Goal: Task Accomplishment & Management: Manage account settings

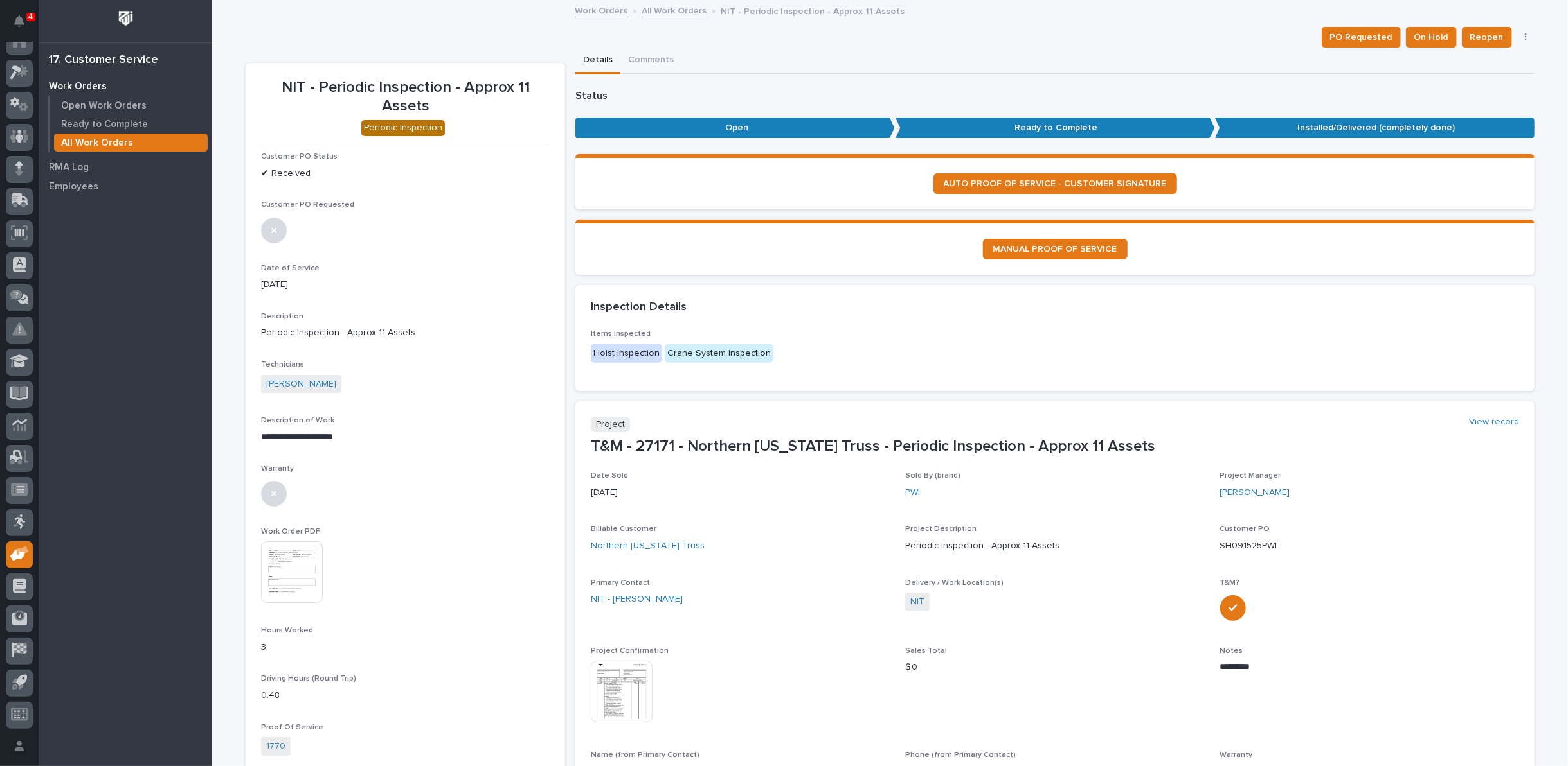
click at [668, 10] on link "All Work Orders" at bounding box center [674, 10] width 65 height 15
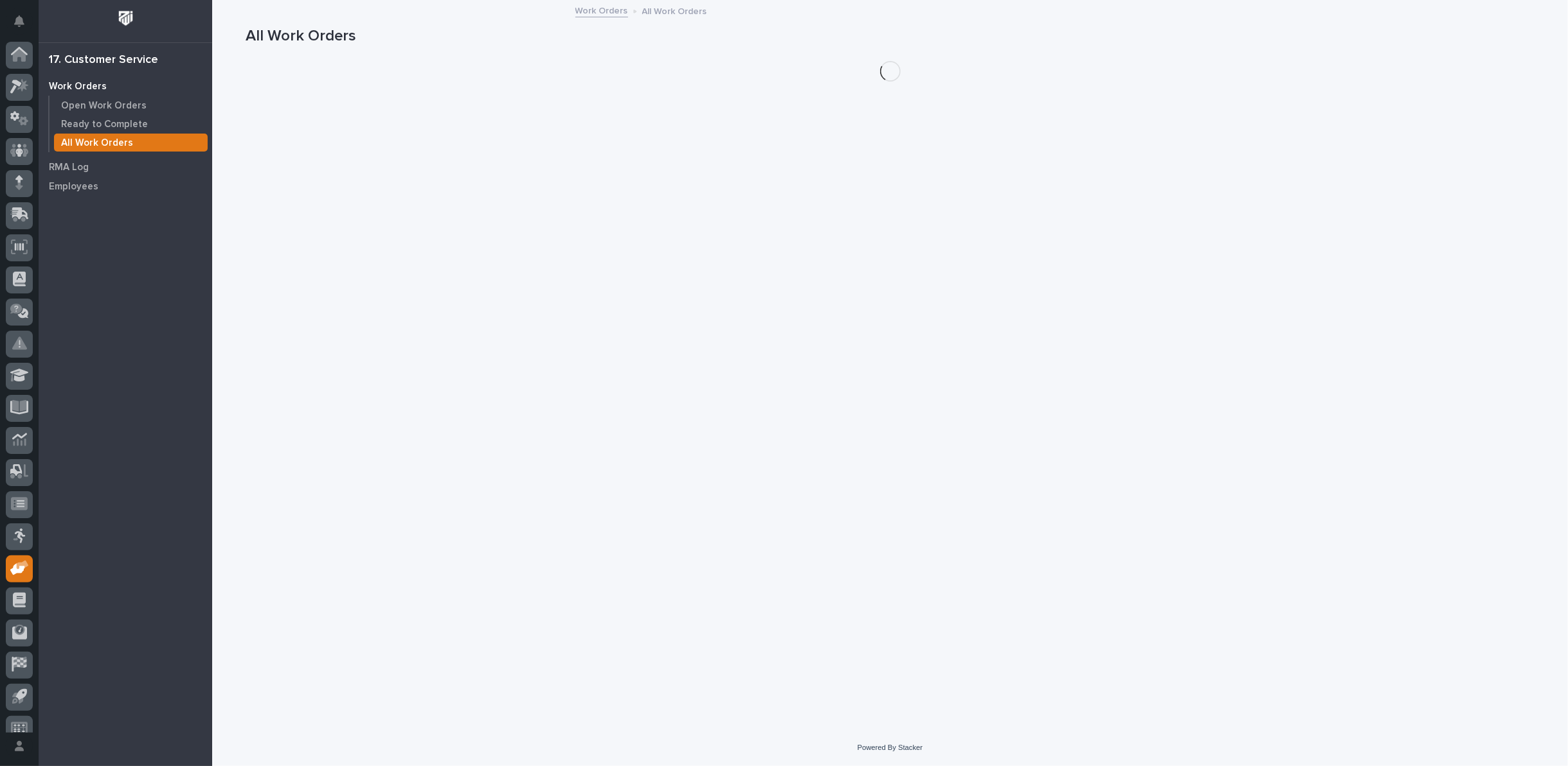
scroll to position [14, 0]
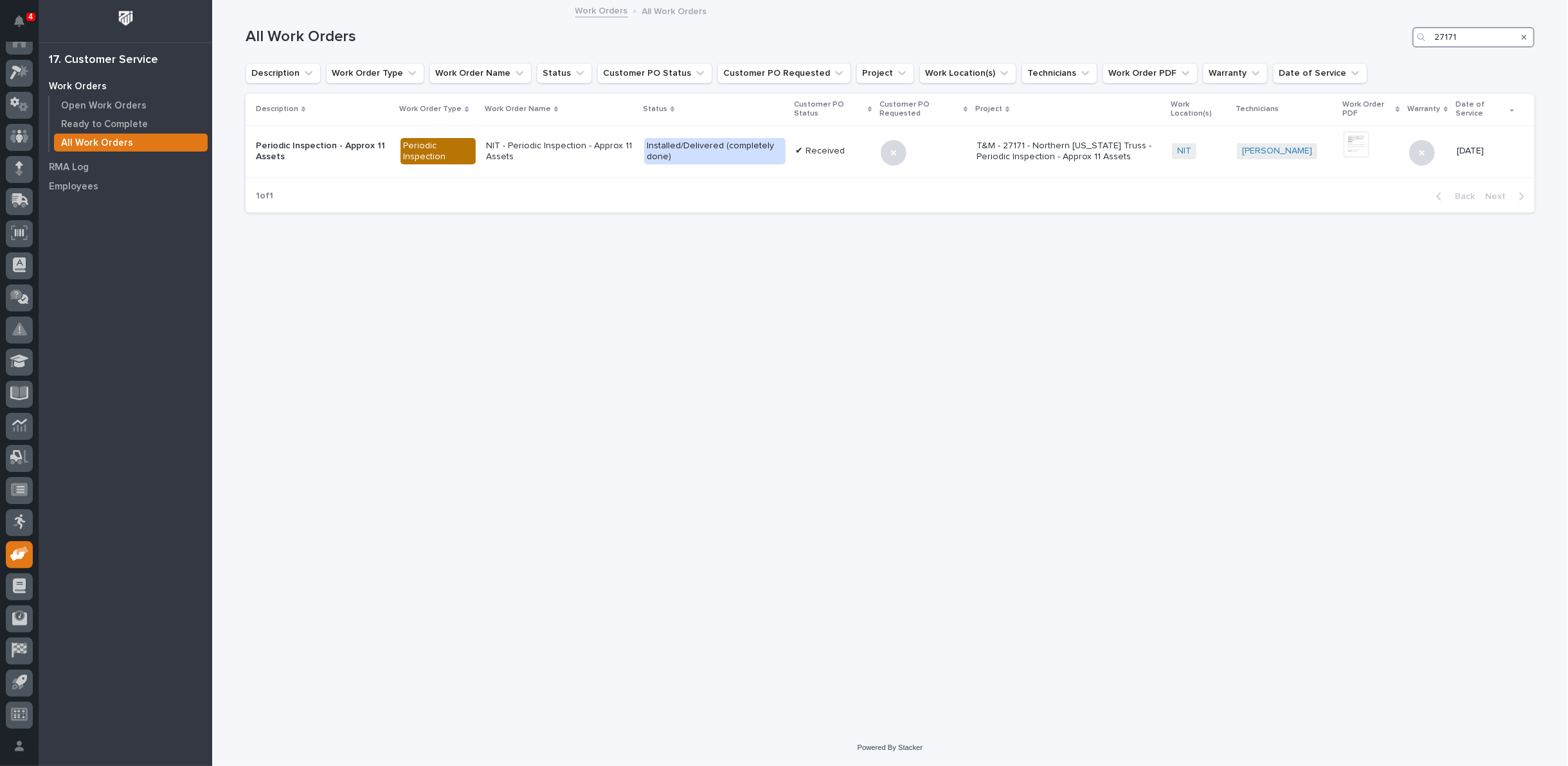
drag, startPoint x: 1463, startPoint y: 38, endPoint x: 1363, endPoint y: 41, distance: 100.0
click at [1368, 47] on div "All Work Orders 27171" at bounding box center [889, 37] width 1289 height 20
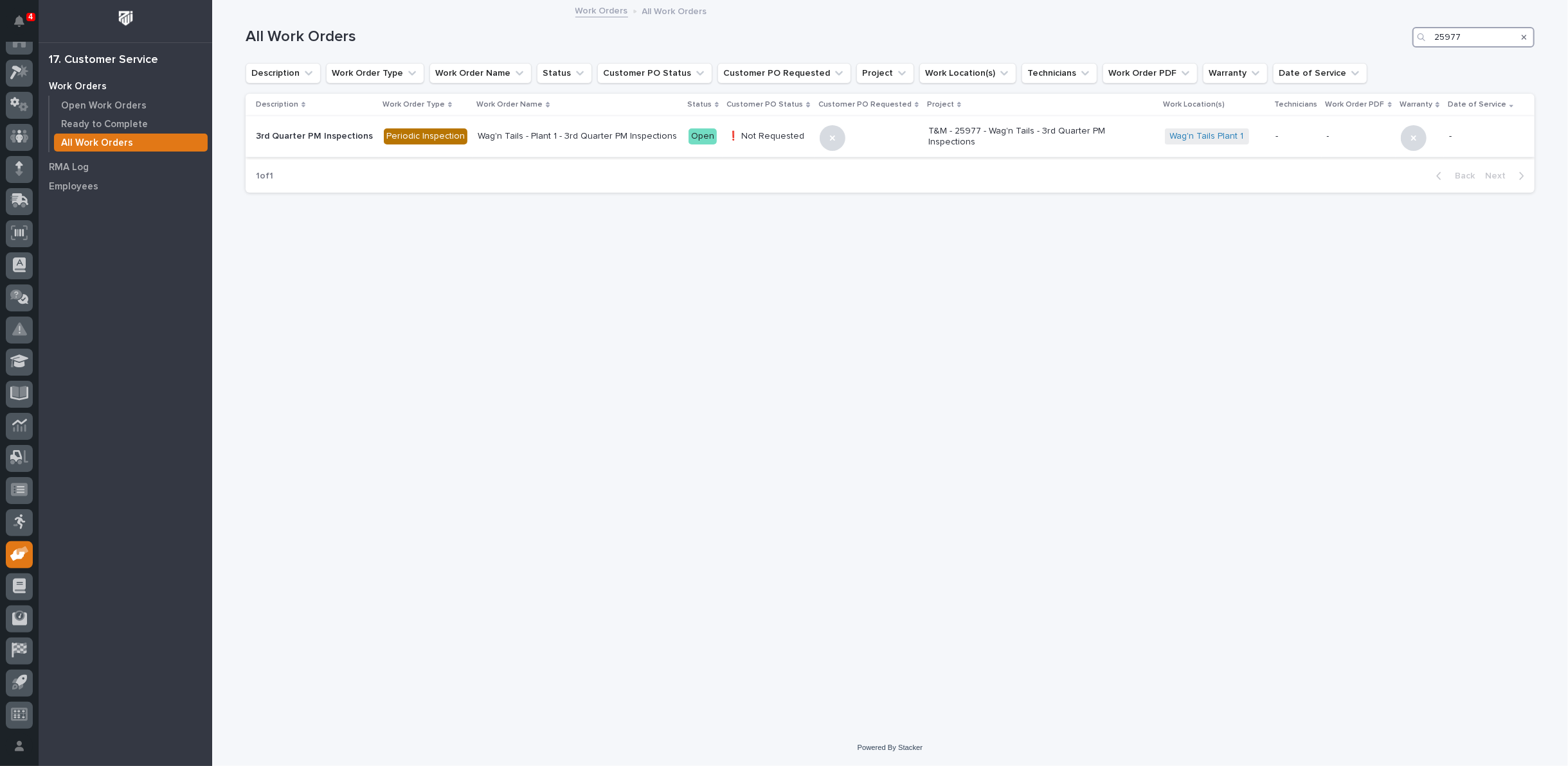
type input "25977"
click at [580, 135] on p "Wag'n Tails - Plant 1 - 3rd Quarter PM Inspections" at bounding box center [577, 136] width 200 height 11
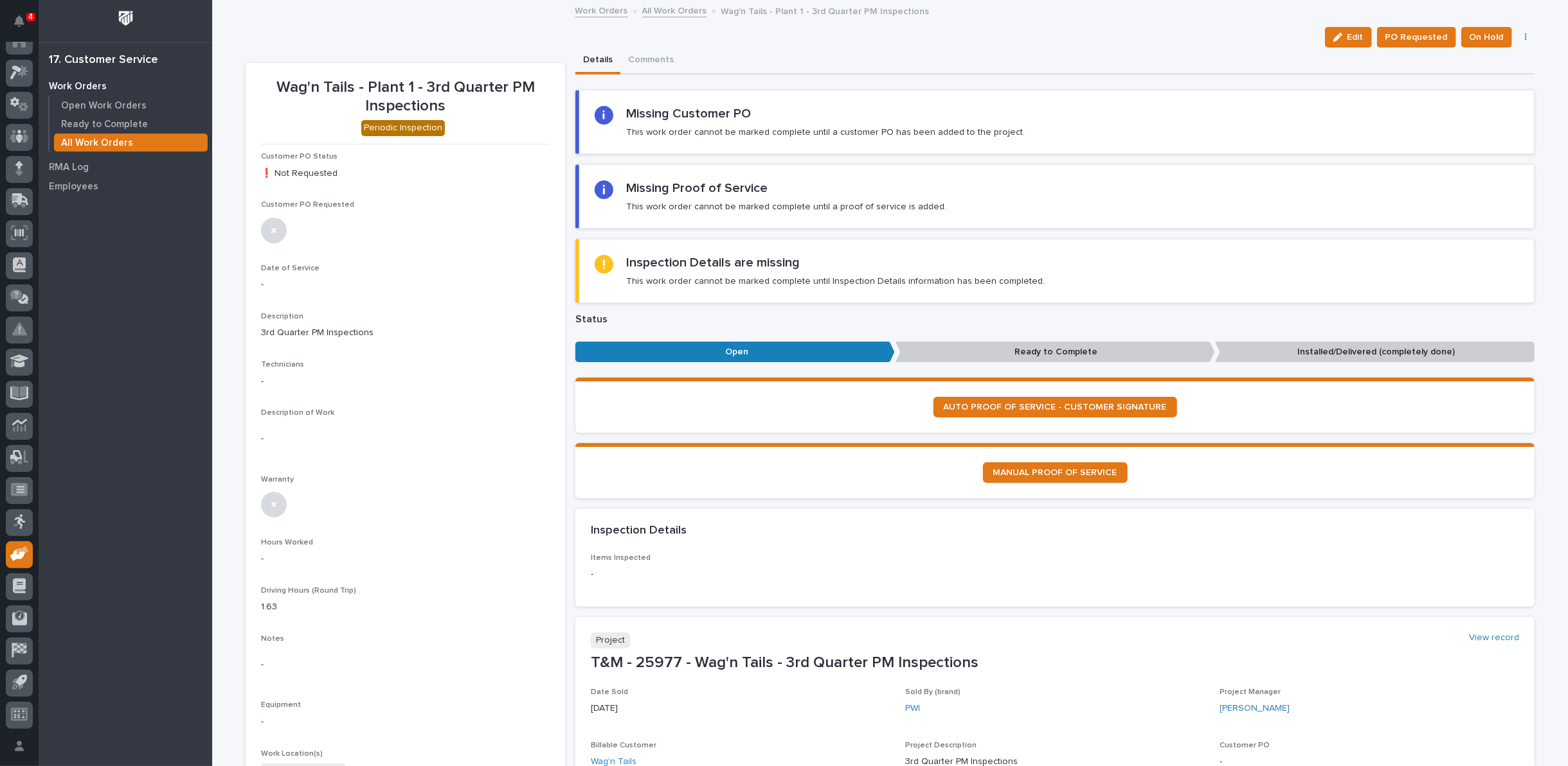
scroll to position [285, 0]
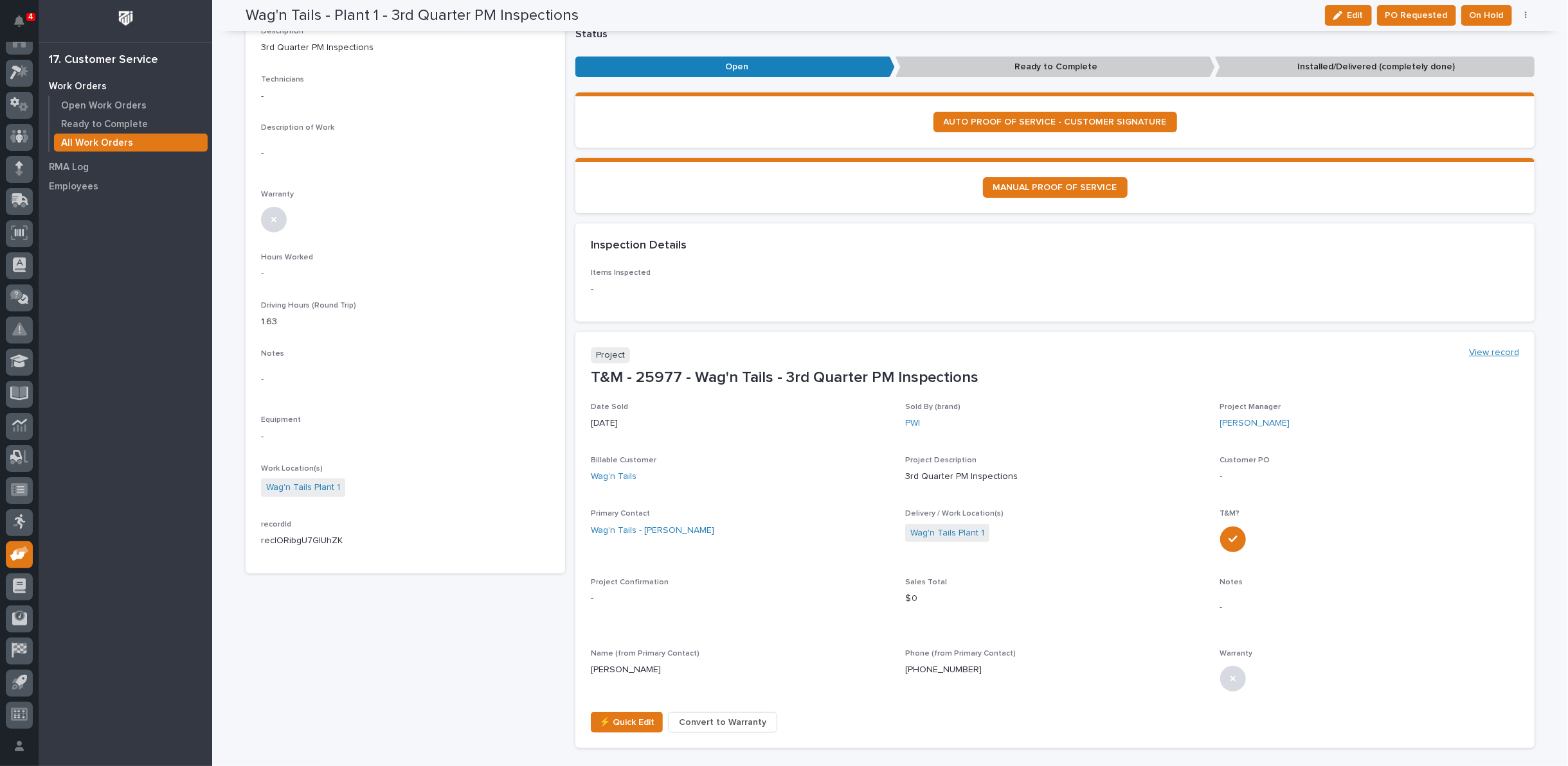
click at [1480, 351] on link "View record" at bounding box center [1494, 353] width 50 height 11
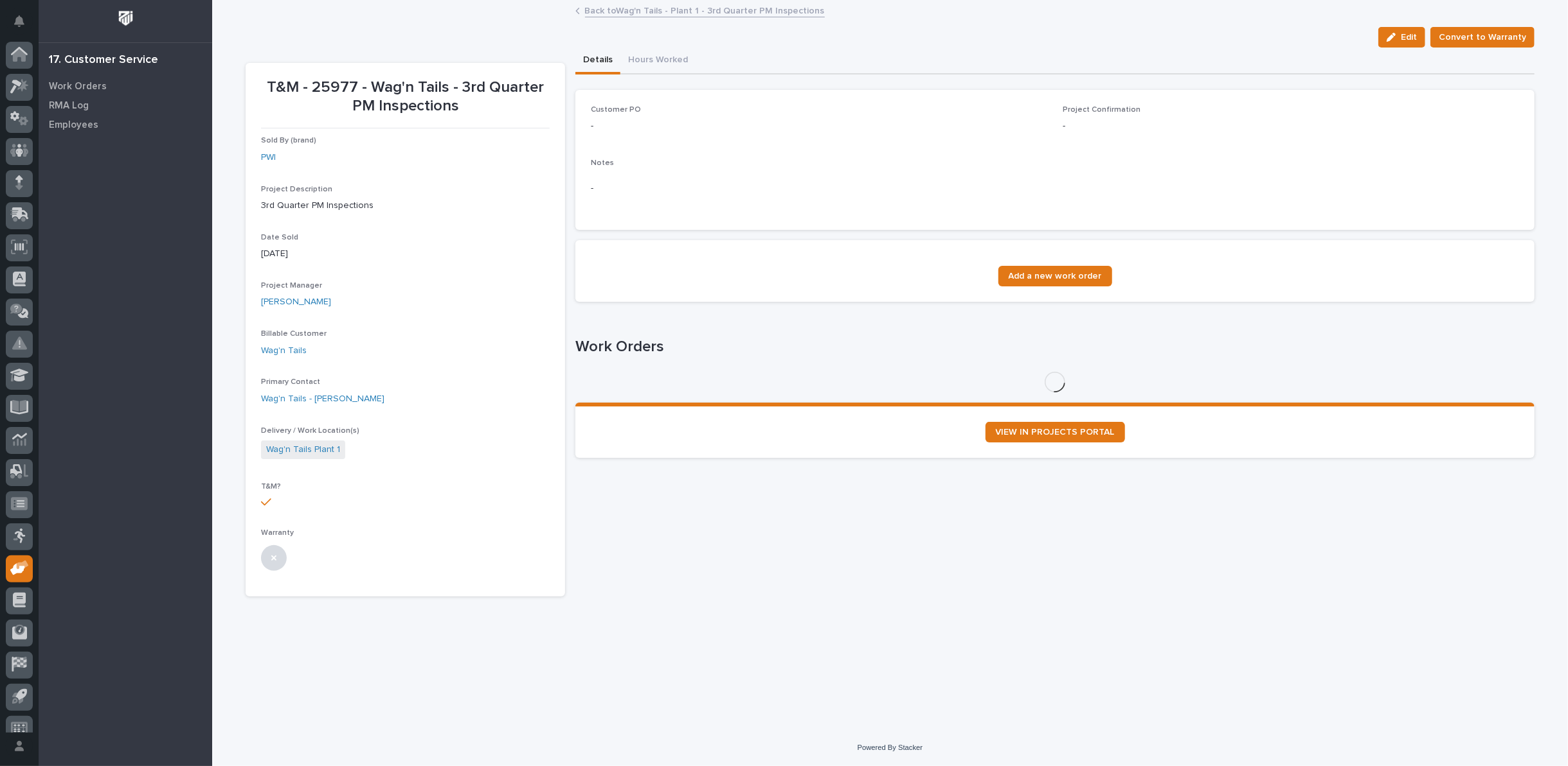
scroll to position [14, 0]
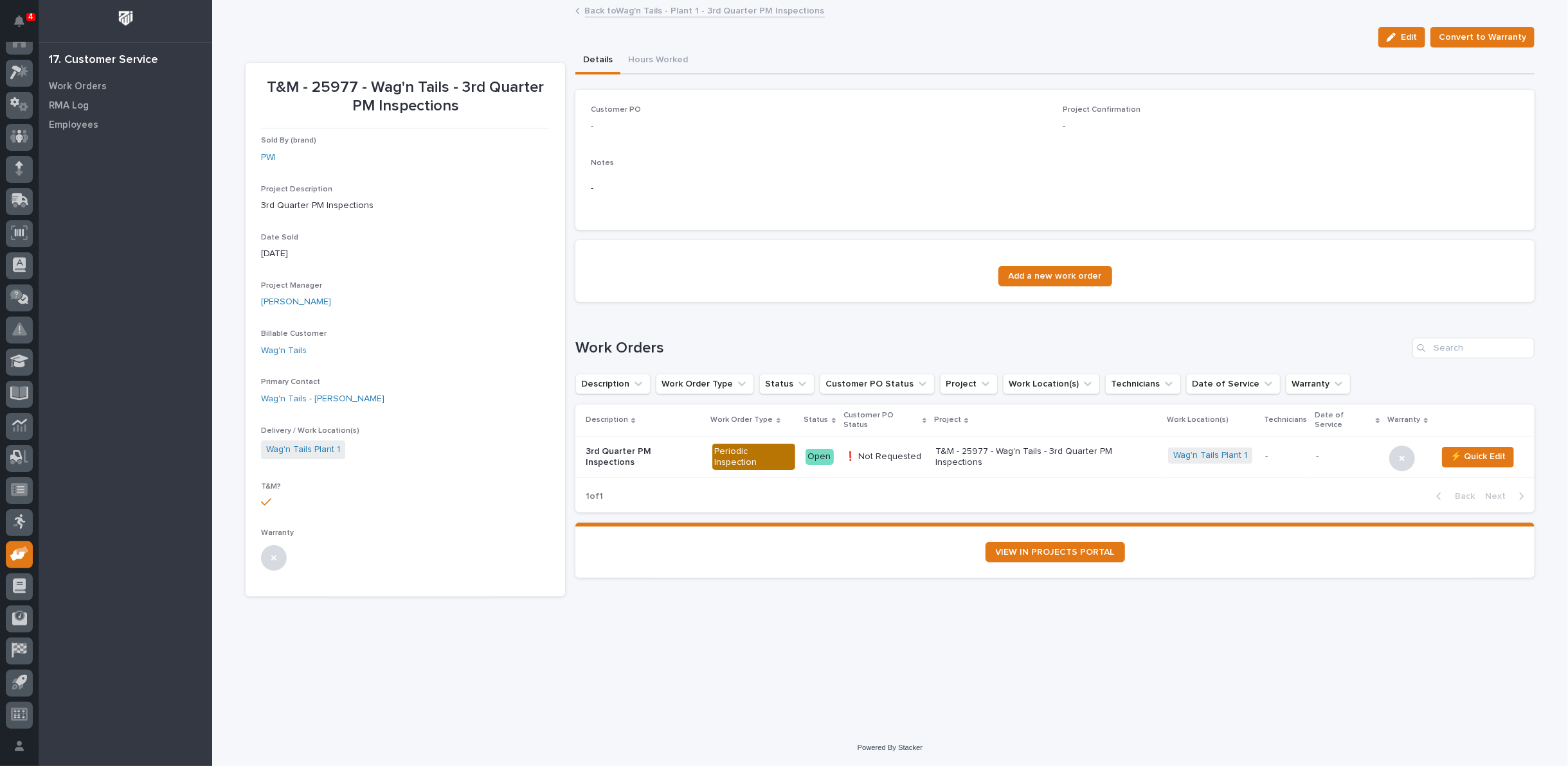
drag, startPoint x: 1409, startPoint y: 41, endPoint x: 552, endPoint y: 380, distance: 921.6
click at [1409, 43] on button "Edit" at bounding box center [1401, 37] width 47 height 20
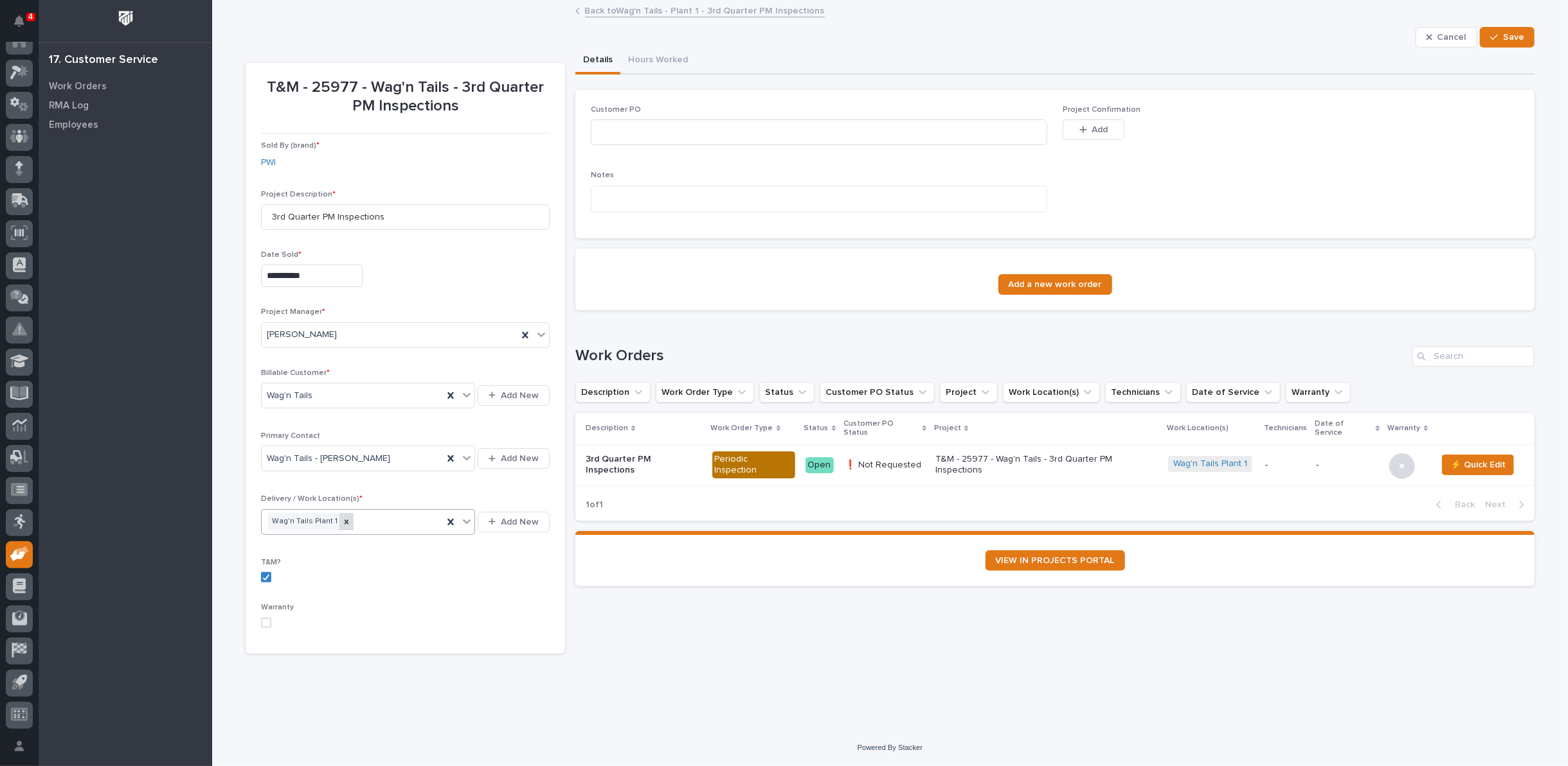
click at [342, 521] on icon at bounding box center [347, 523] width 9 height 9
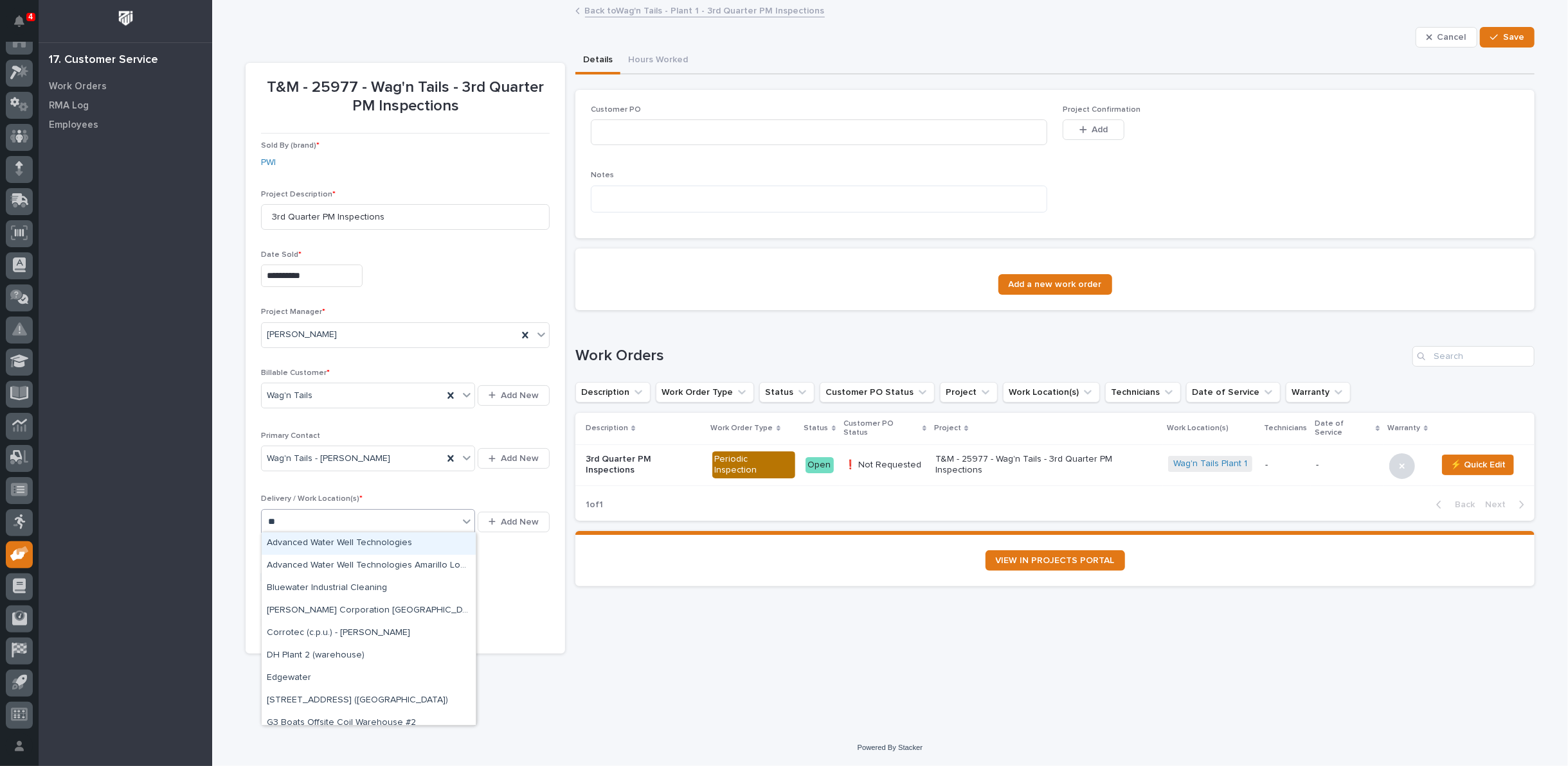
type input "***"
drag, startPoint x: 321, startPoint y: 575, endPoint x: 321, endPoint y: 590, distance: 15.0
click at [321, 590] on div "Wag'n Tails Plant 1" at bounding box center [369, 589] width 214 height 22
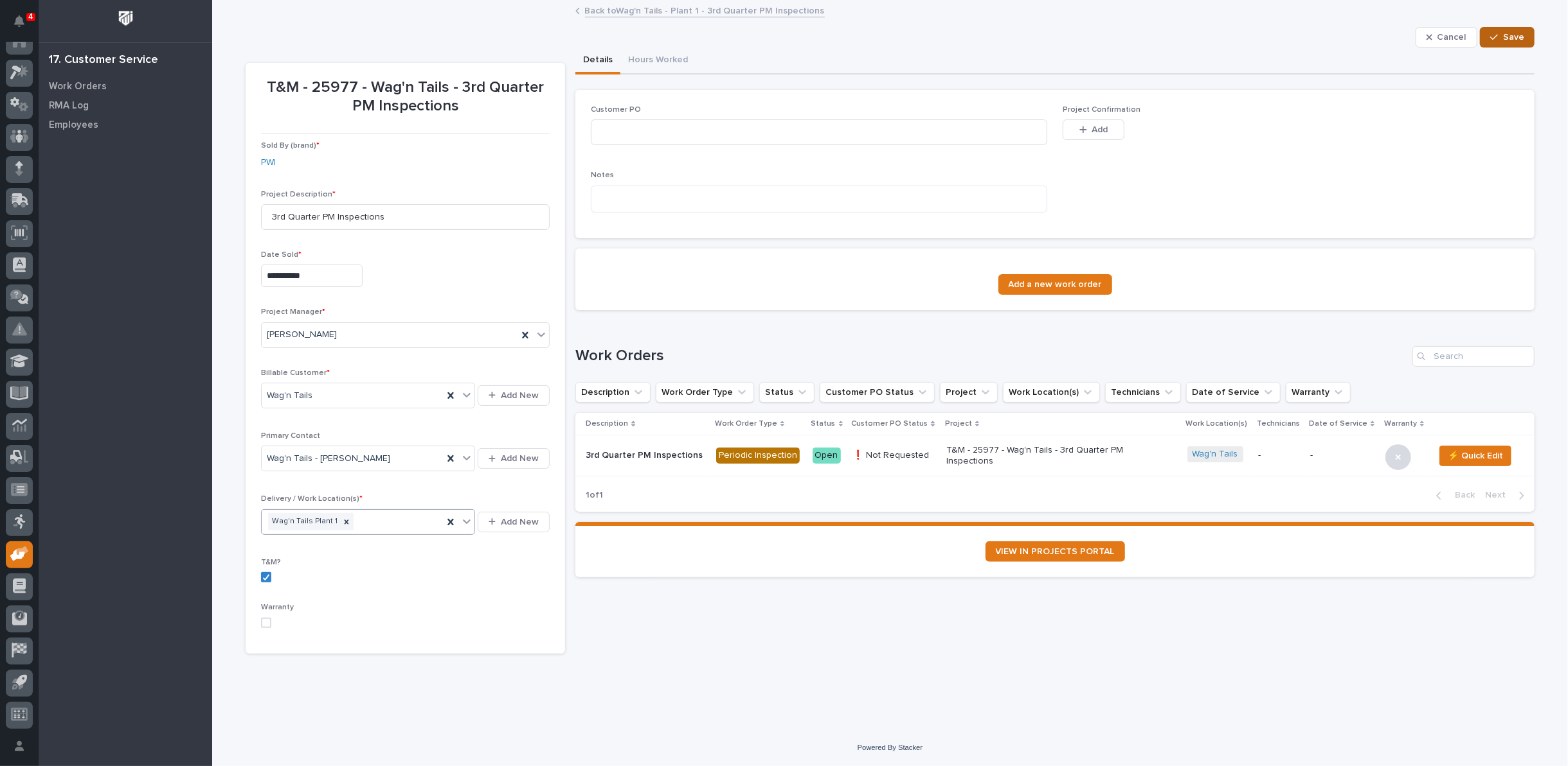
click at [1515, 37] on span "Save" at bounding box center [1513, 37] width 21 height 12
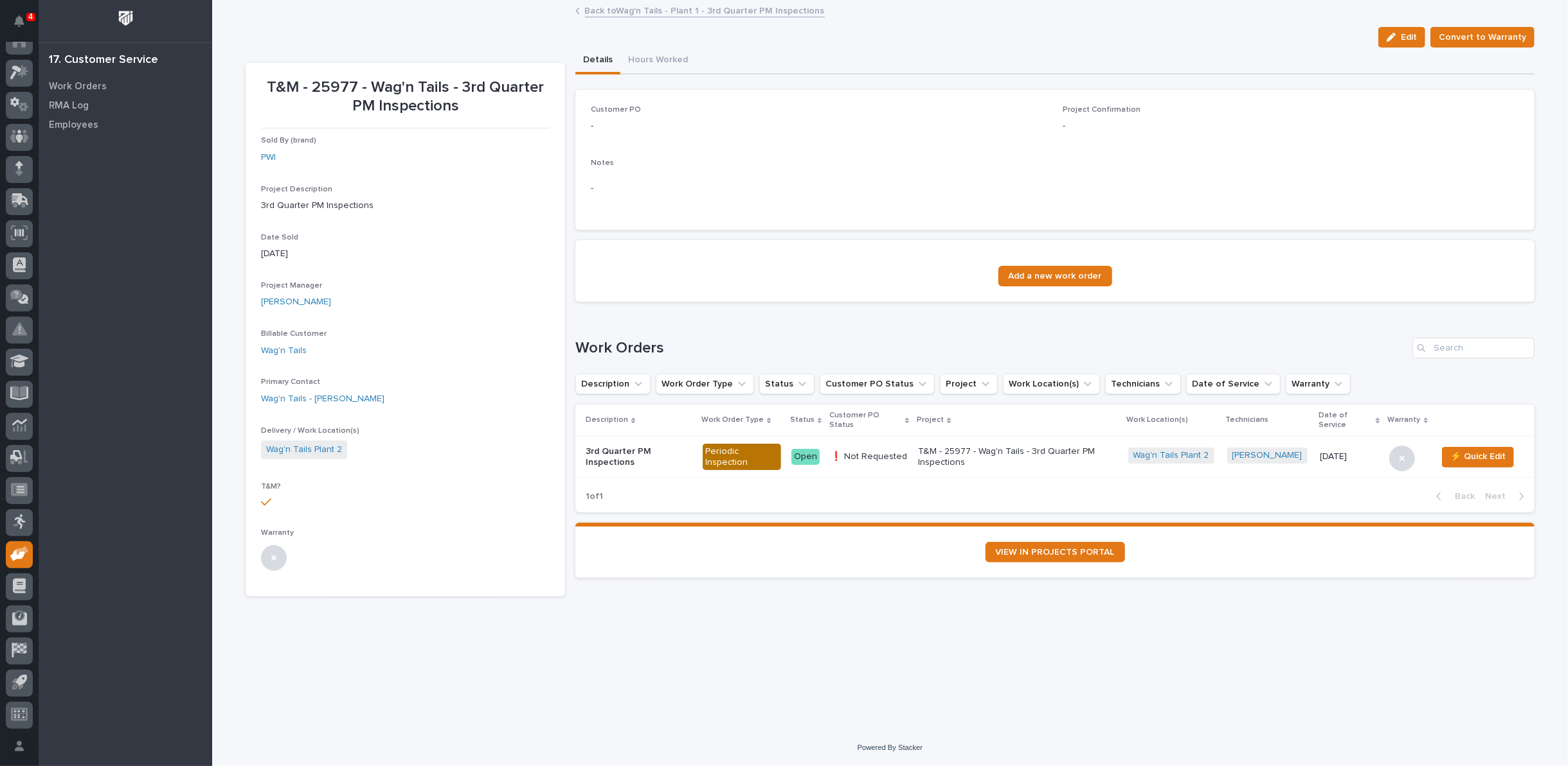
click at [589, 9] on link "Back to Wag'n Tails - Plant 1 - 3rd Quarter PM Inspections" at bounding box center [705, 10] width 240 height 15
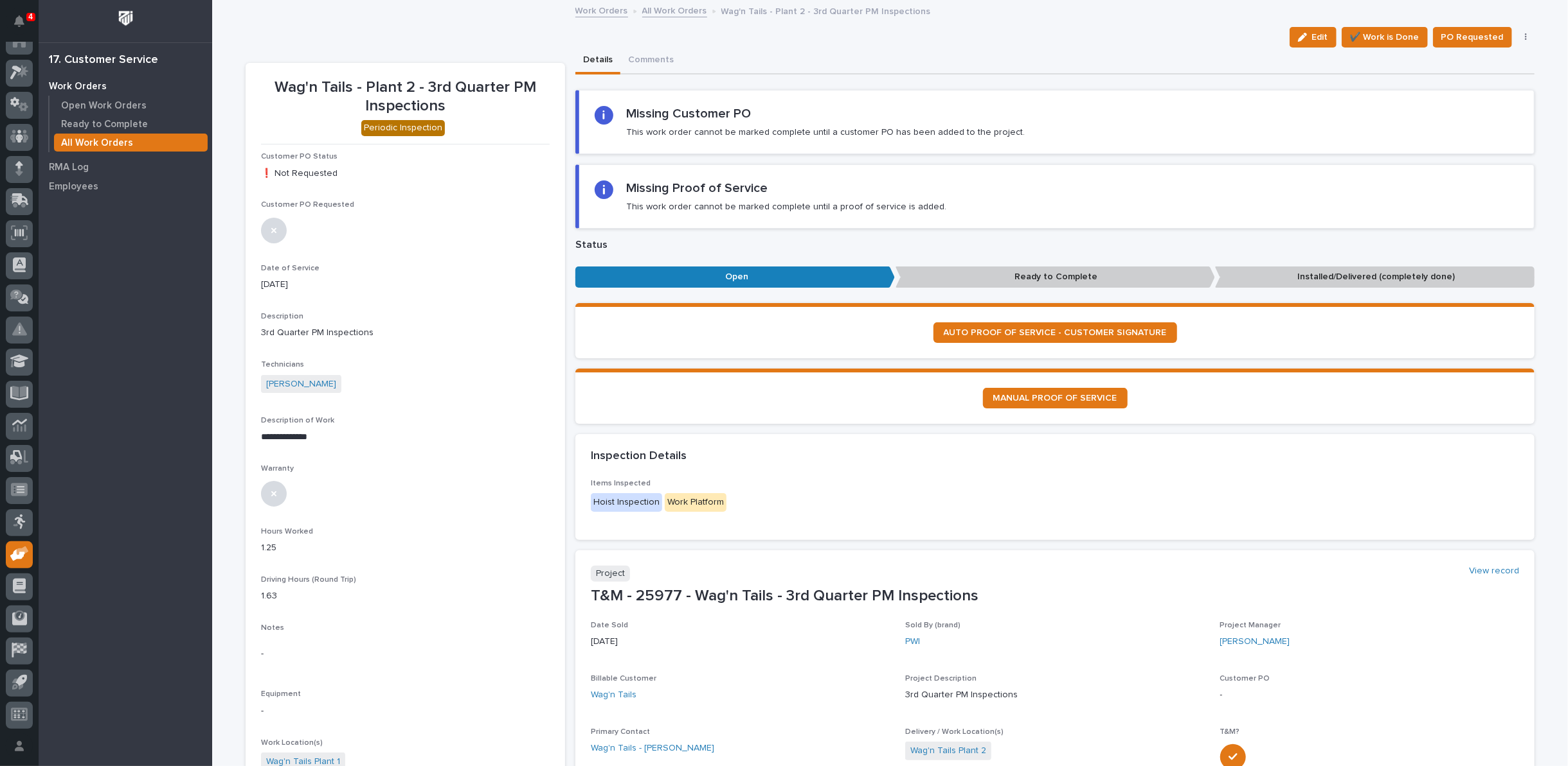
click at [653, 12] on link "All Work Orders" at bounding box center [674, 10] width 65 height 15
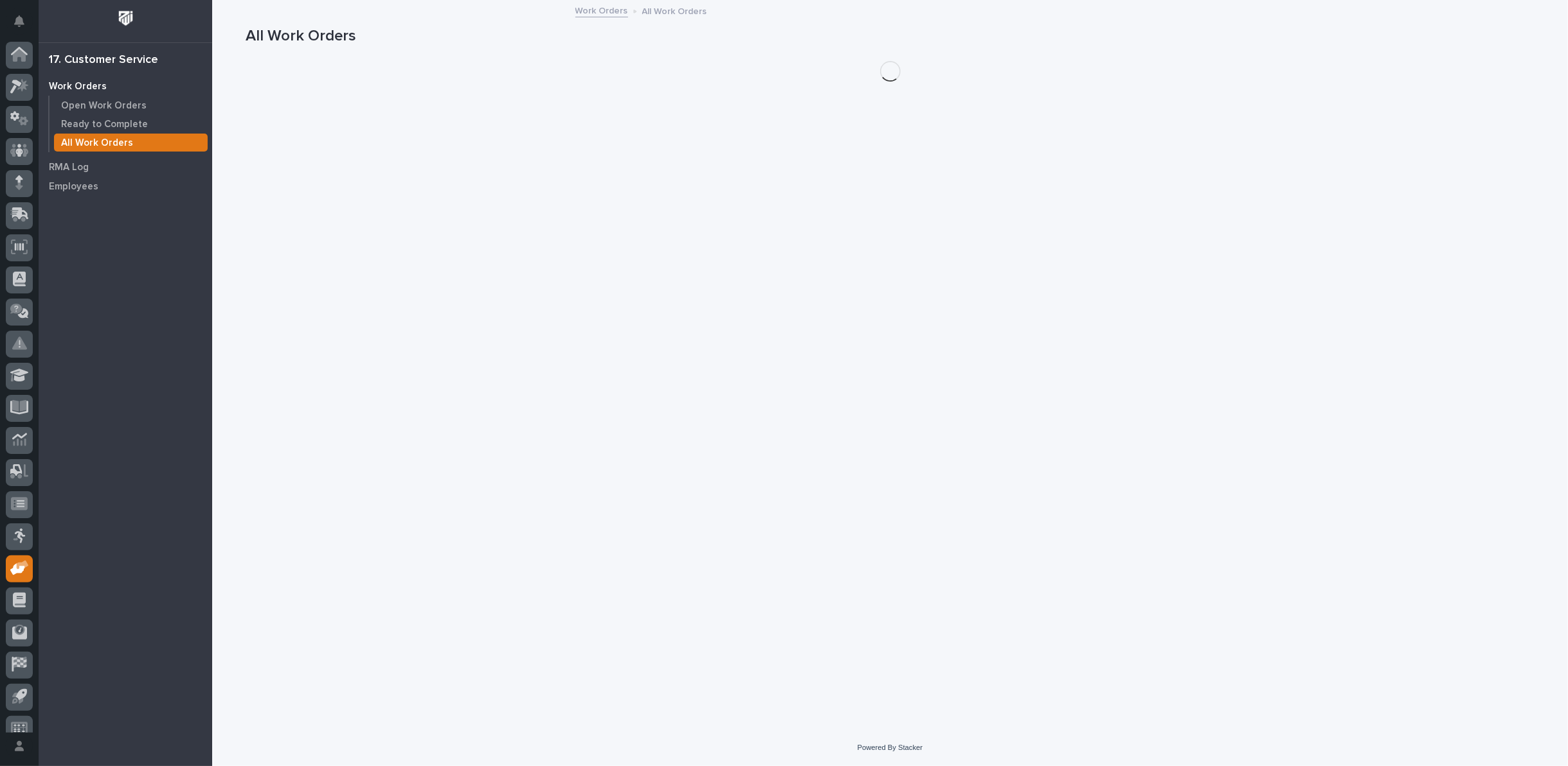
scroll to position [14, 0]
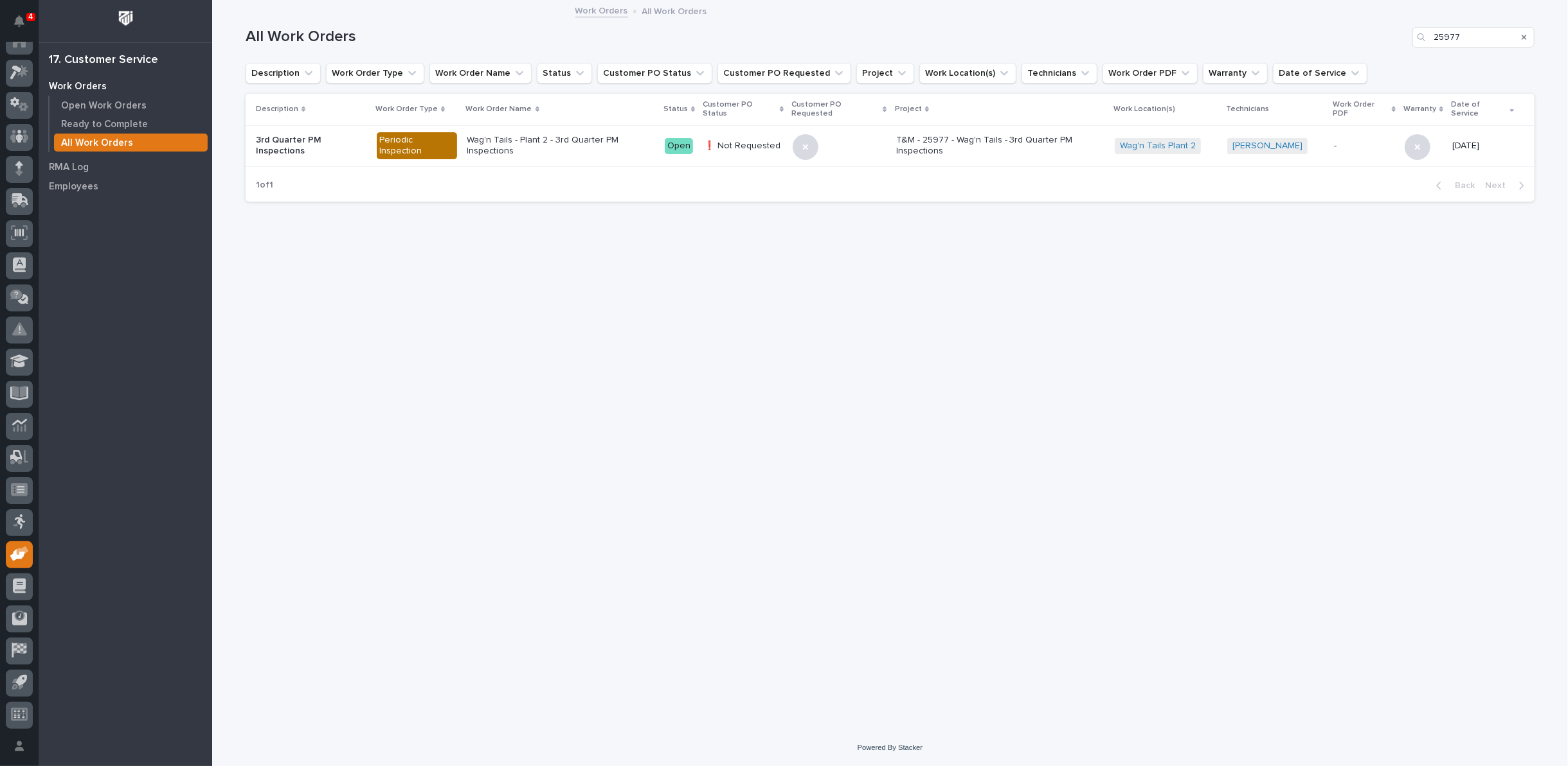
click at [583, 11] on link "Work Orders" at bounding box center [601, 10] width 53 height 15
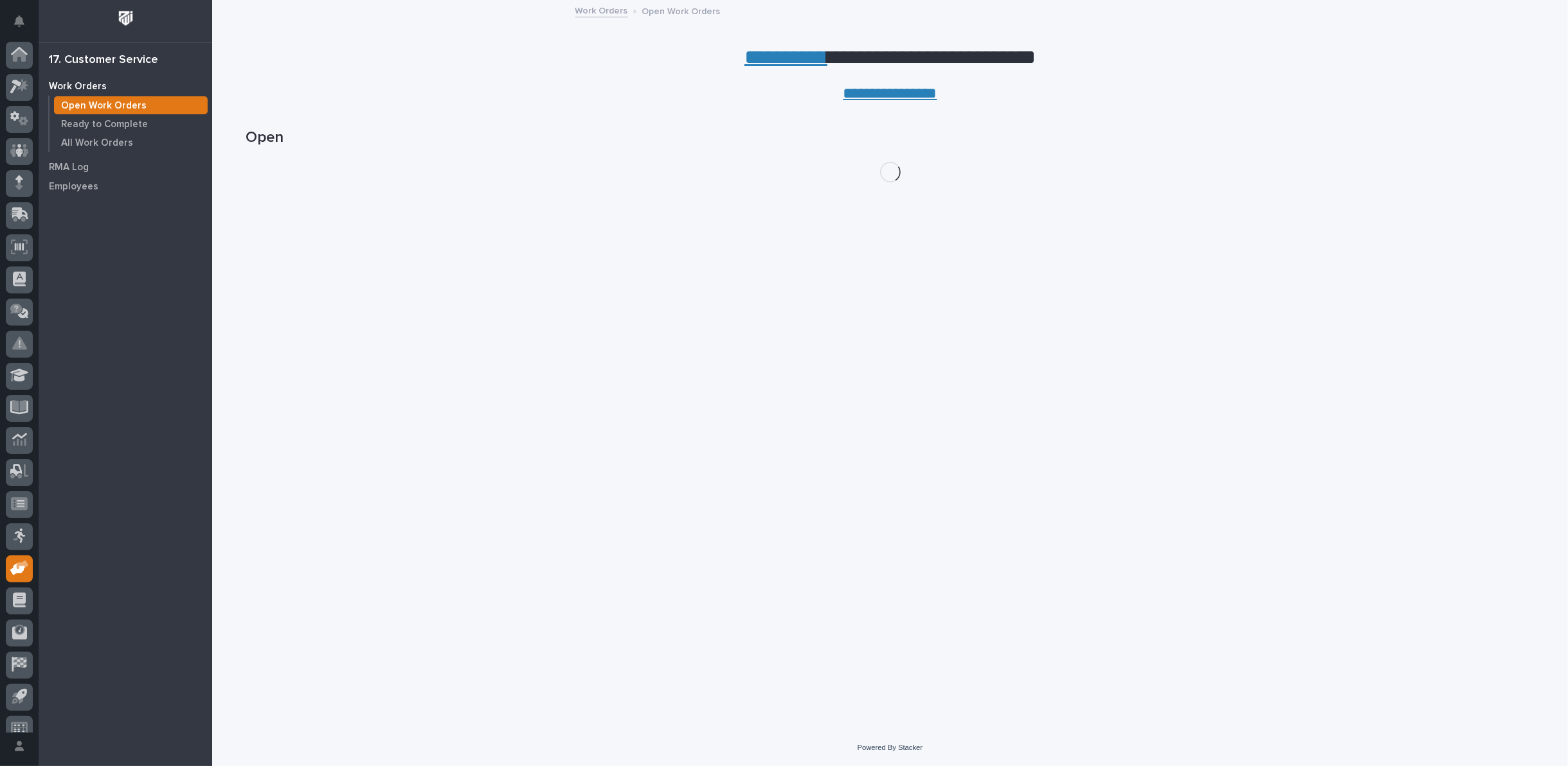
scroll to position [14, 0]
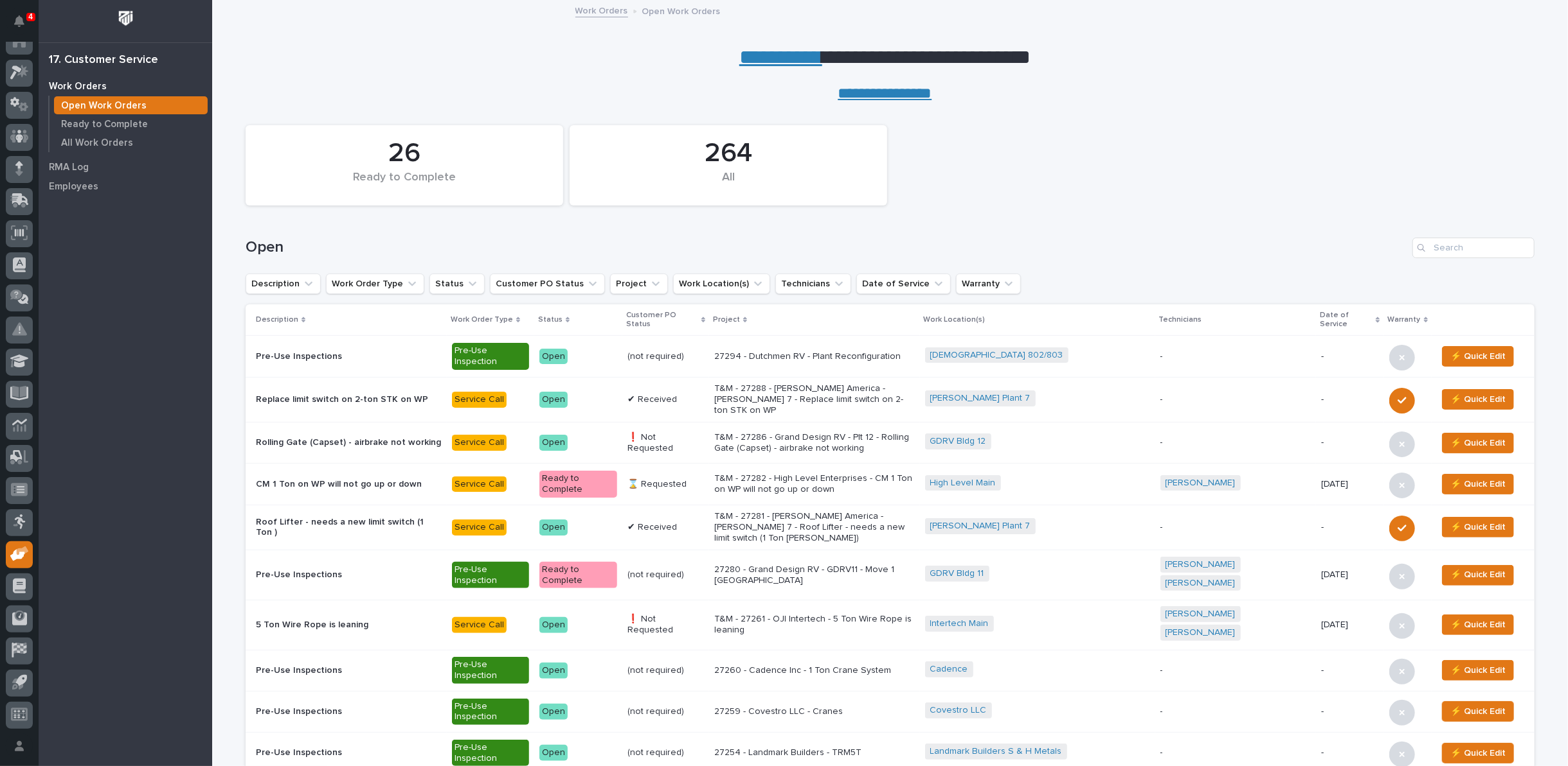
click at [778, 56] on link "**********" at bounding box center [780, 57] width 83 height 20
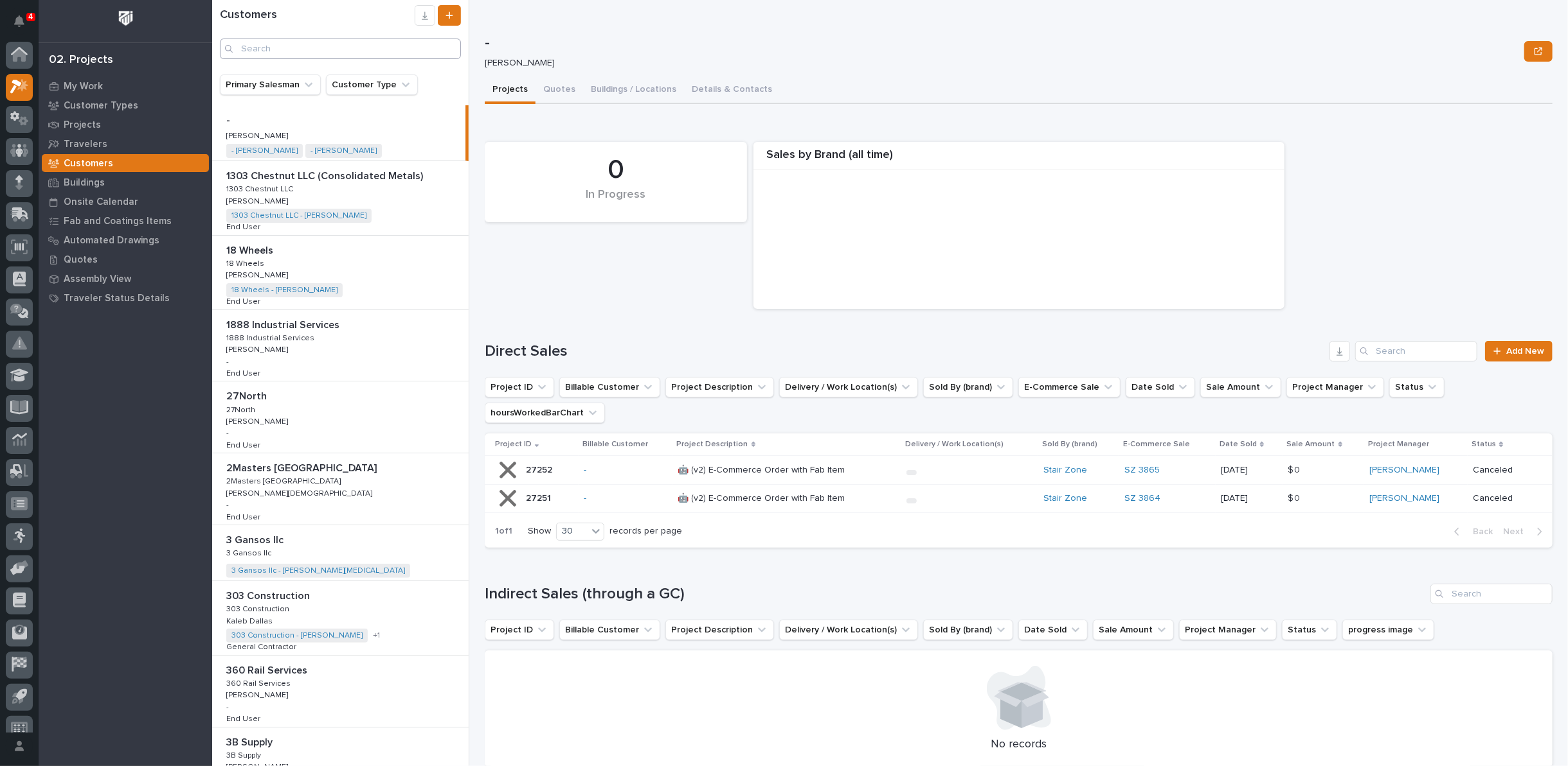
scroll to position [14, 0]
click at [355, 49] on input "Search" at bounding box center [339, 49] width 241 height 20
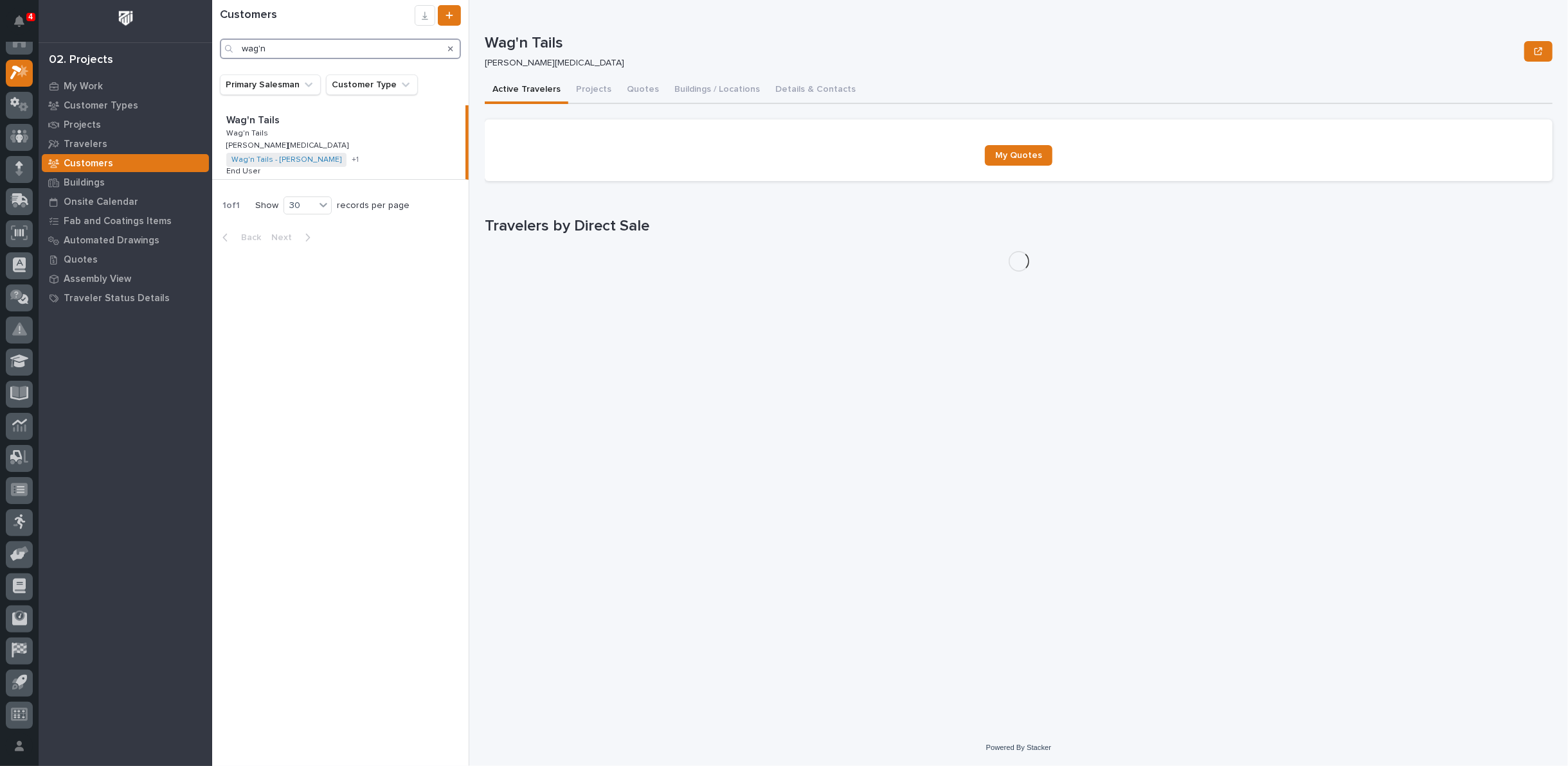
type input "wag'n"
click at [278, 132] on div "Wag'n Tails Wag'n Tails Wag'n Tails Wag'n Tails Sam Whitehead Sam Whitehead Wag…" at bounding box center [339, 142] width 254 height 74
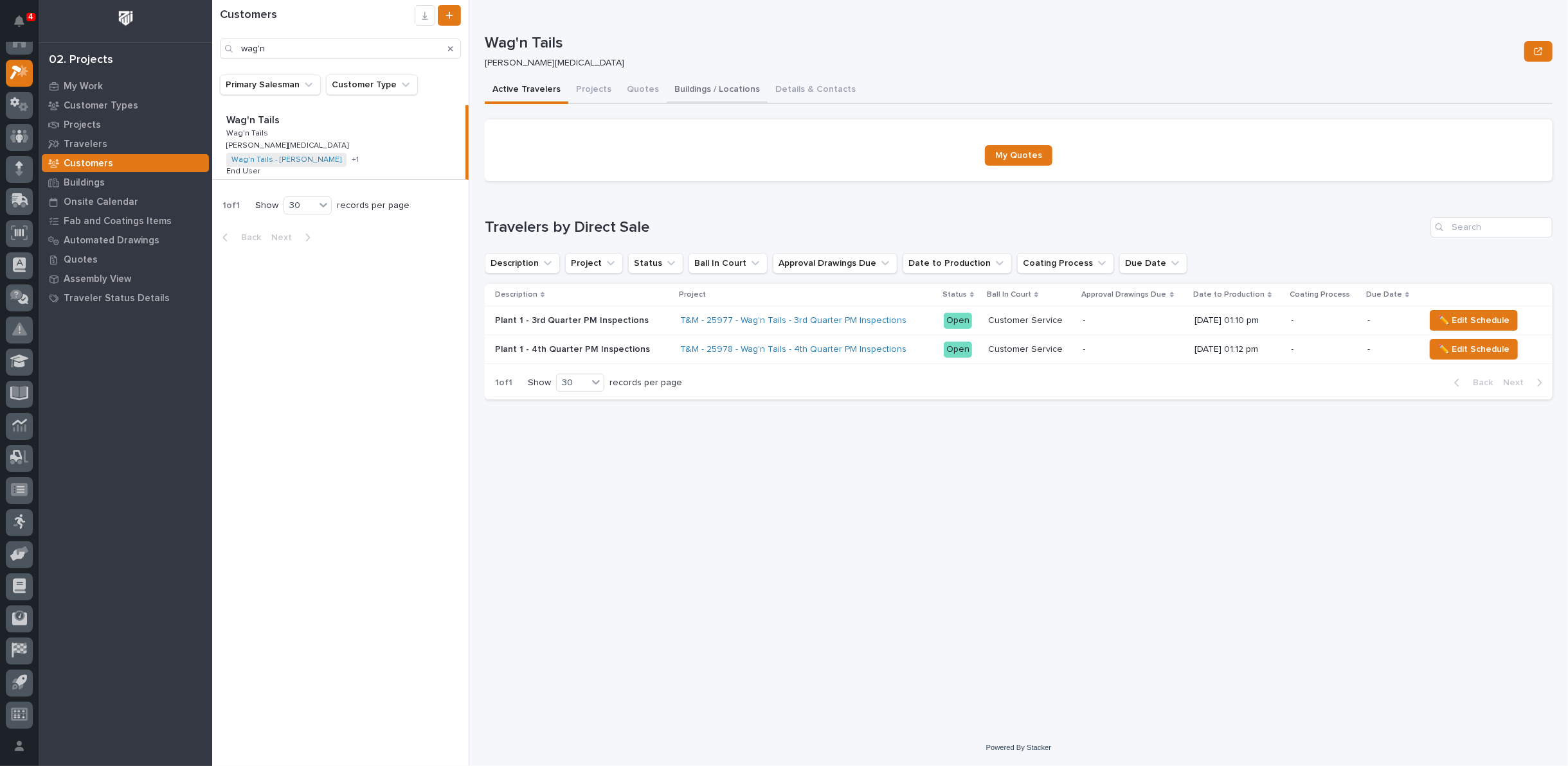
click at [709, 86] on button "Buildings / Locations" at bounding box center [717, 90] width 101 height 27
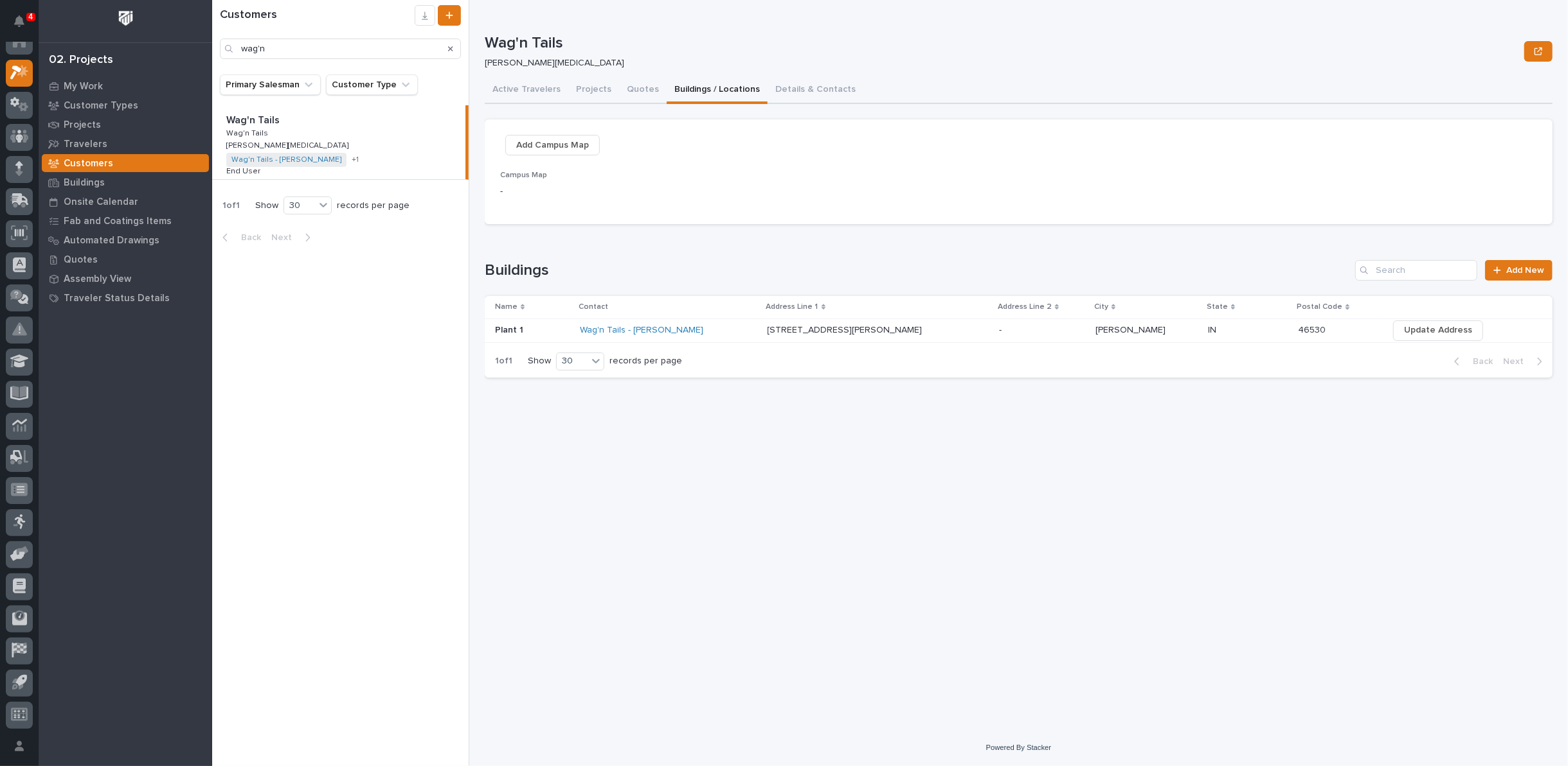
click at [515, 331] on p "Plant 1" at bounding box center [510, 329] width 30 height 14
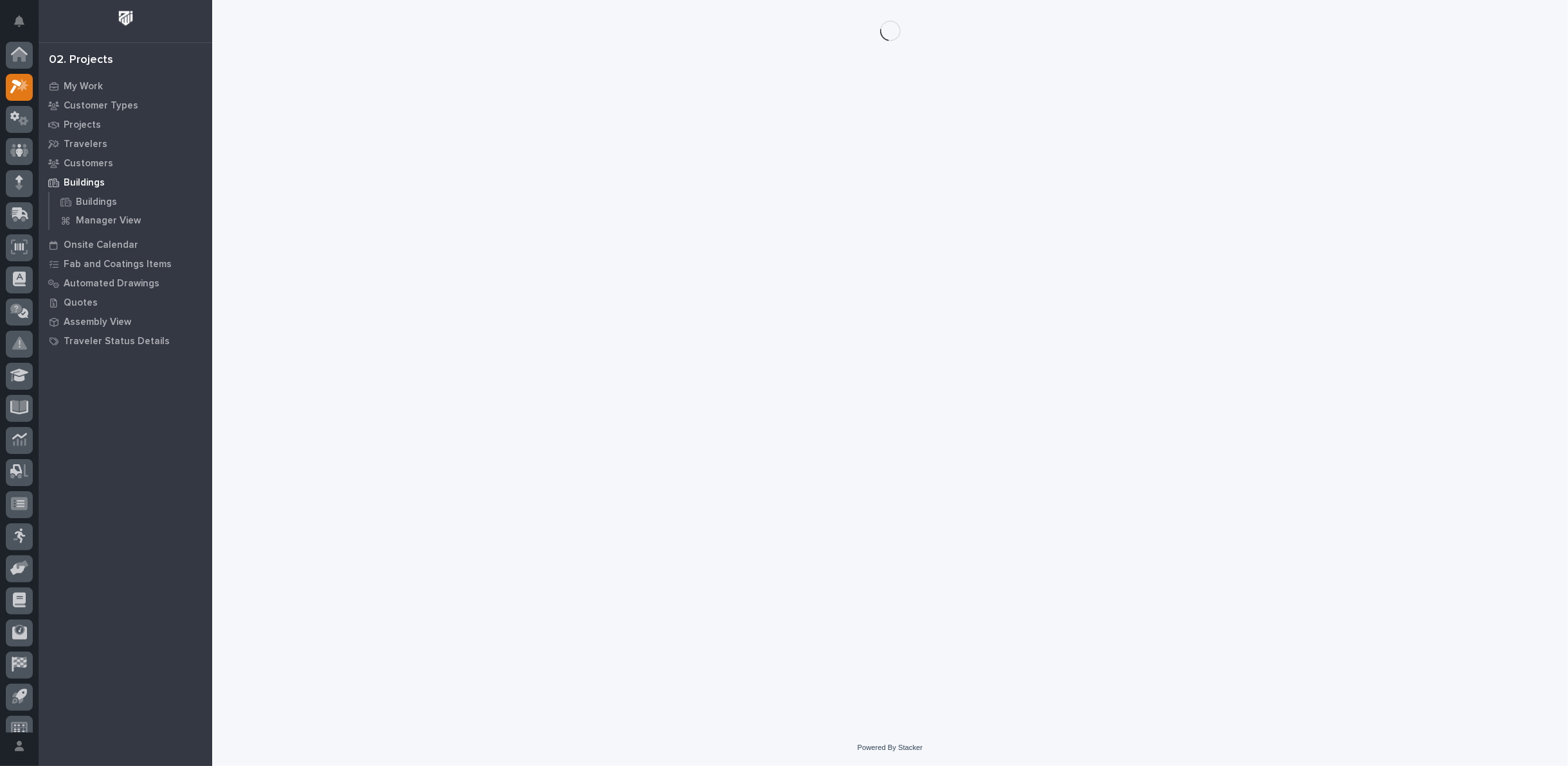
scroll to position [14, 0]
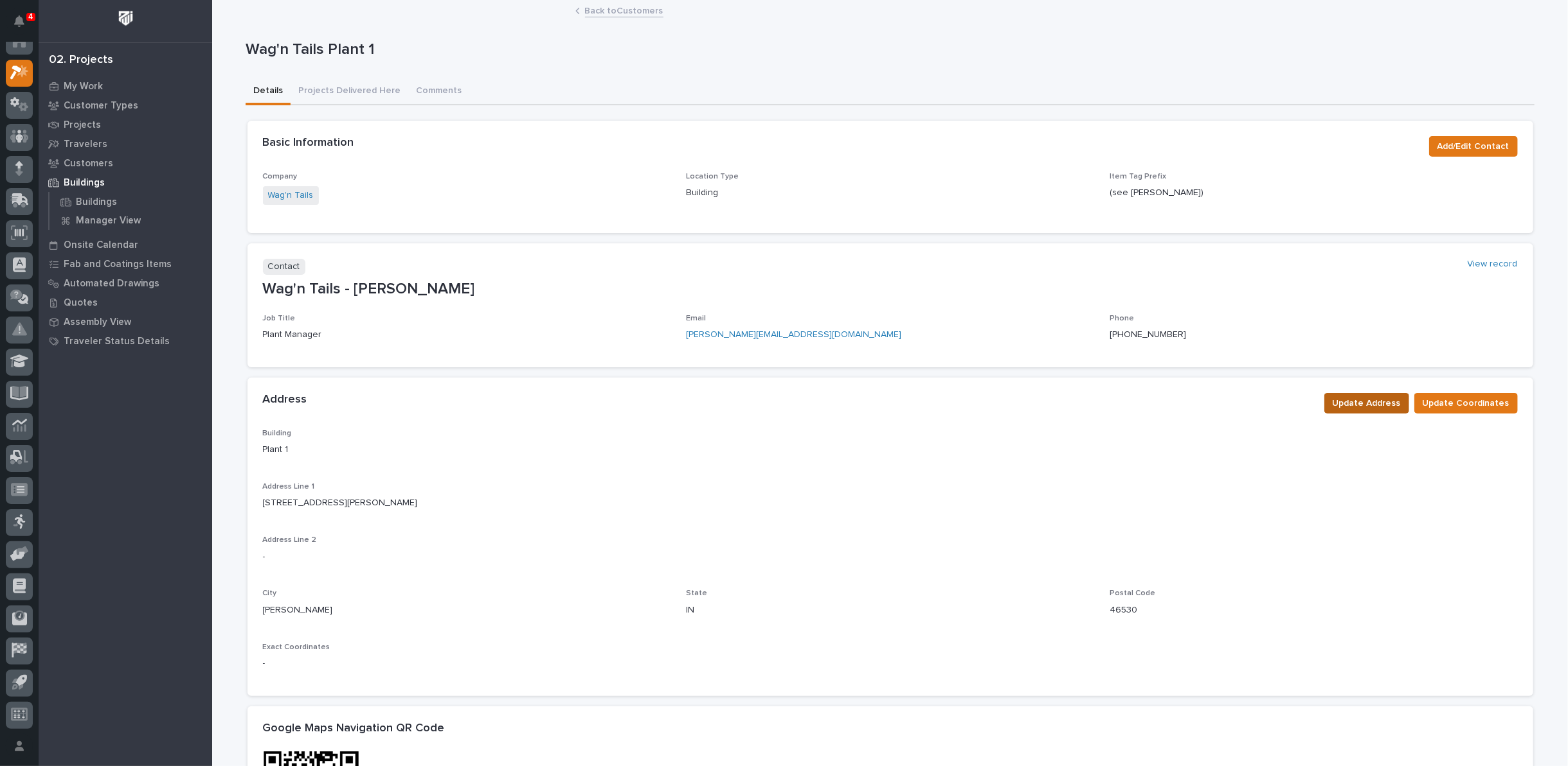
click at [1384, 402] on span "Update Address" at bounding box center [1367, 403] width 68 height 16
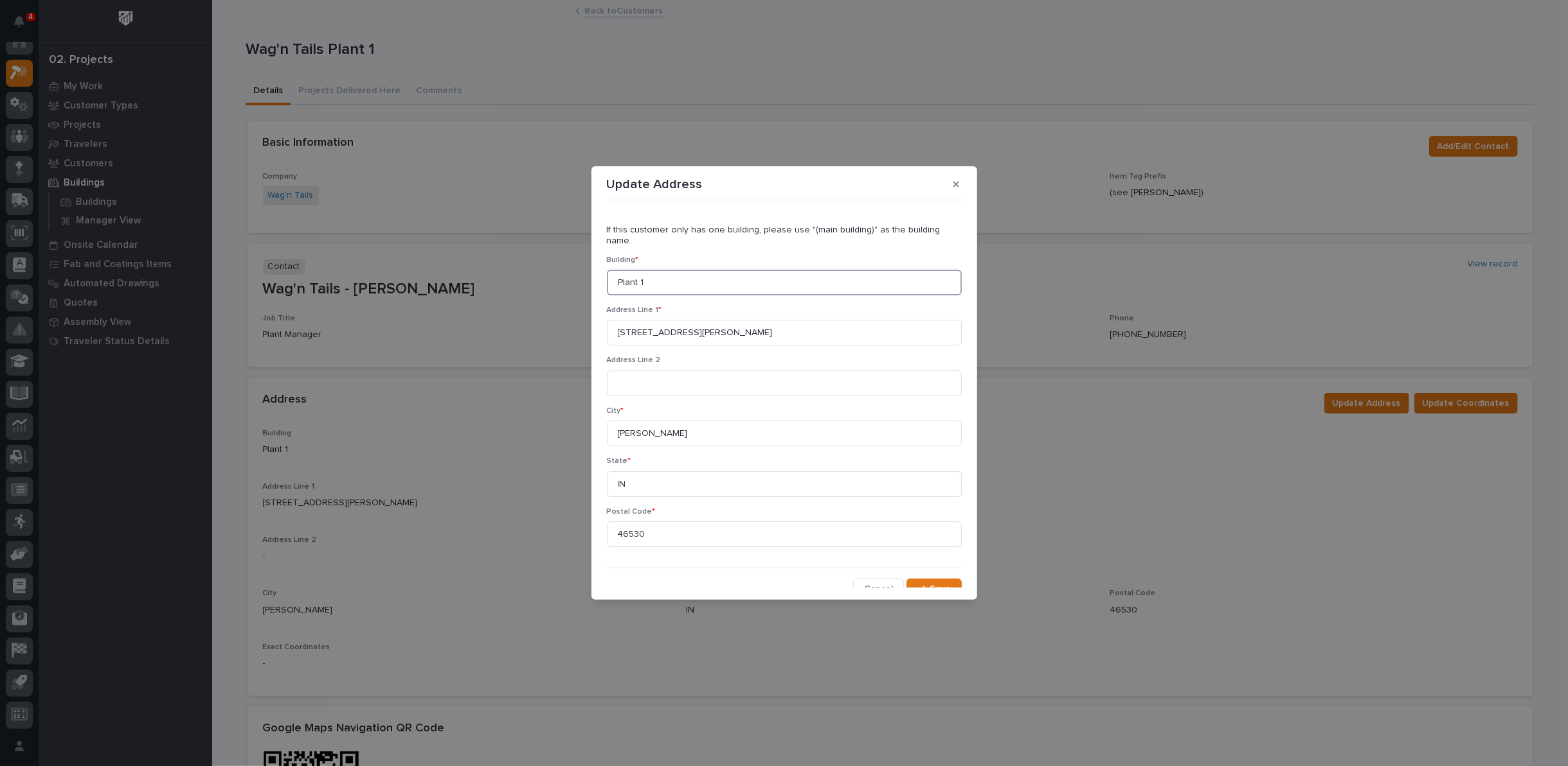
drag, startPoint x: 660, startPoint y: 275, endPoint x: 515, endPoint y: 284, distance: 145.3
click at [521, 286] on div "Update Address If this customer only has one building, please use "(main buildi…" at bounding box center [784, 383] width 1568 height 766
type input "Main Bldg"
click at [917, 584] on icon "button" at bounding box center [921, 589] width 7 height 9
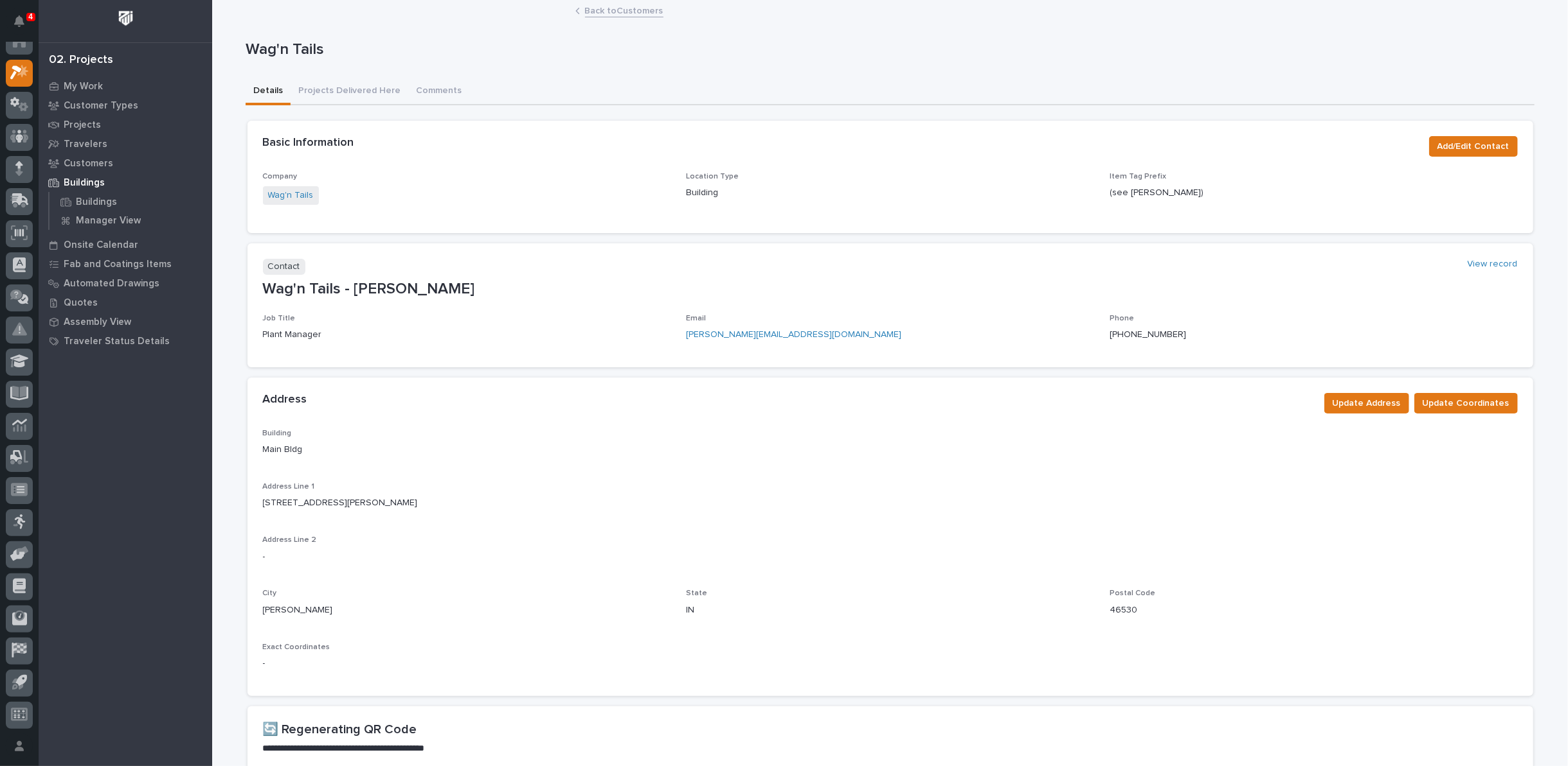
click at [614, 12] on link "Back to Customers" at bounding box center [624, 10] width 78 height 15
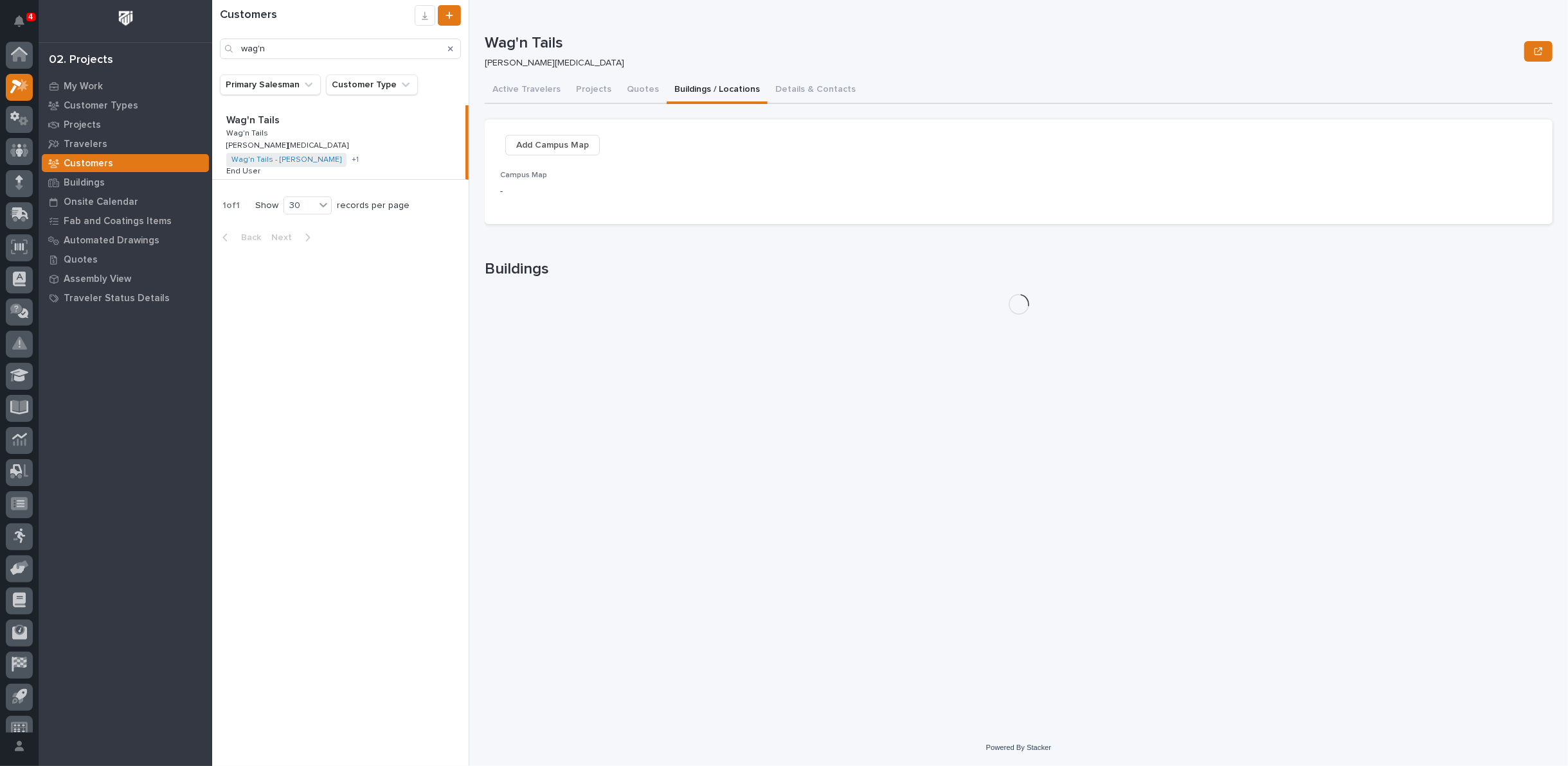
scroll to position [14, 0]
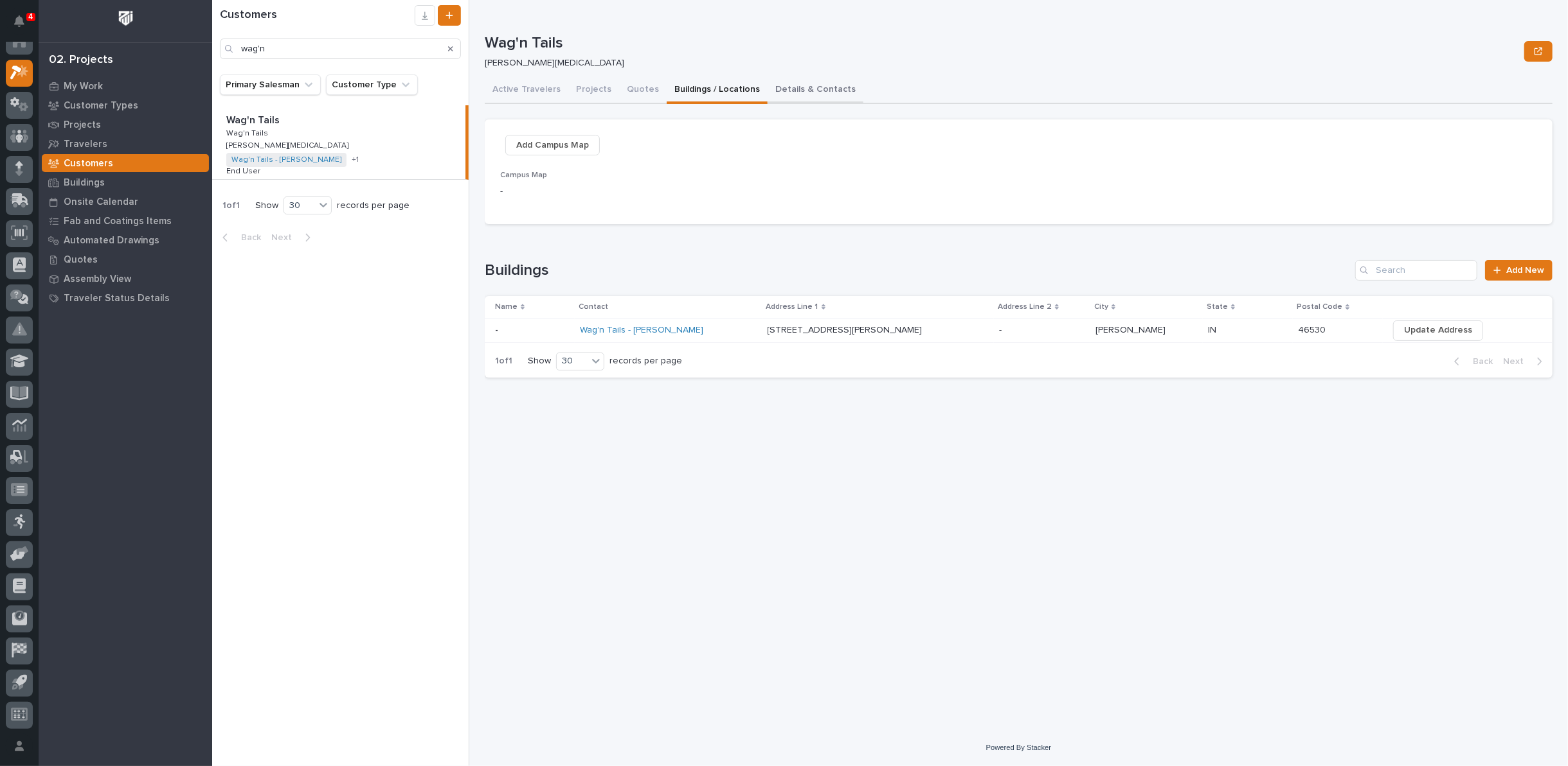
click at [796, 94] on button "Details & Contacts" at bounding box center [815, 90] width 96 height 27
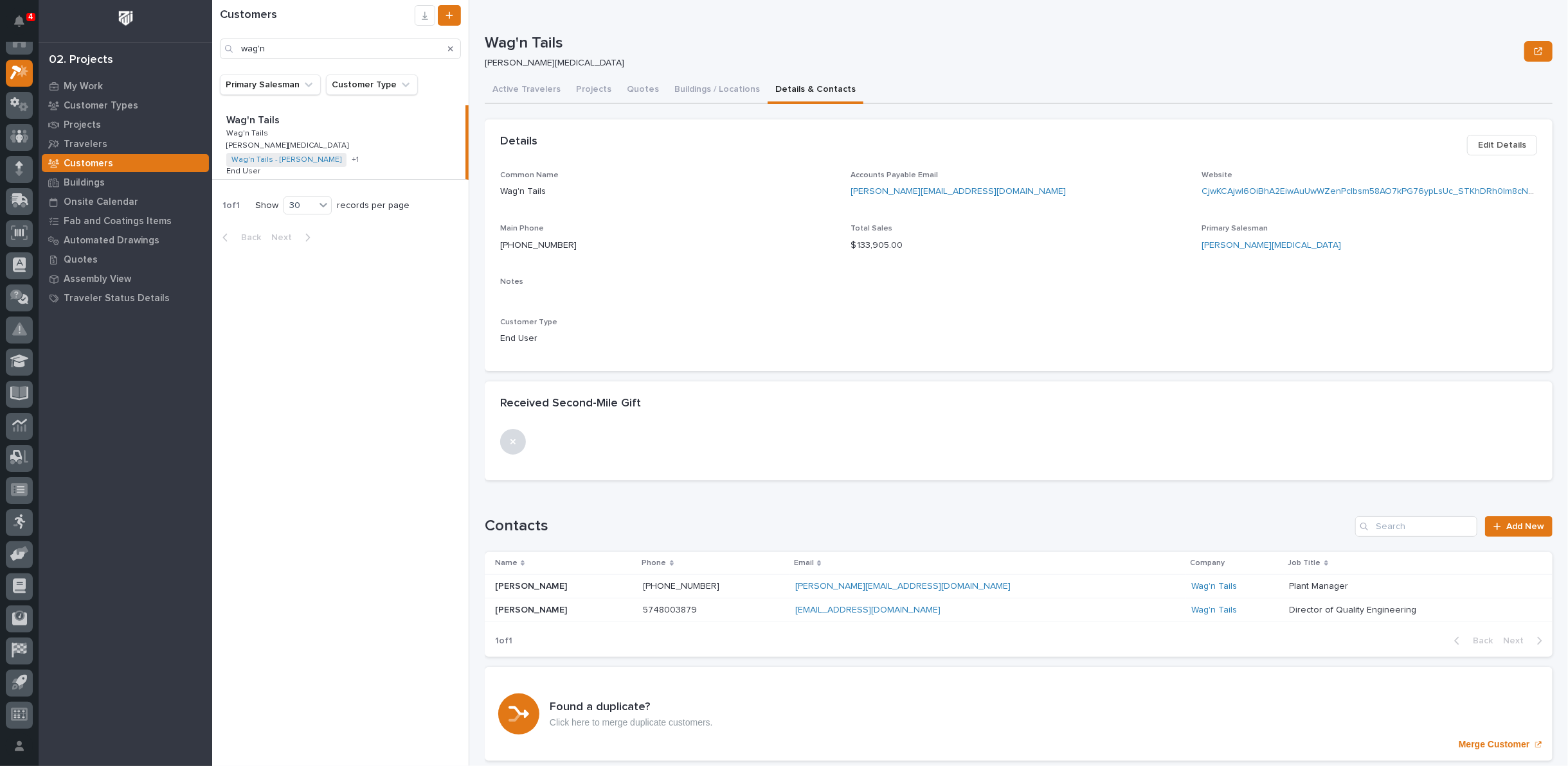
click at [527, 610] on p "James Edmister" at bounding box center [532, 609] width 75 height 14
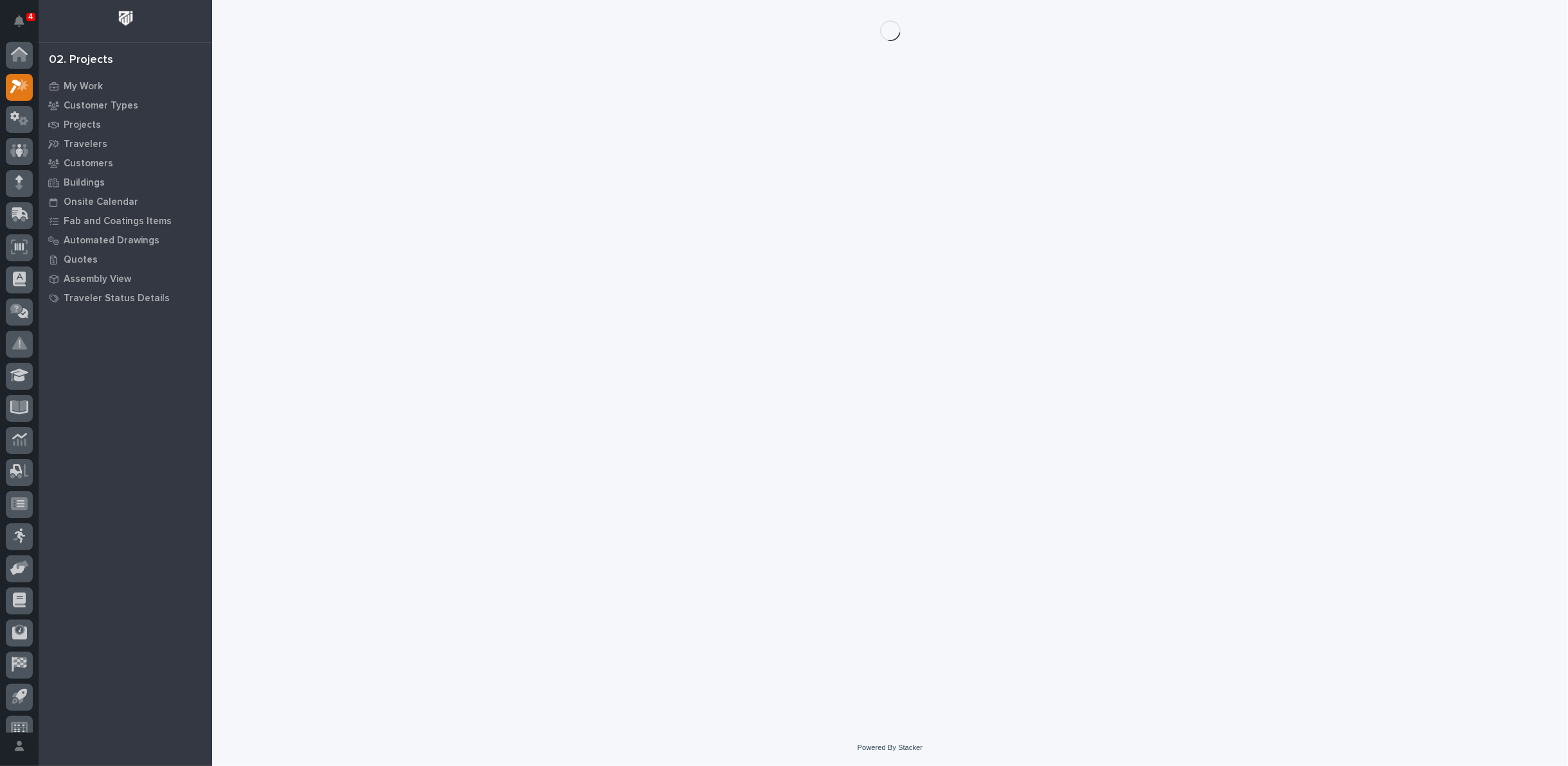
scroll to position [14, 0]
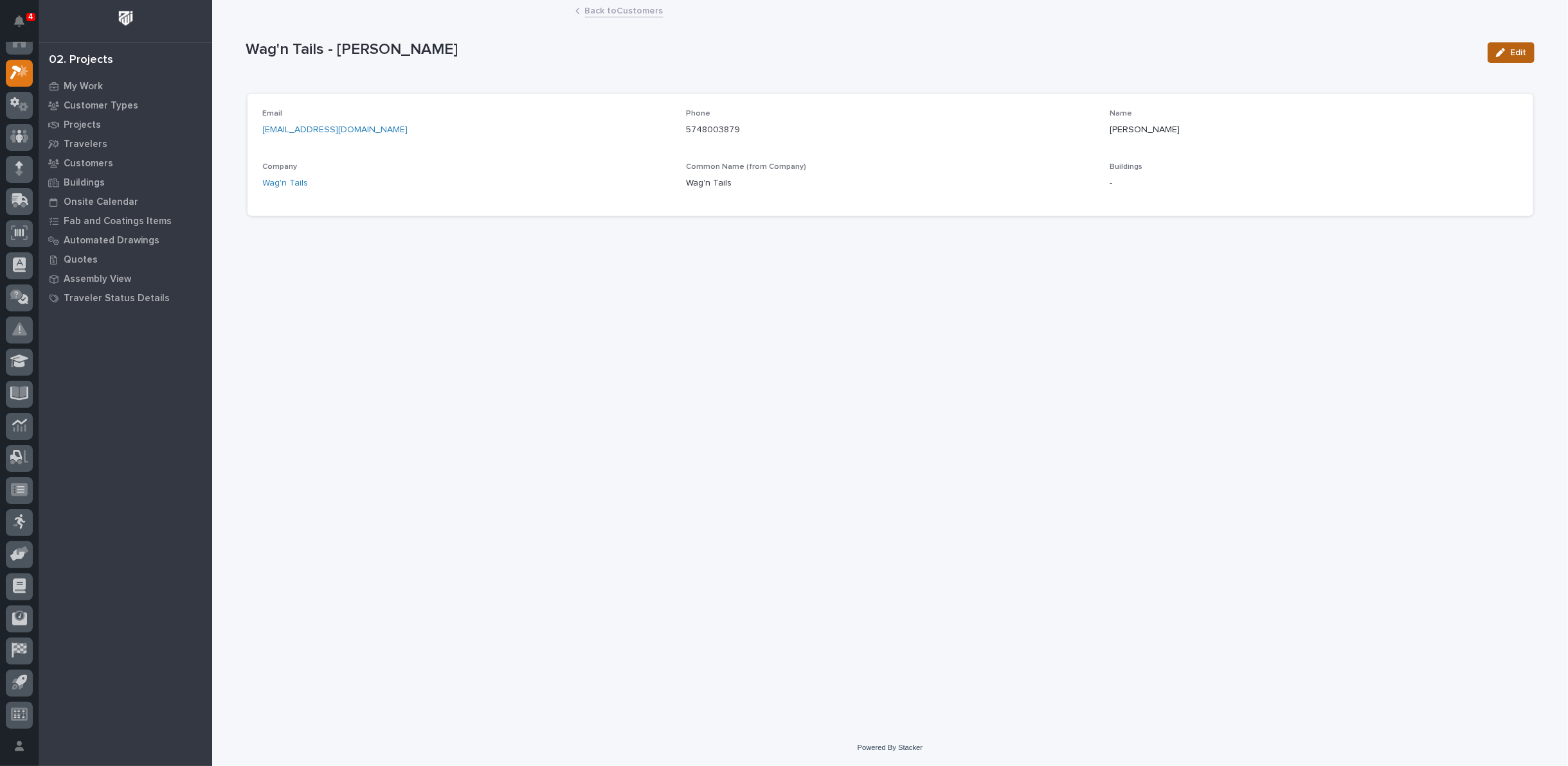
click at [1516, 53] on span "Edit" at bounding box center [1517, 53] width 16 height 12
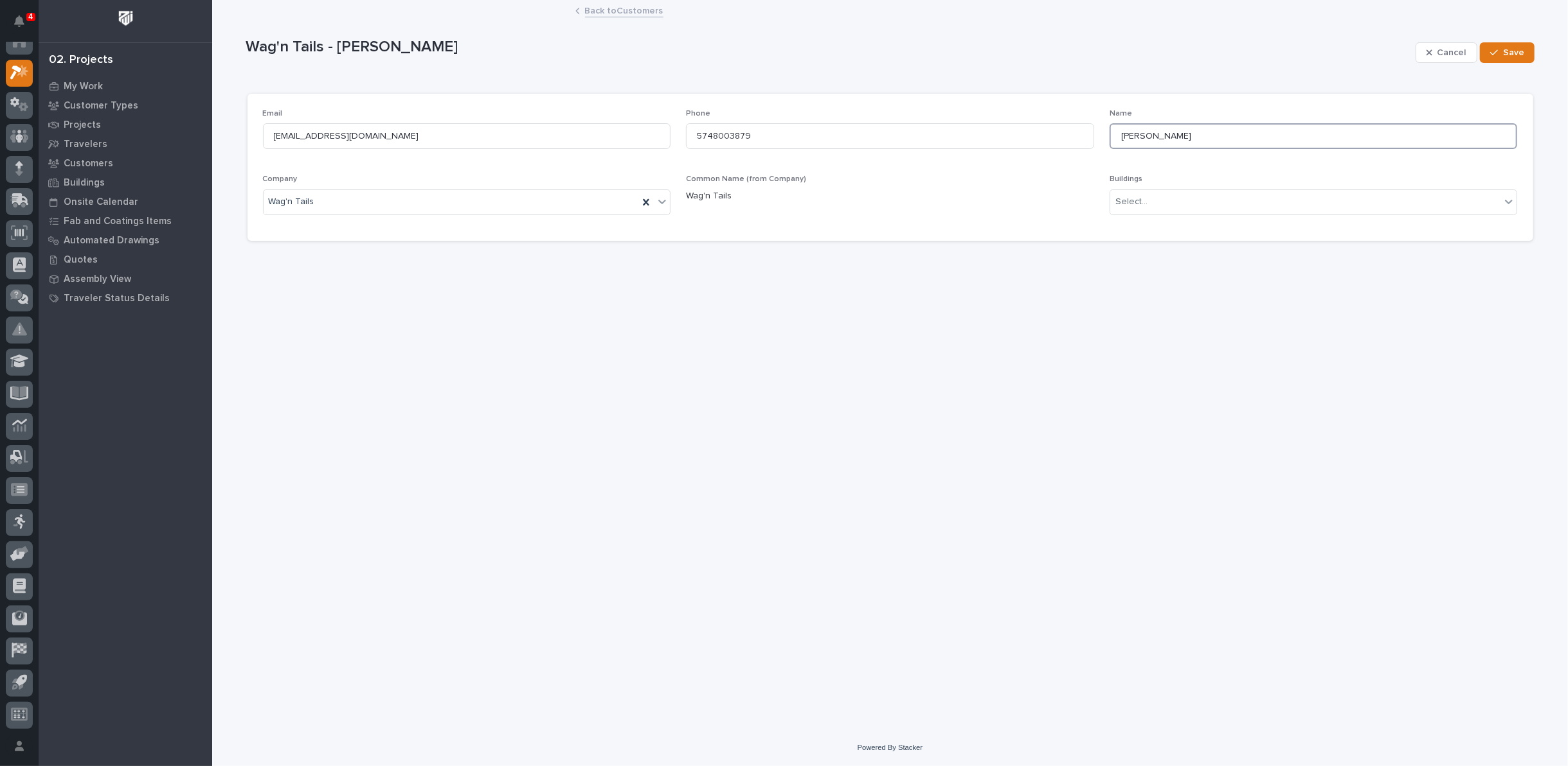
click at [1146, 135] on input "James Edmister" at bounding box center [1313, 136] width 409 height 26
click at [1195, 139] on input "James Edmister" at bounding box center [1313, 136] width 409 height 26
type input "James Edmister (Goes by Eric)"
click at [1500, 54] on div "button" at bounding box center [1497, 53] width 13 height 9
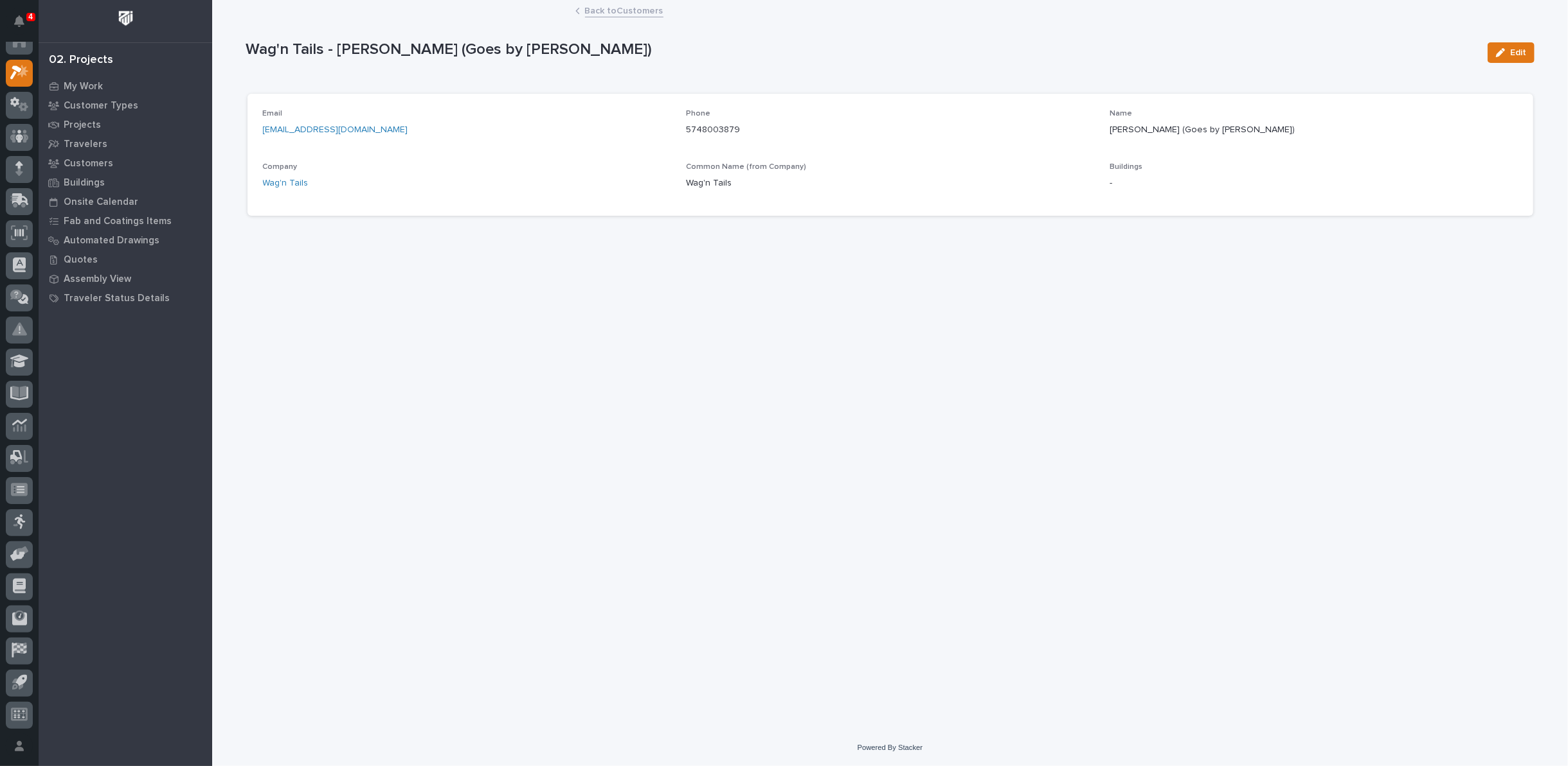
click at [600, 10] on link "Back to Customers" at bounding box center [624, 10] width 78 height 15
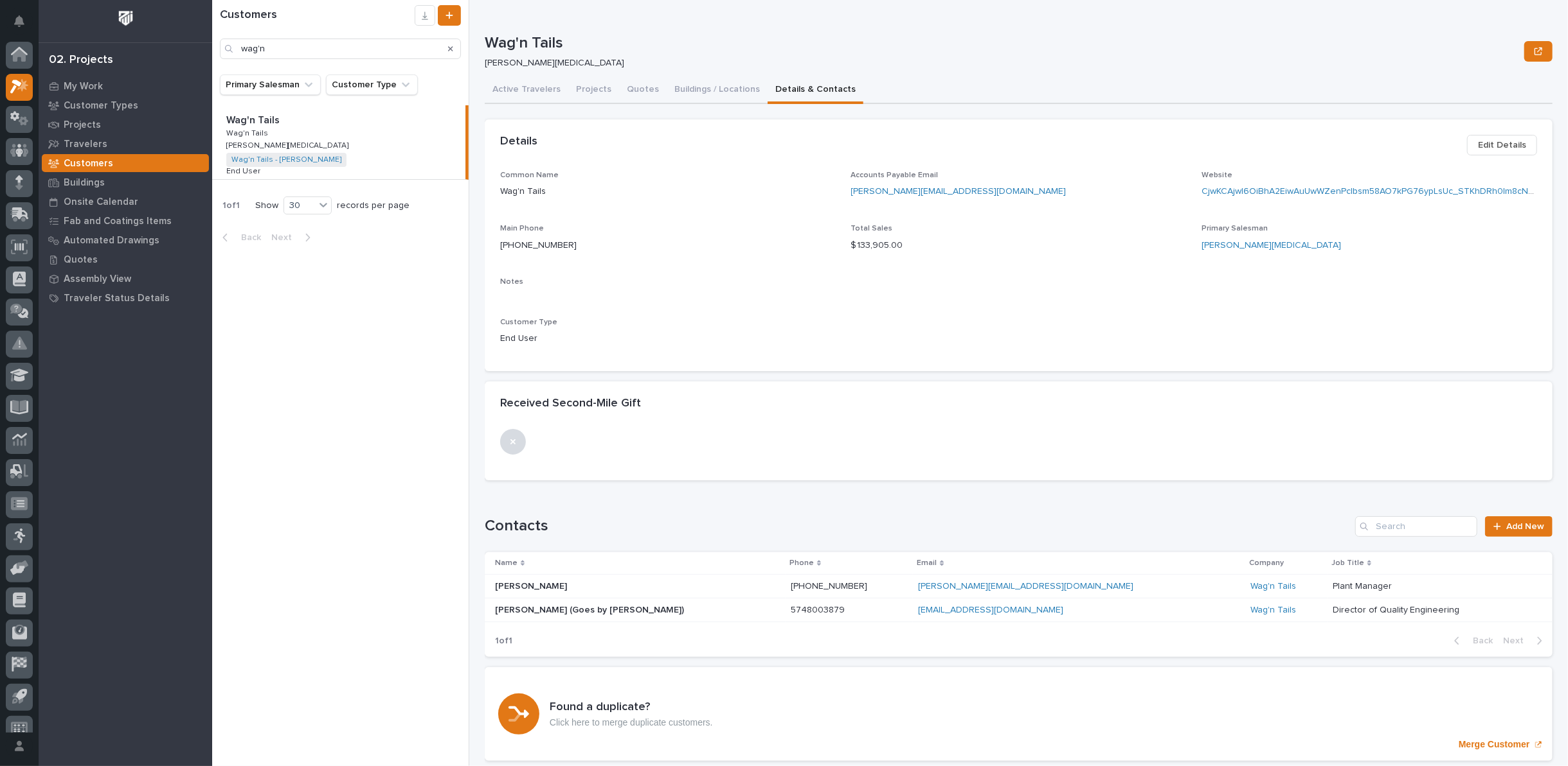
scroll to position [14, 0]
click at [712, 88] on button "Buildings / Locations" at bounding box center [717, 90] width 101 height 27
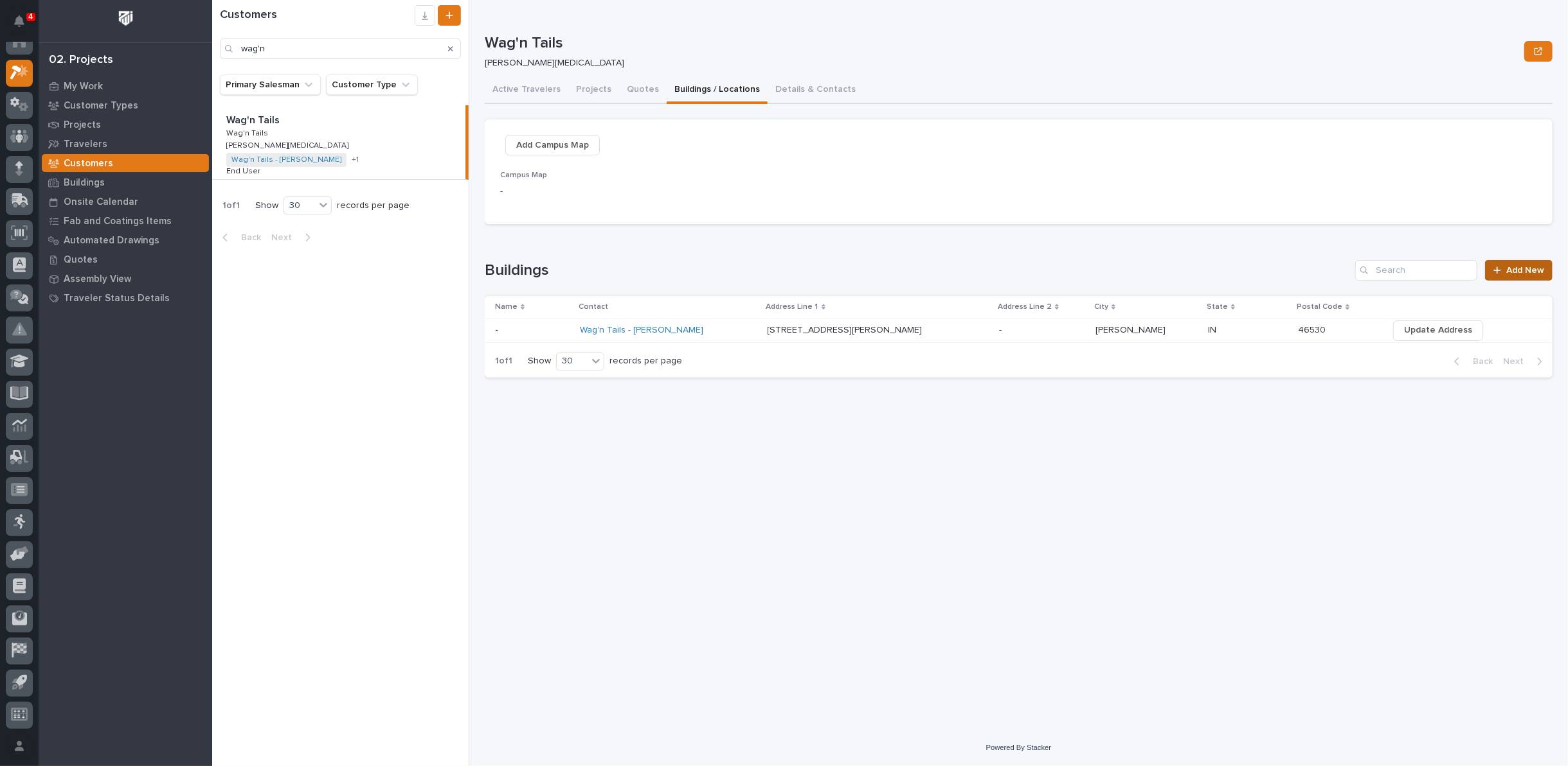
click at [1529, 266] on span "Add New" at bounding box center [1525, 271] width 38 height 9
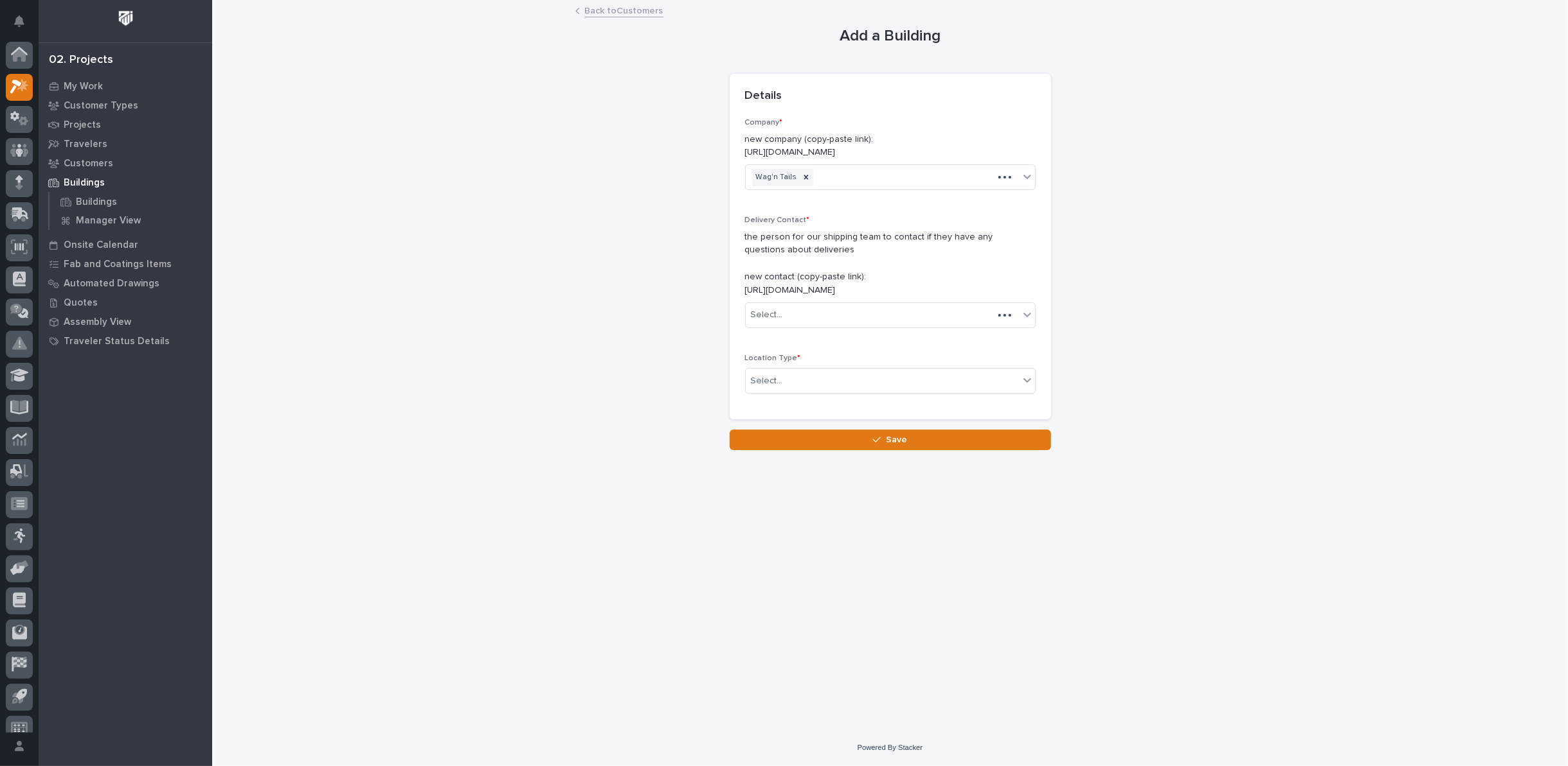
scroll to position [14, 0]
click at [627, 11] on link "Back to Customers" at bounding box center [624, 10] width 78 height 15
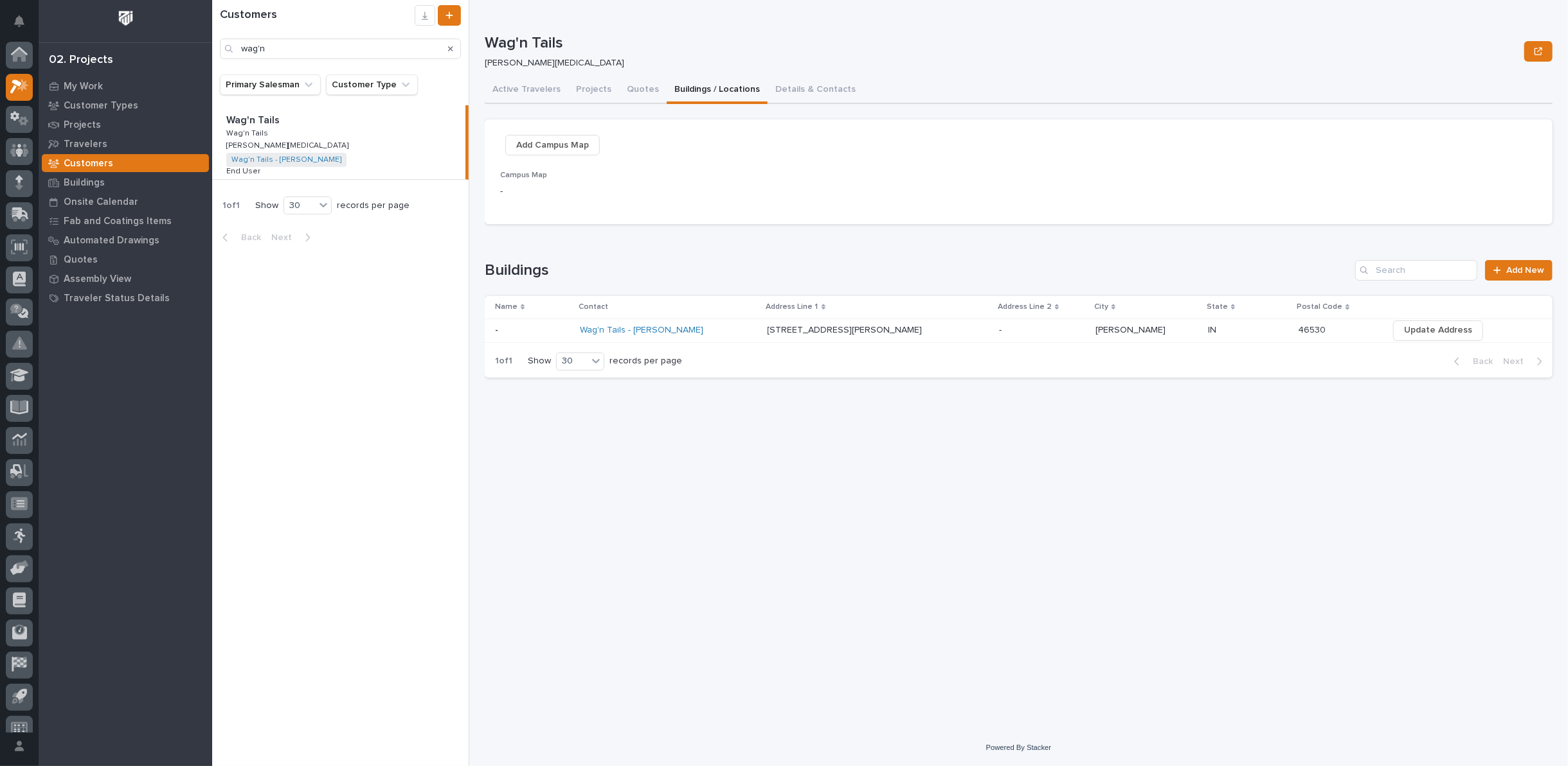
scroll to position [14, 0]
click at [512, 330] on p at bounding box center [532, 331] width 75 height 11
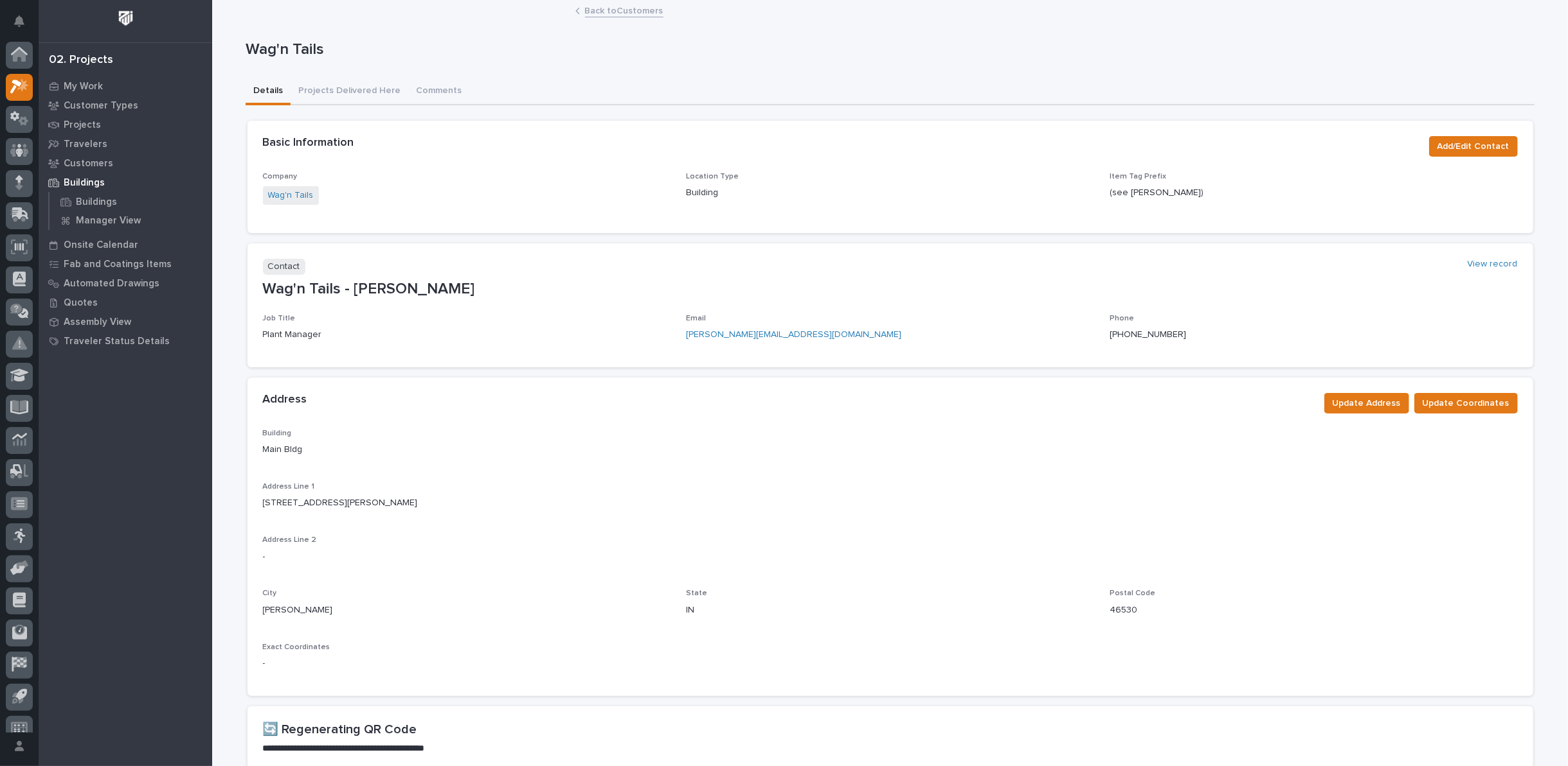
scroll to position [14, 0]
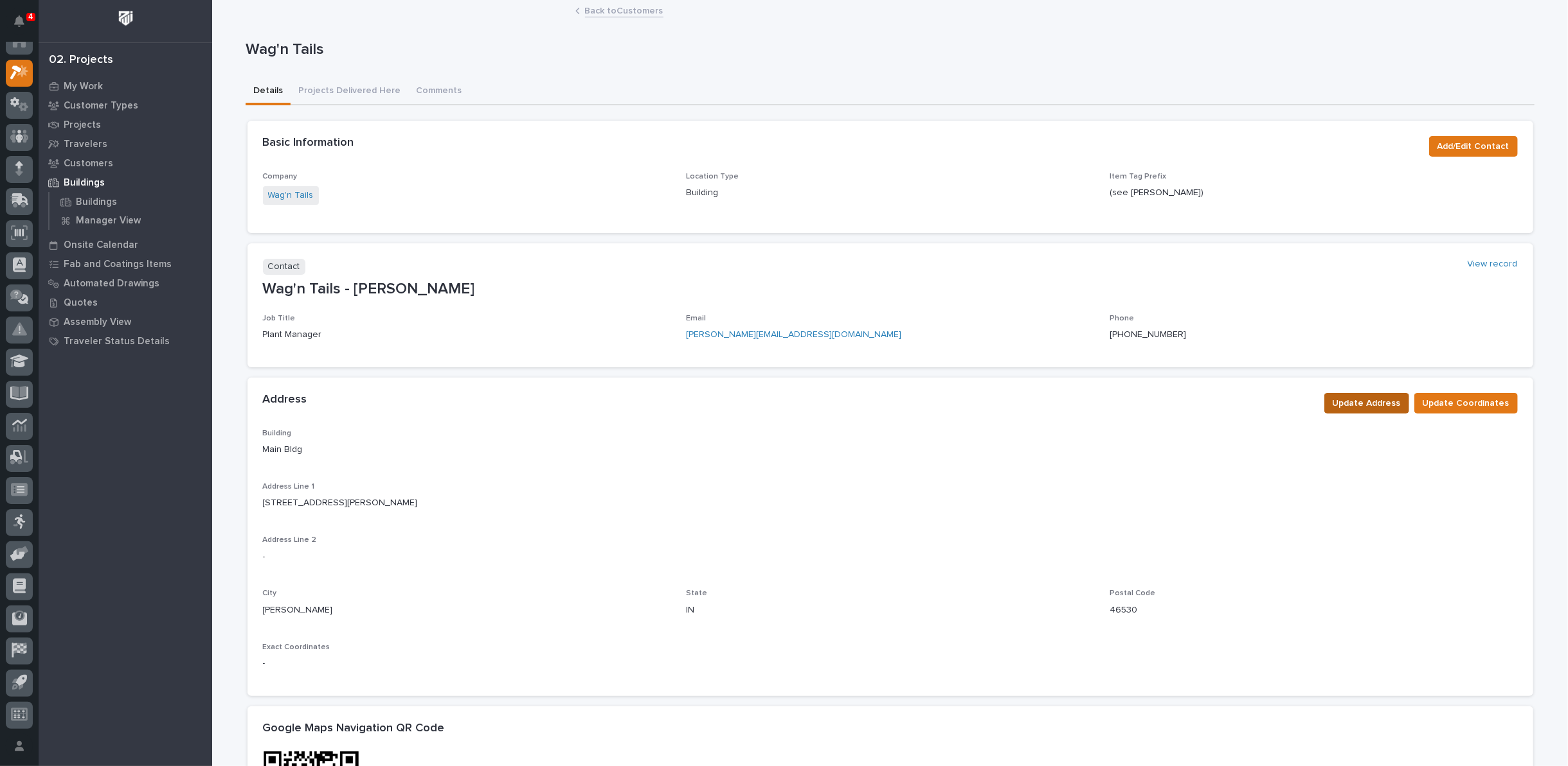
click at [1354, 404] on span "Update Address" at bounding box center [1367, 403] width 68 height 16
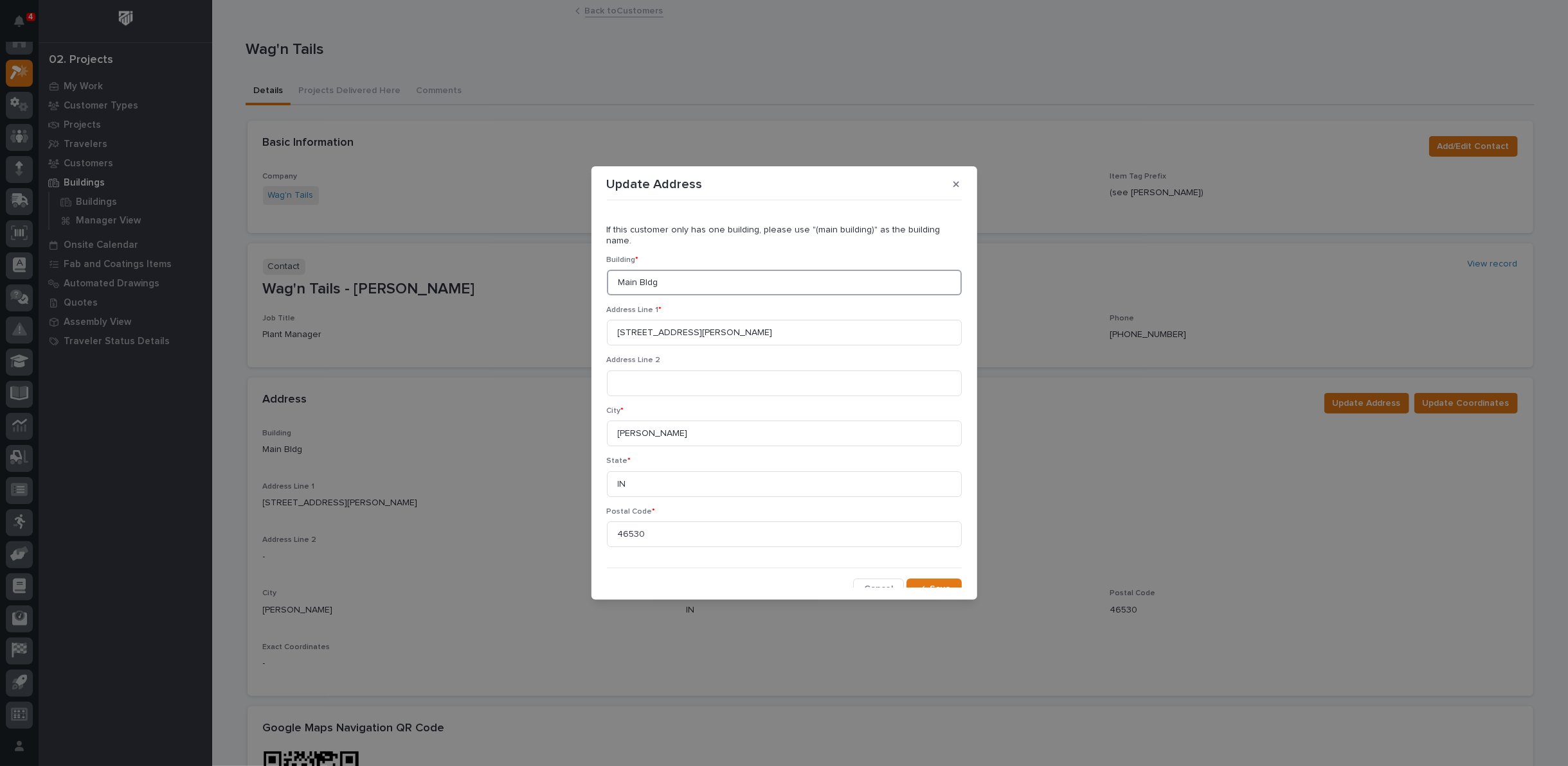
drag, startPoint x: 684, startPoint y: 275, endPoint x: 423, endPoint y: 254, distance: 261.8
click at [444, 266] on div "Update Address If this customer only has one building, please use "(main buildi…" at bounding box center [784, 383] width 1568 height 766
type input "Plant 2"
click at [921, 584] on div "button" at bounding box center [923, 589] width 13 height 9
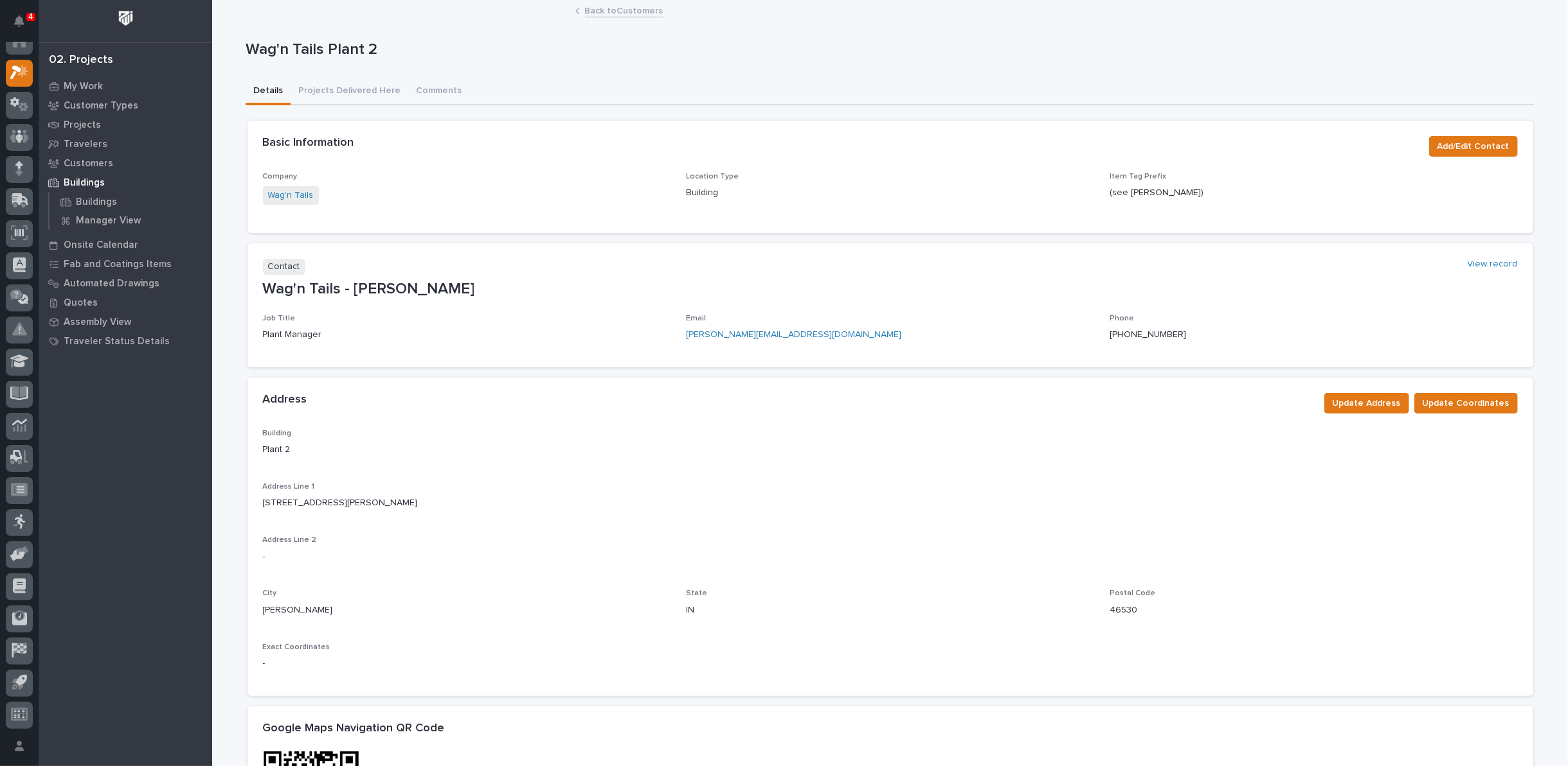
click at [631, 12] on link "Back to Customers" at bounding box center [624, 10] width 78 height 15
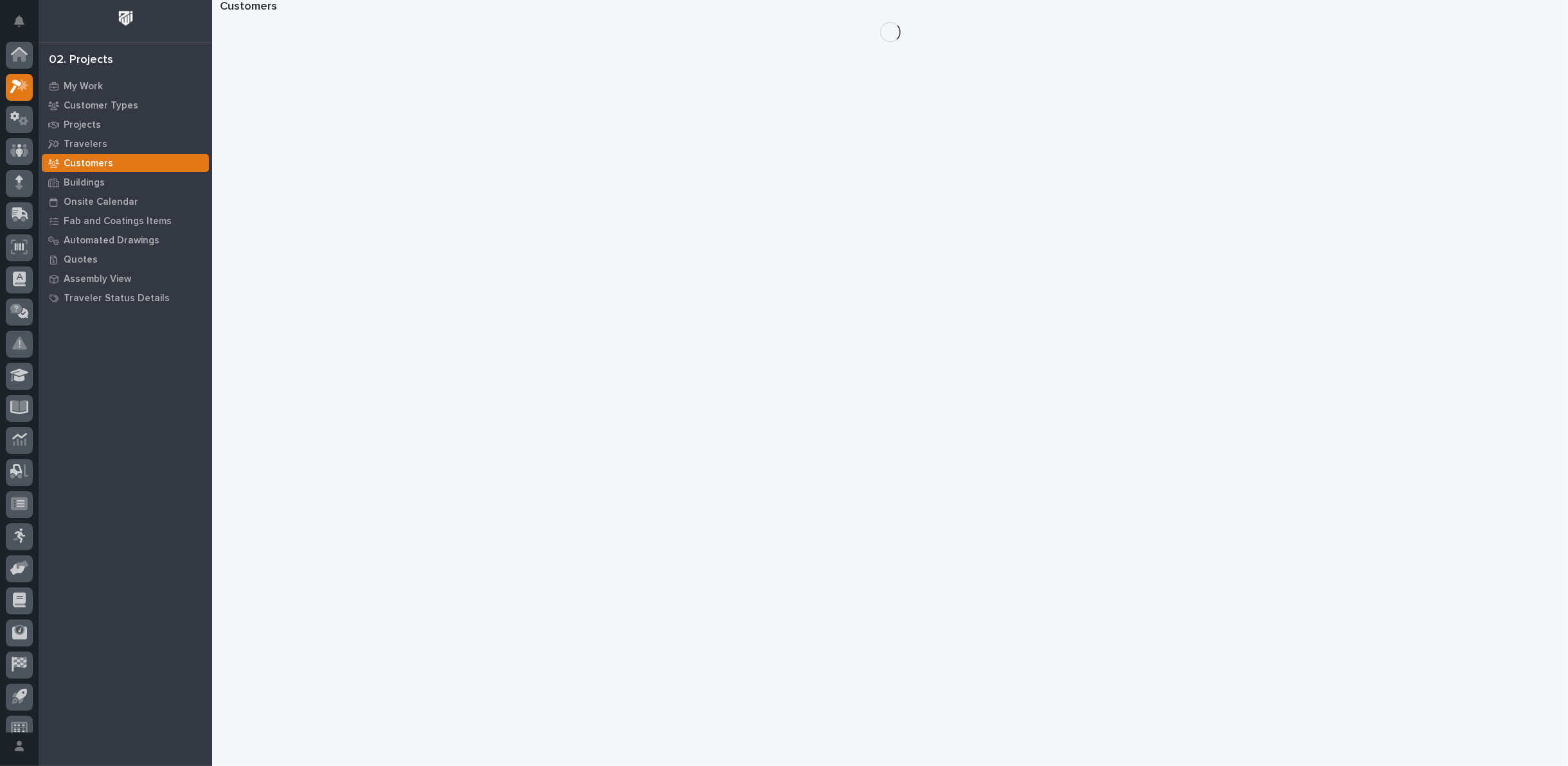
scroll to position [14, 0]
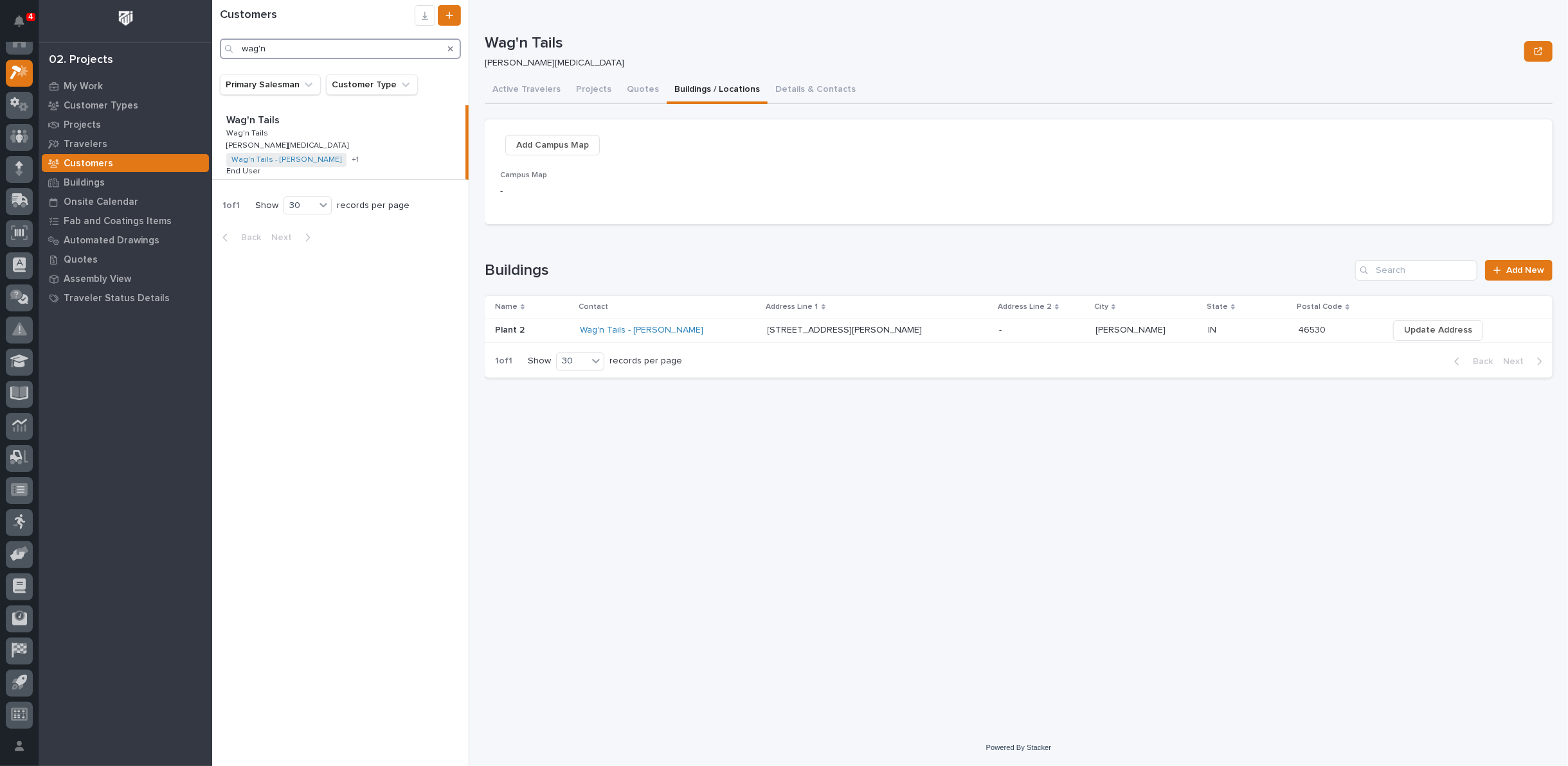
drag, startPoint x: 370, startPoint y: 51, endPoint x: 148, endPoint y: 45, distance: 222.1
click at [212, 45] on div "4 My Settings Log Out 02. Projects My Work Customer Types Projects Travelers Cu…" at bounding box center [890, 383] width 1356 height 766
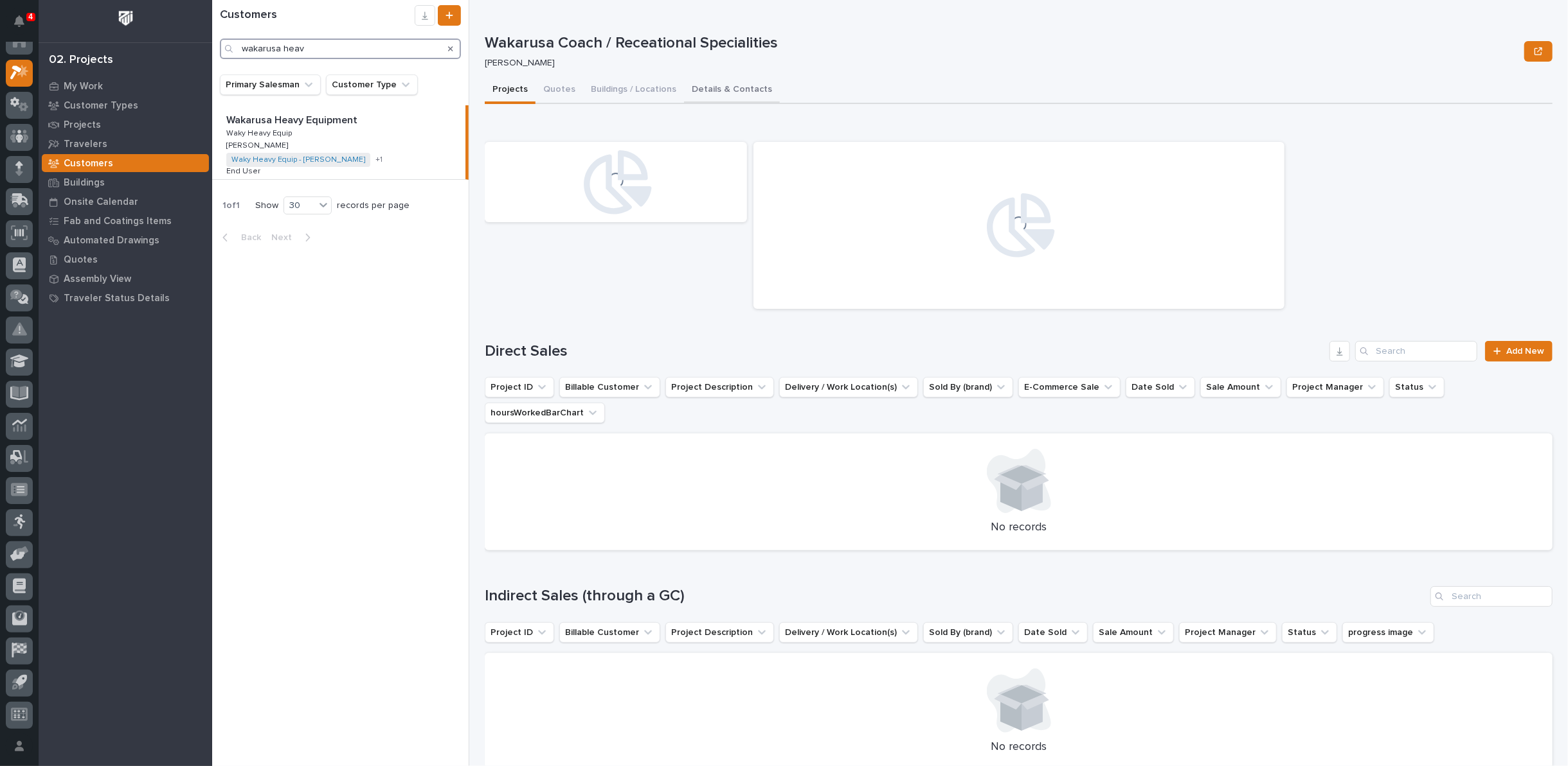
type input "wakarusa heav"
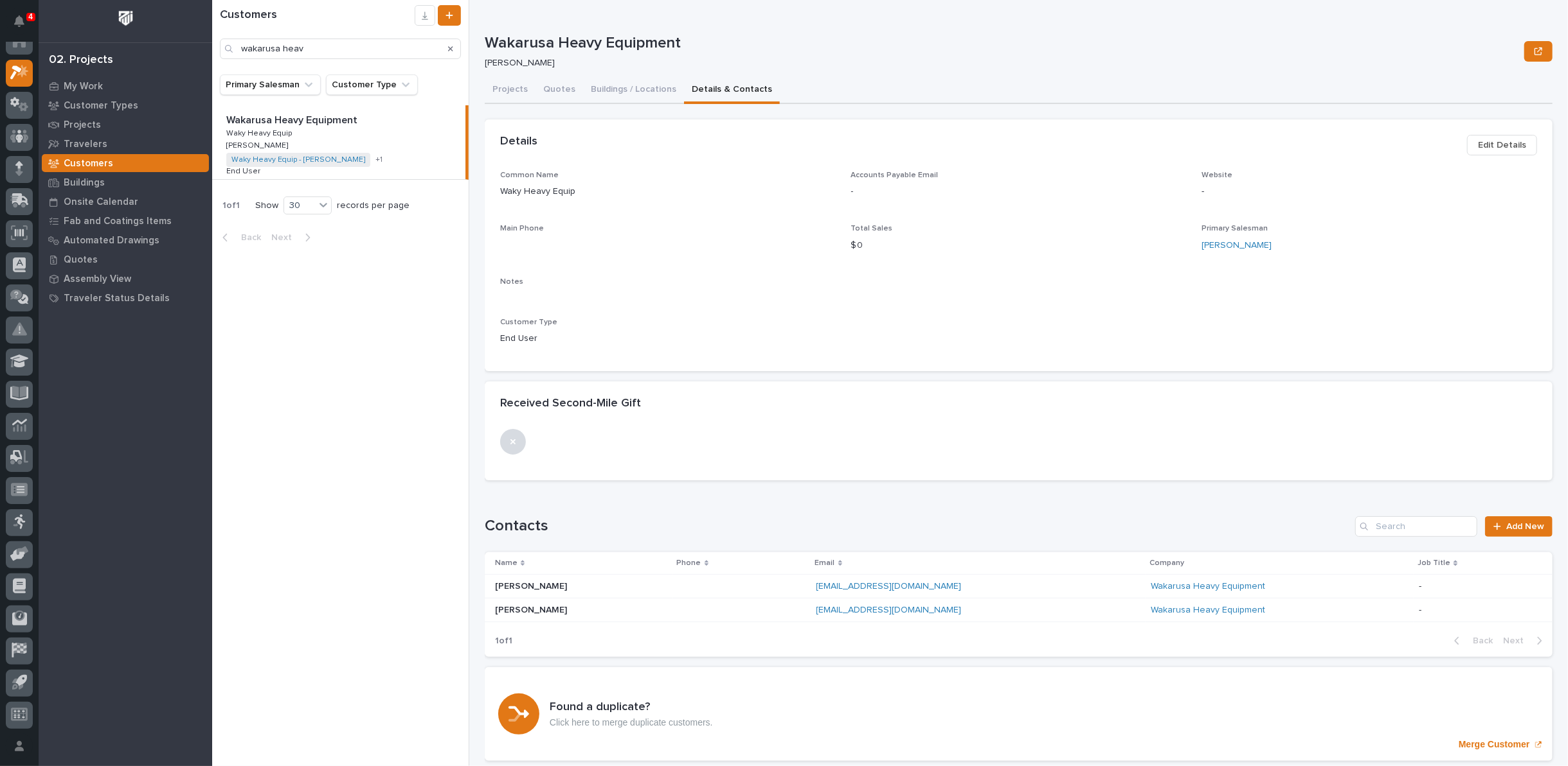
click at [531, 610] on p "Vernon Garman" at bounding box center [532, 609] width 75 height 14
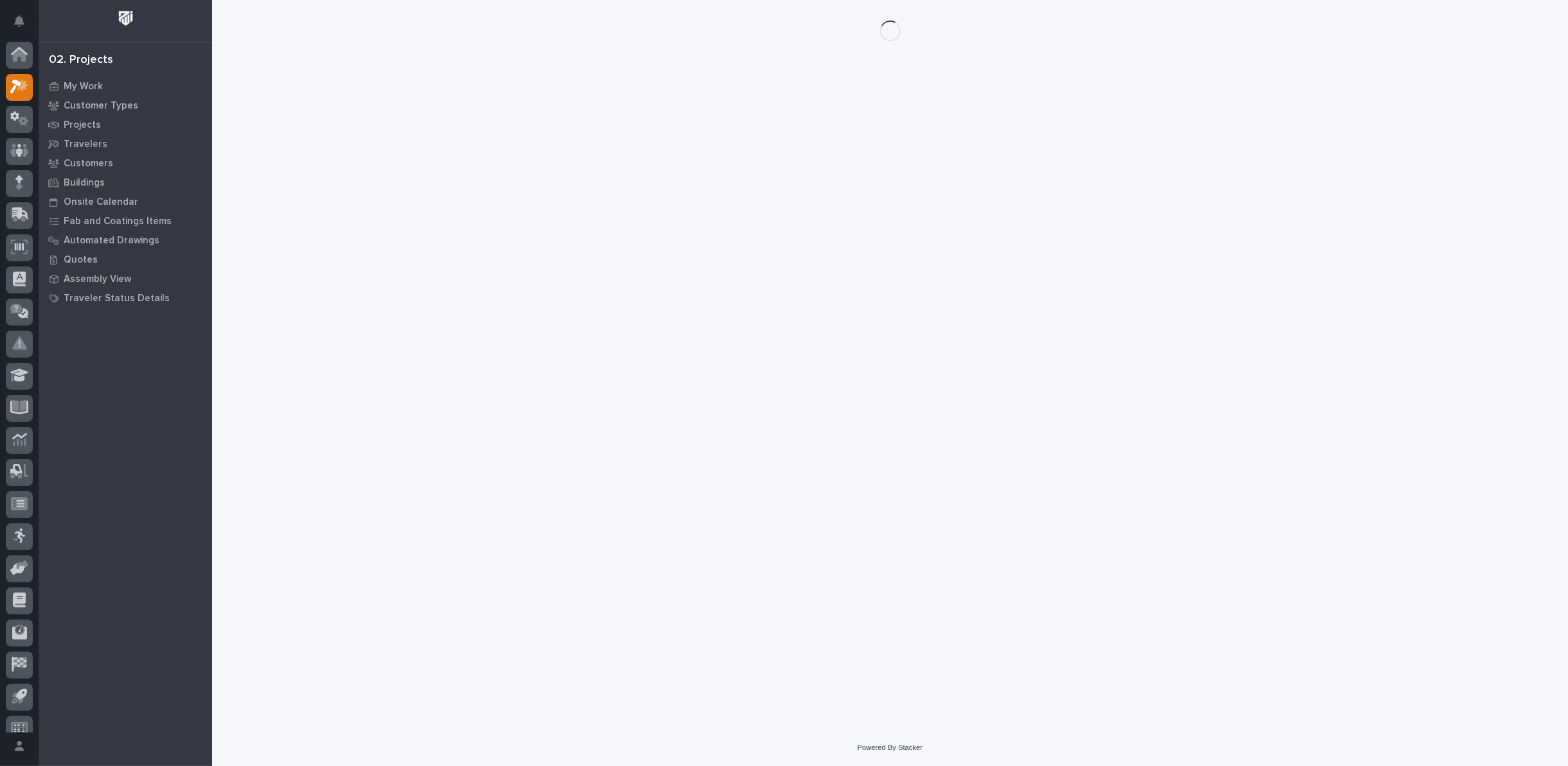
scroll to position [14, 0]
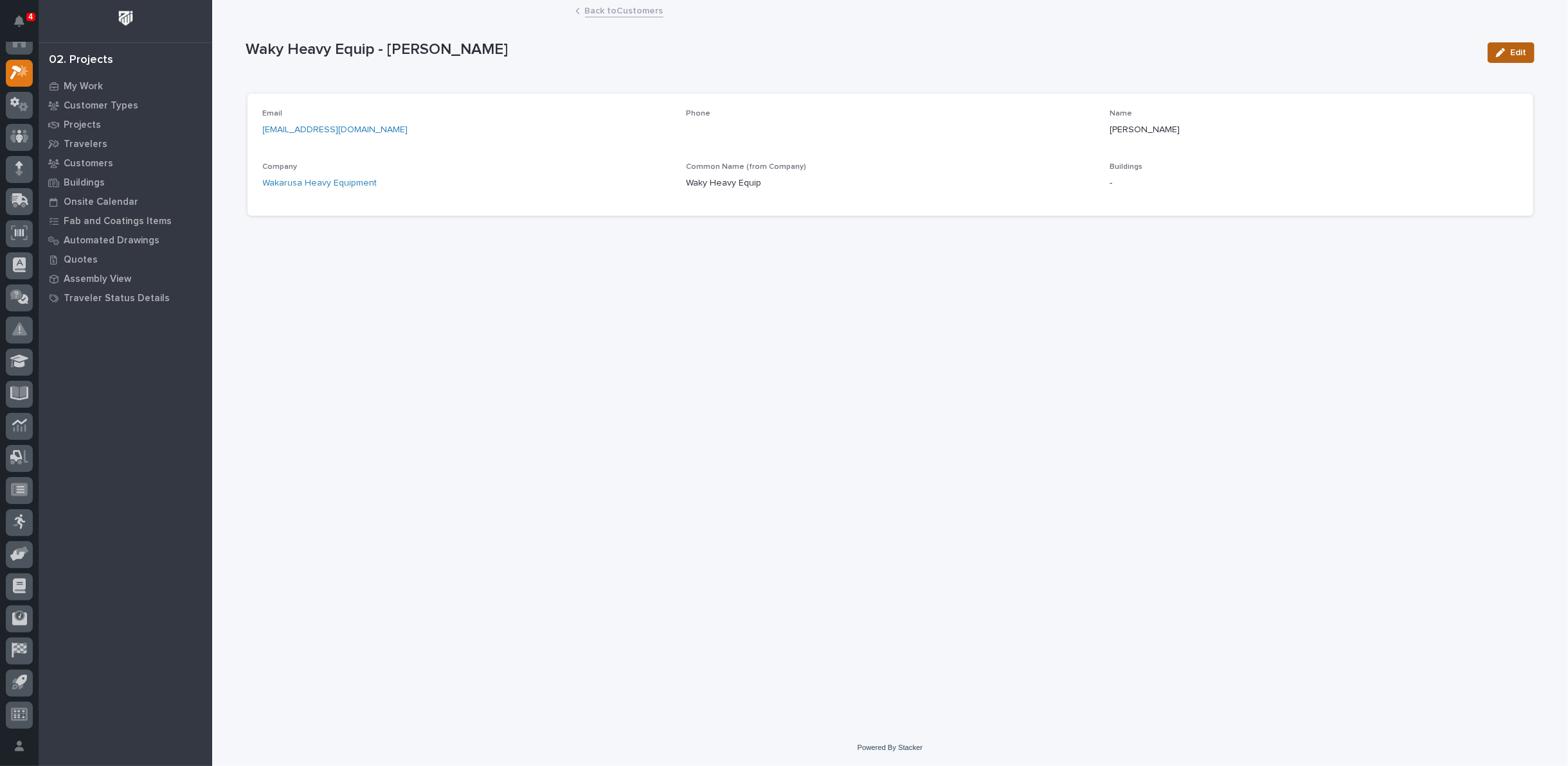
click at [1495, 50] on button "Edit" at bounding box center [1511, 53] width 47 height 20
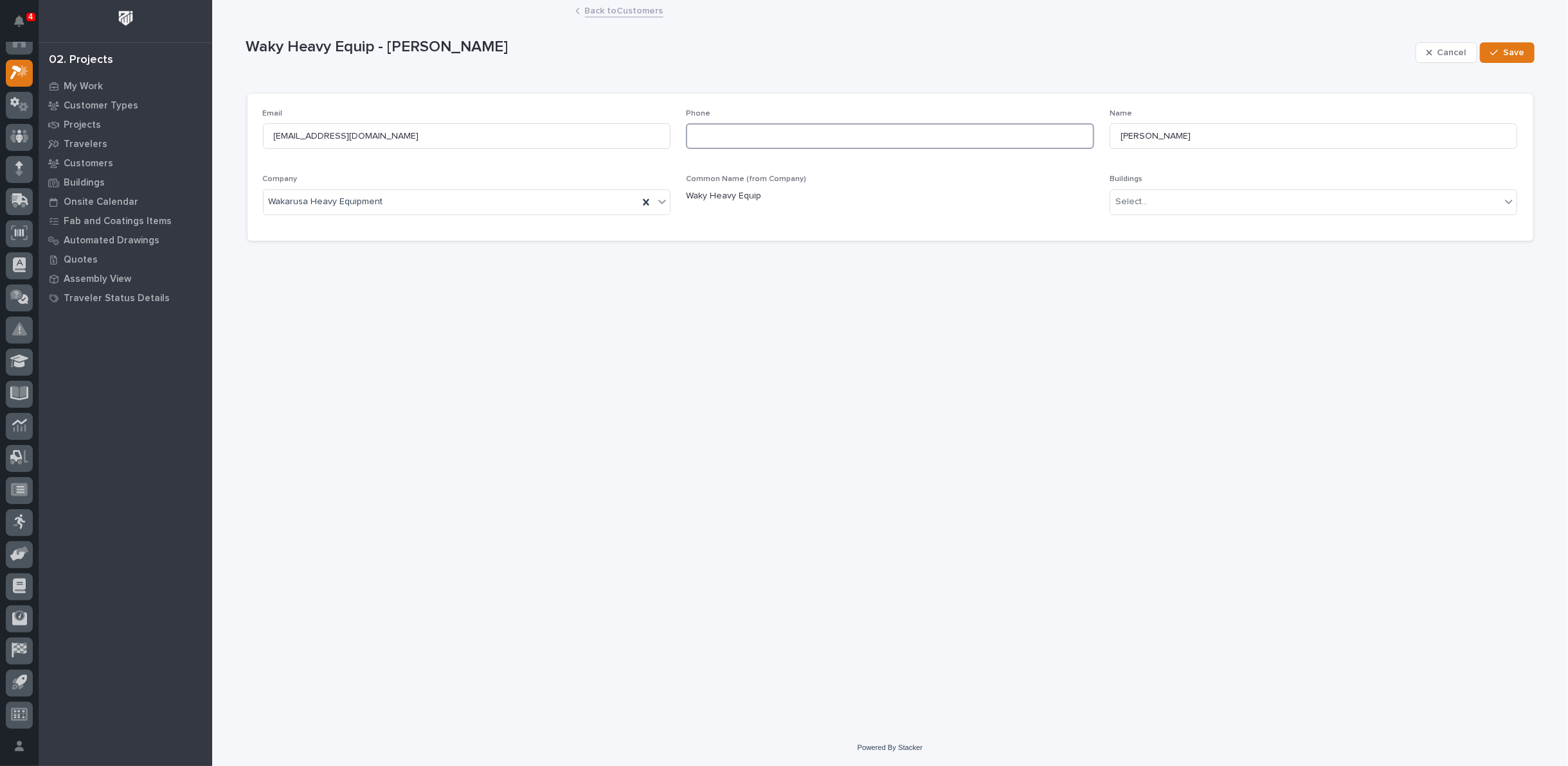
click at [877, 135] on input at bounding box center [890, 136] width 409 height 26
paste input "574-862-7914"
type input "574-862-7914"
click at [1494, 53] on icon "button" at bounding box center [1494, 53] width 7 height 9
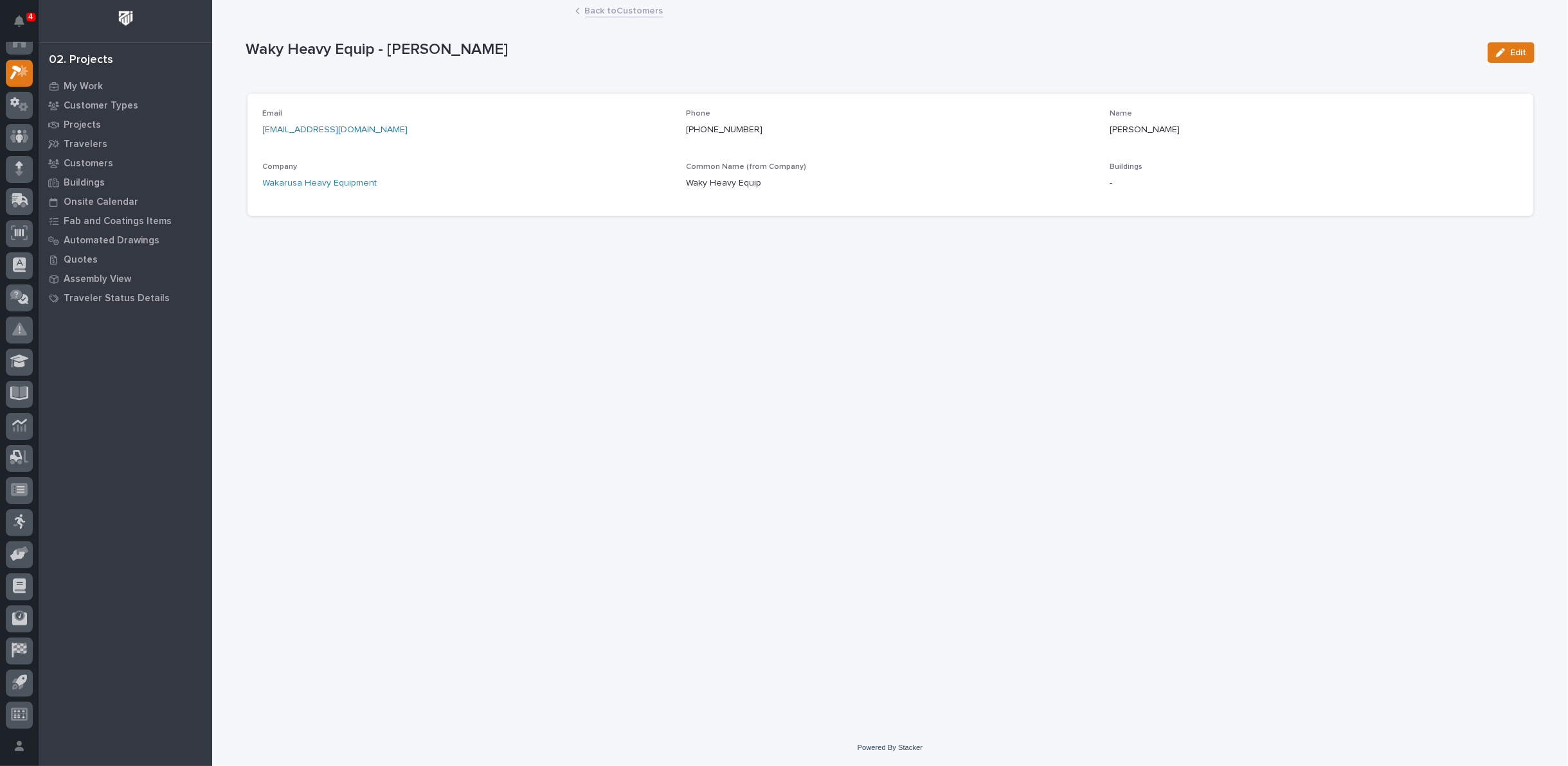
click at [610, 17] on div "Back to Customers" at bounding box center [890, 12] width 643 height 18
click at [607, 11] on link "Back to Customers" at bounding box center [624, 10] width 78 height 15
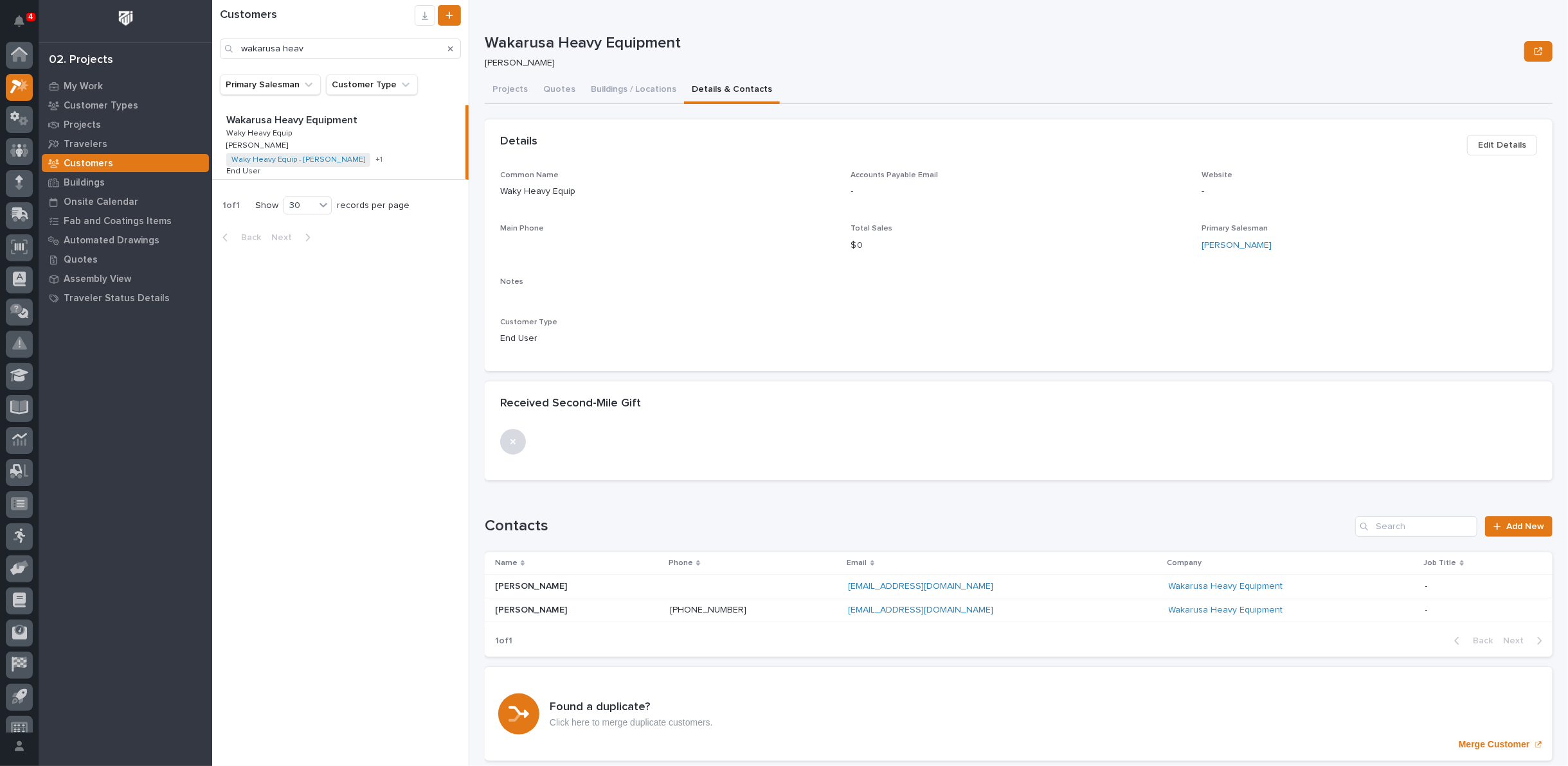
scroll to position [14, 0]
click at [618, 93] on button "Buildings / Locations" at bounding box center [633, 90] width 101 height 27
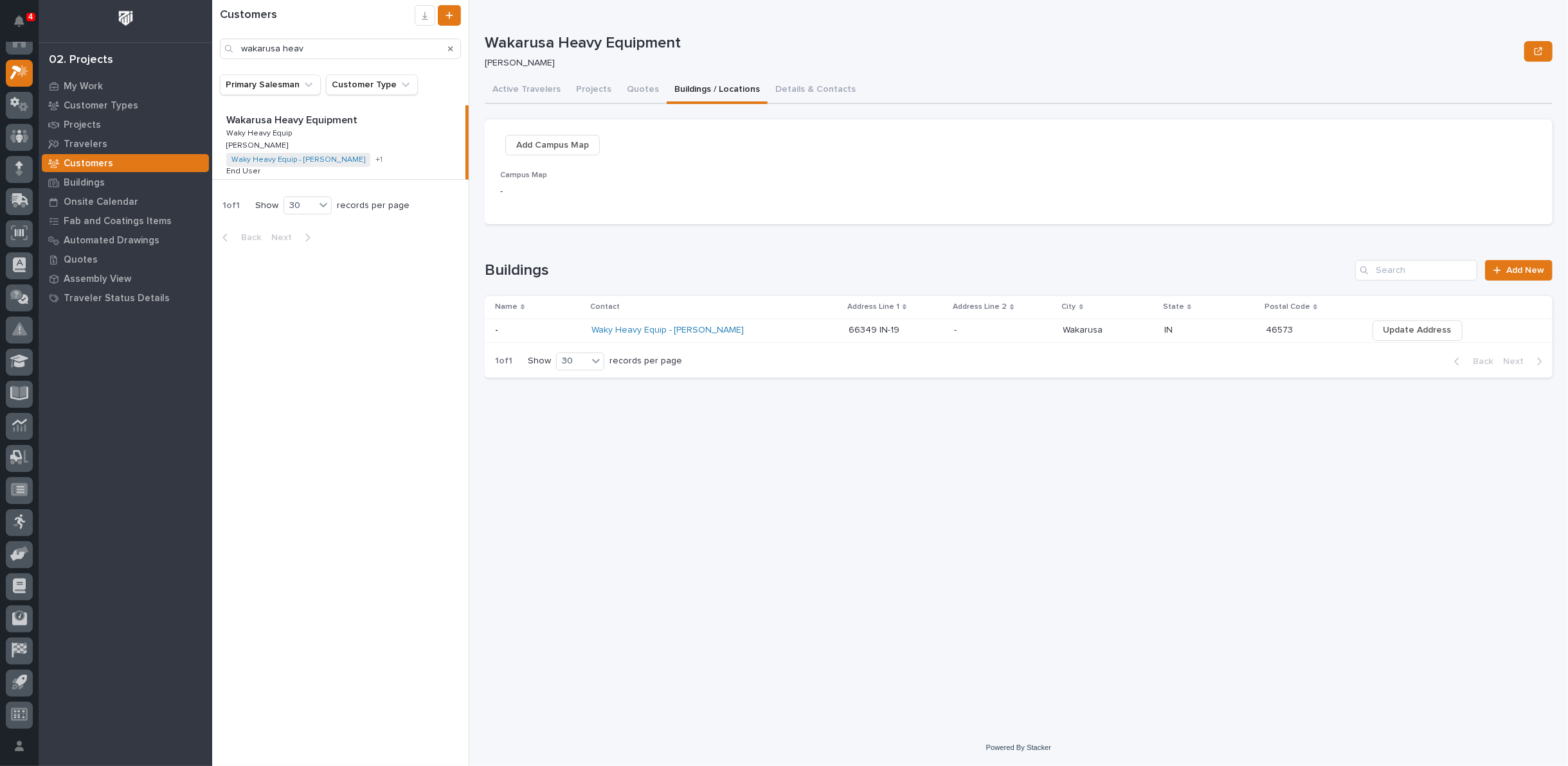
click at [504, 327] on p at bounding box center [538, 331] width 86 height 11
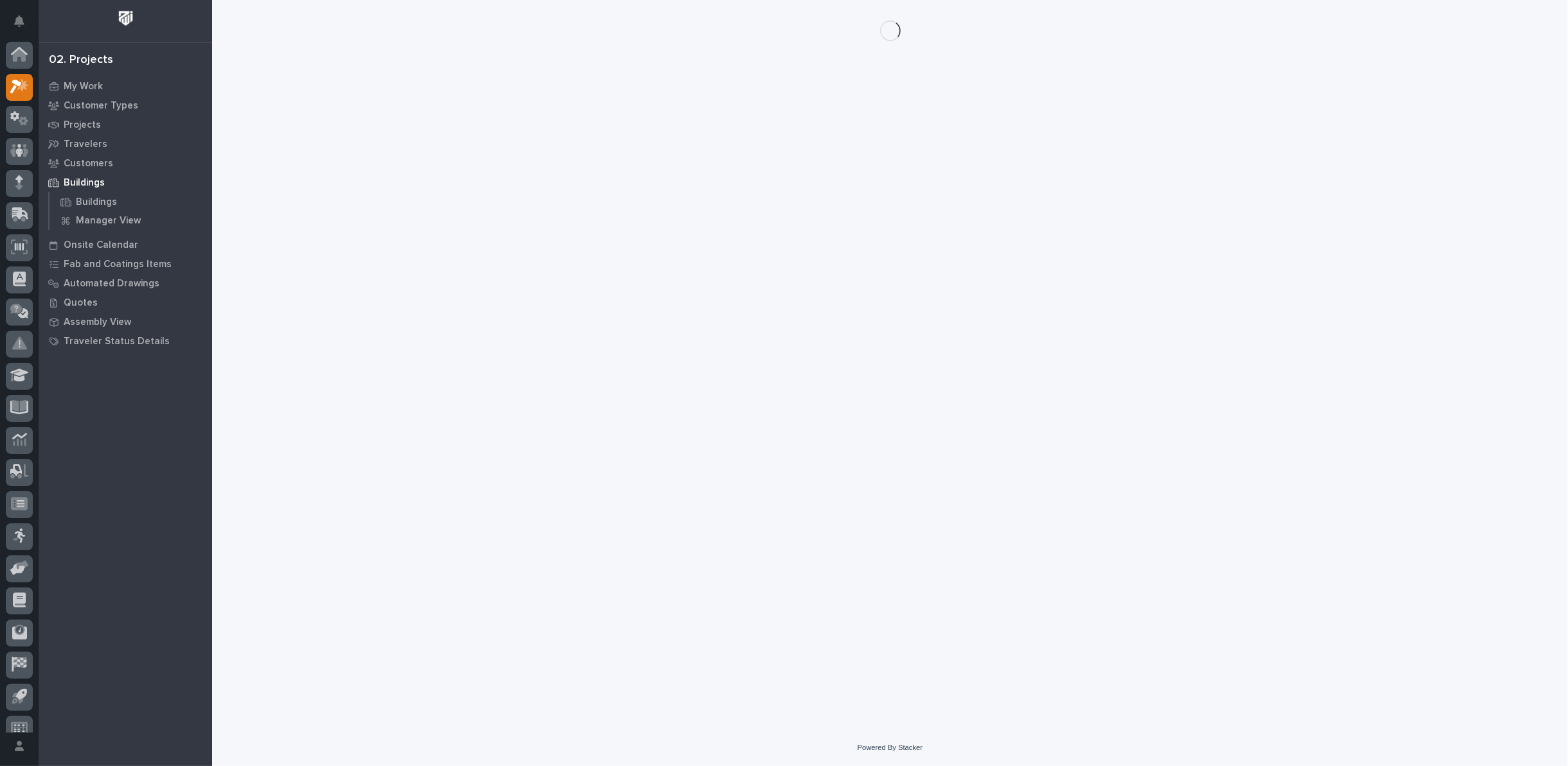
scroll to position [14, 0]
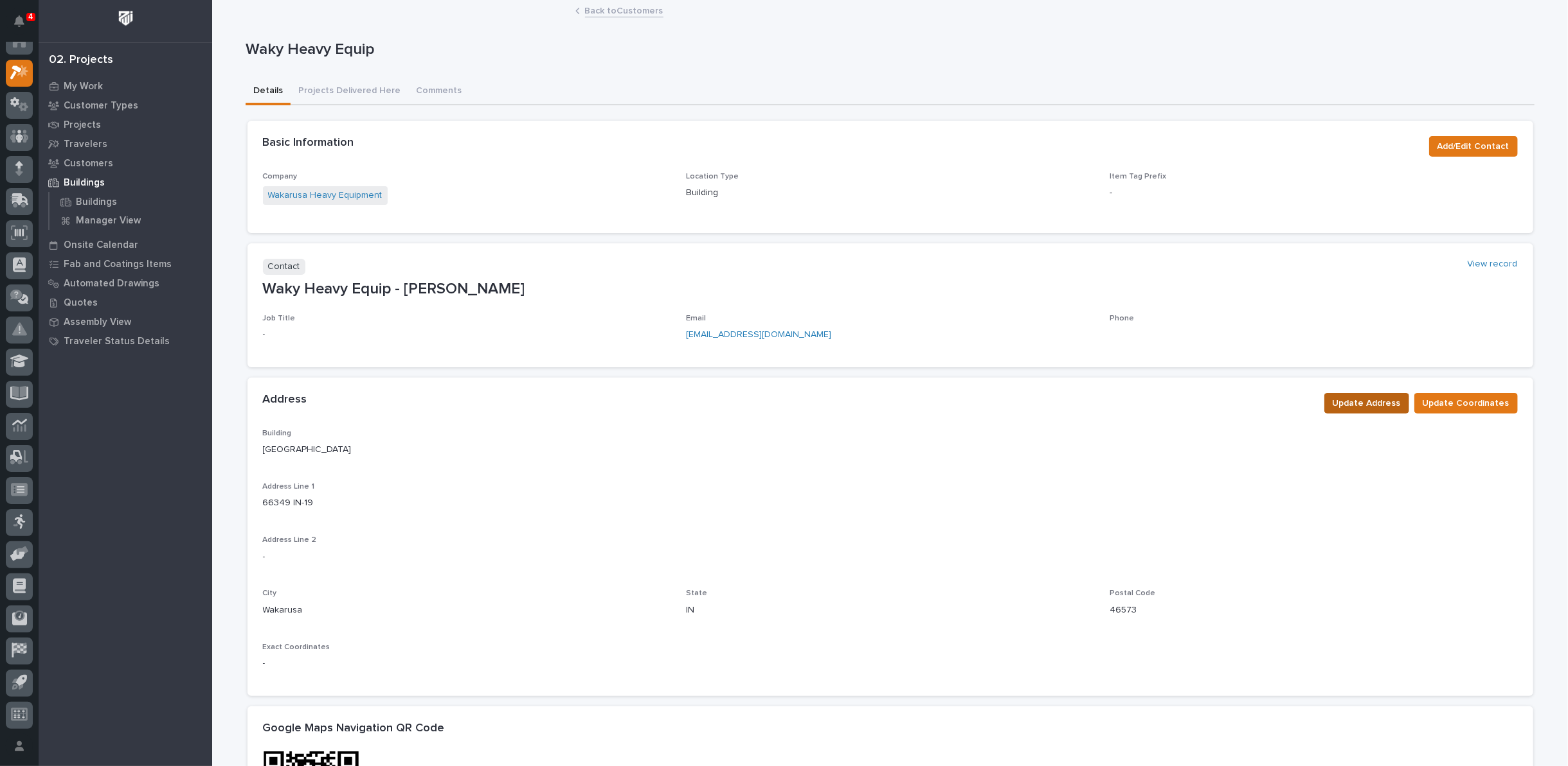
click at [1350, 406] on span "Update Address" at bounding box center [1367, 403] width 68 height 16
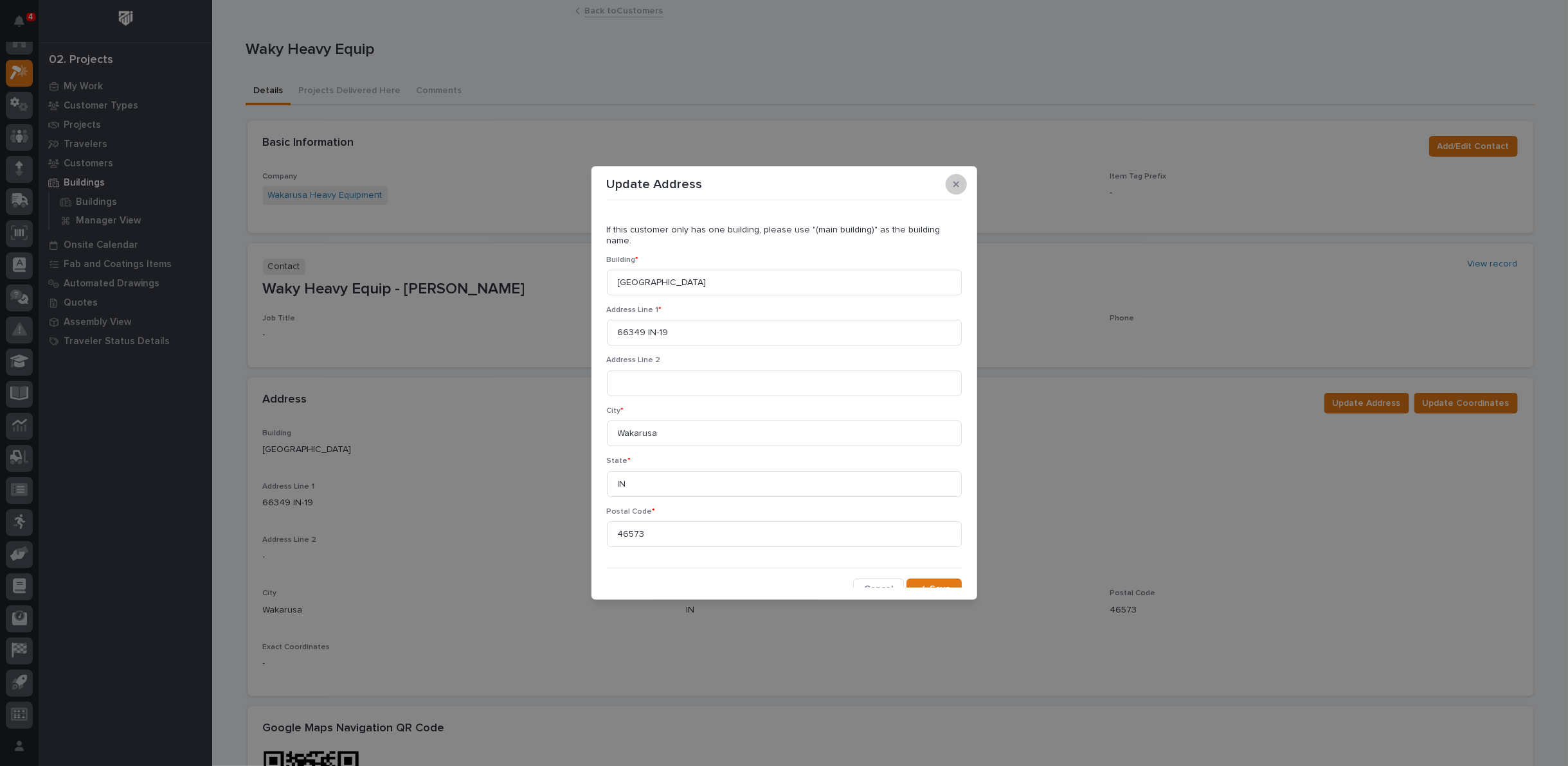
click at [954, 182] on icon "button" at bounding box center [956, 184] width 6 height 6
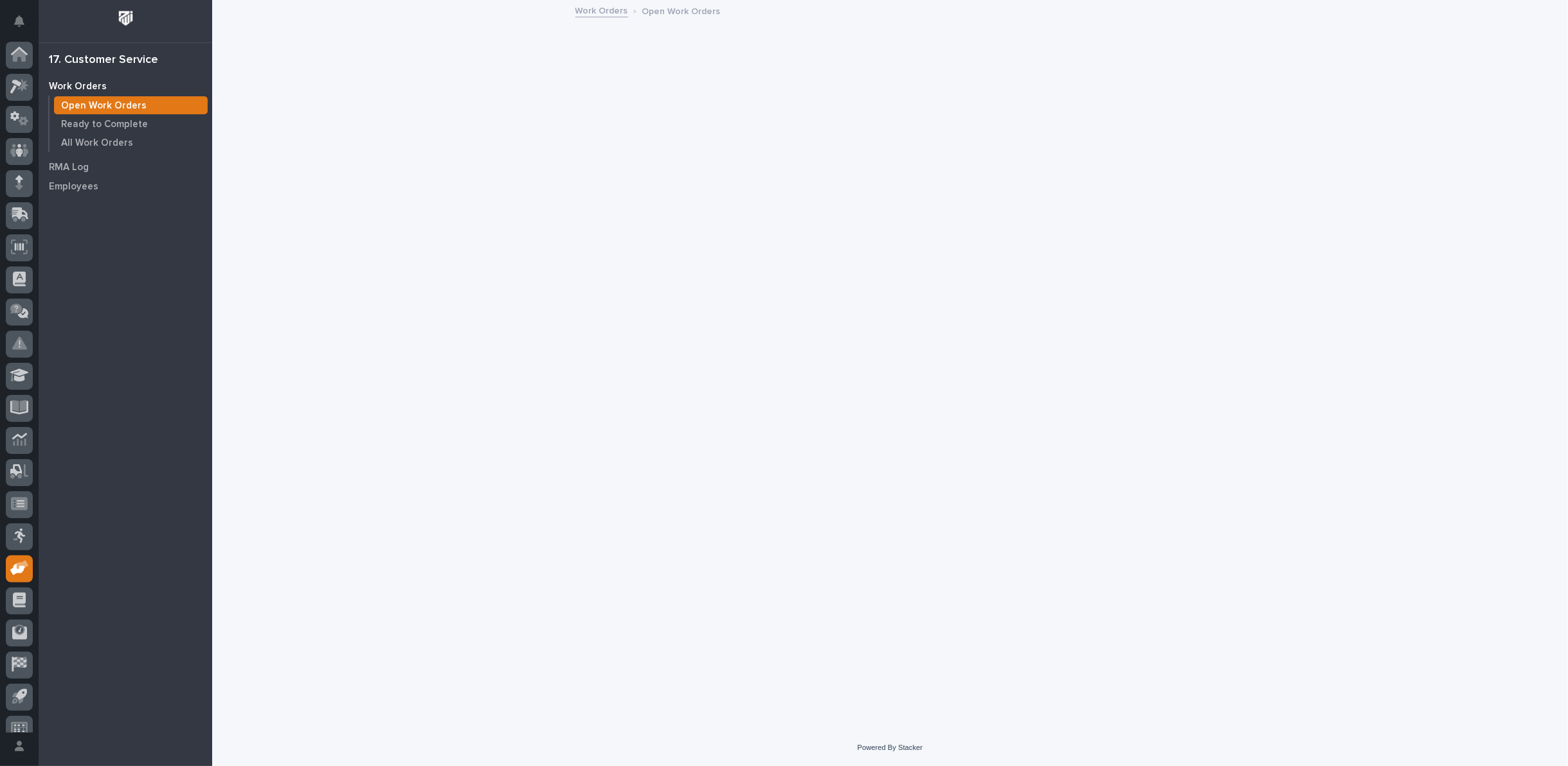
scroll to position [14, 0]
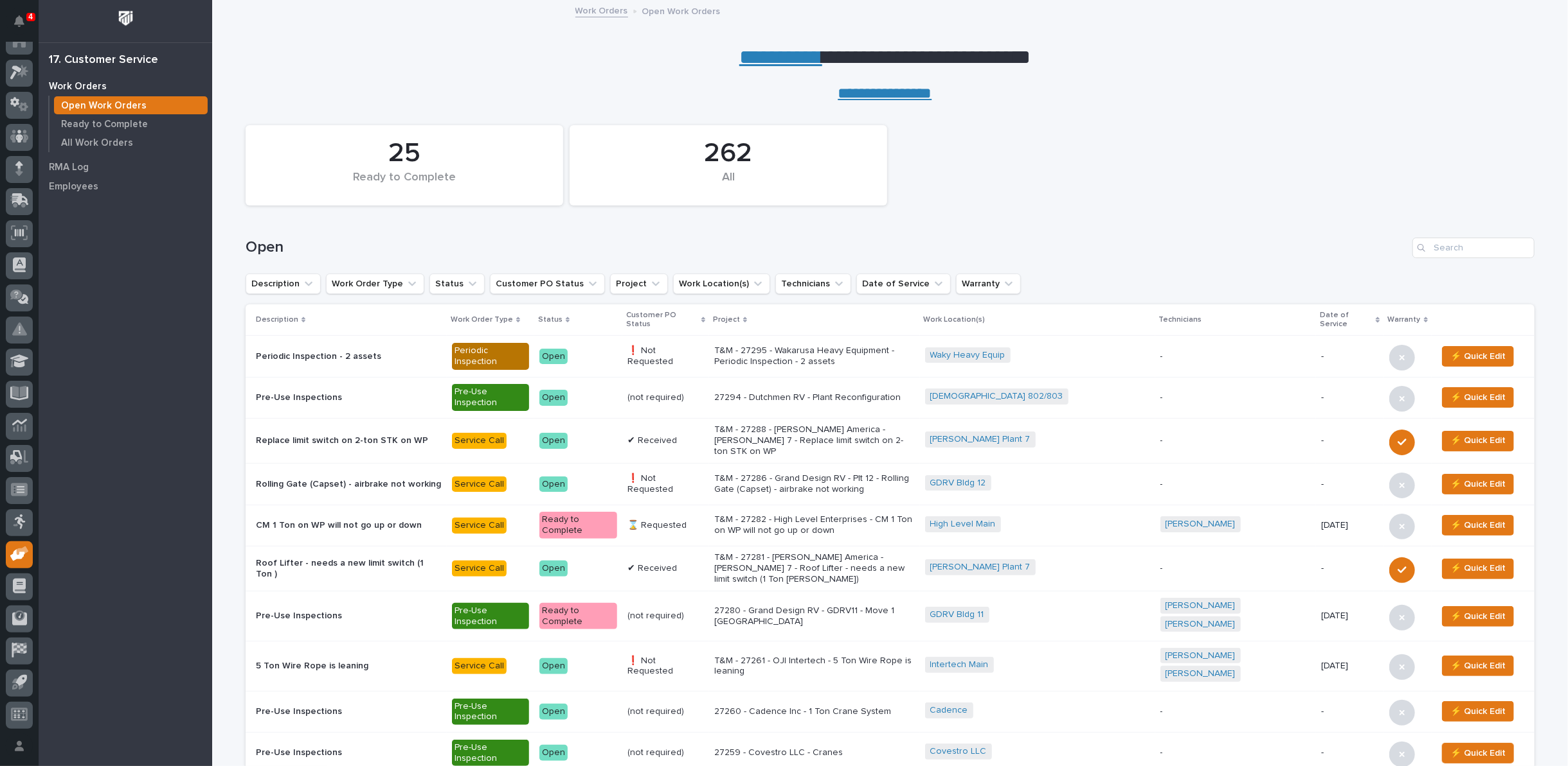
click at [815, 352] on p "T&M - 27295 - Wakarusa Heavy Equipment - Periodic Inspection - 2 assets" at bounding box center [814, 357] width 200 height 22
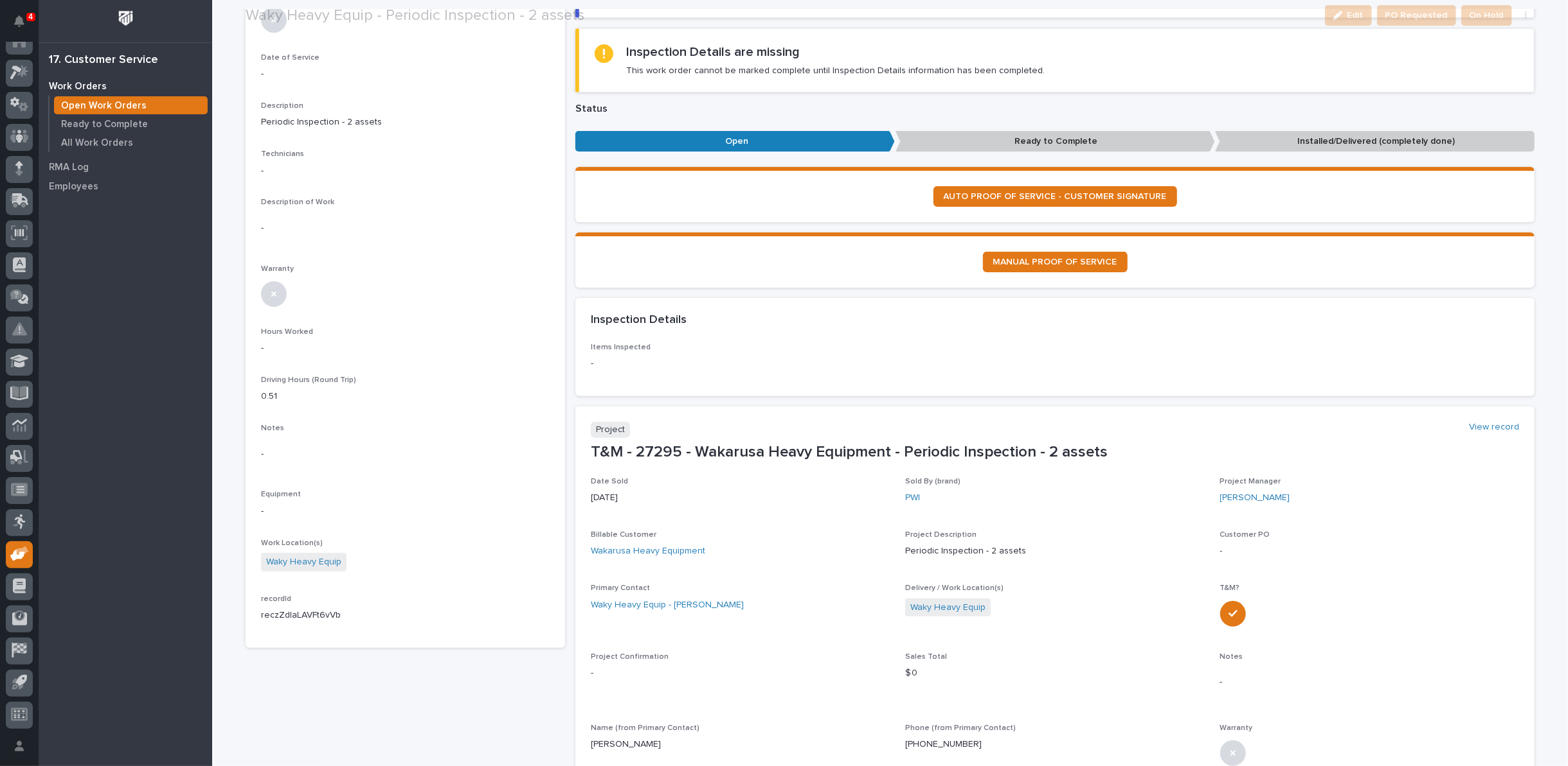
scroll to position [214, 0]
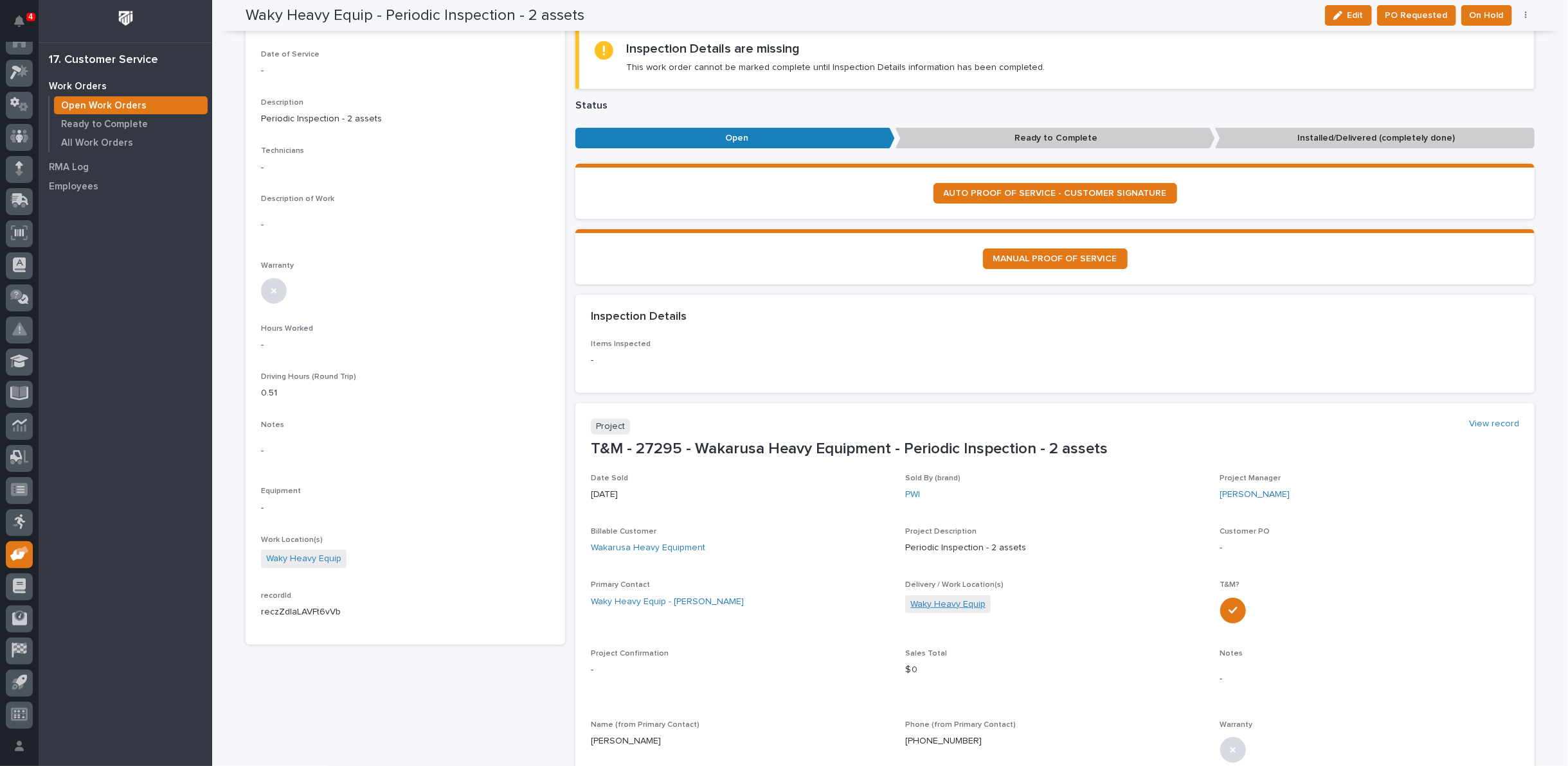
click at [932, 601] on link "Waky Heavy Equip" at bounding box center [948, 605] width 76 height 14
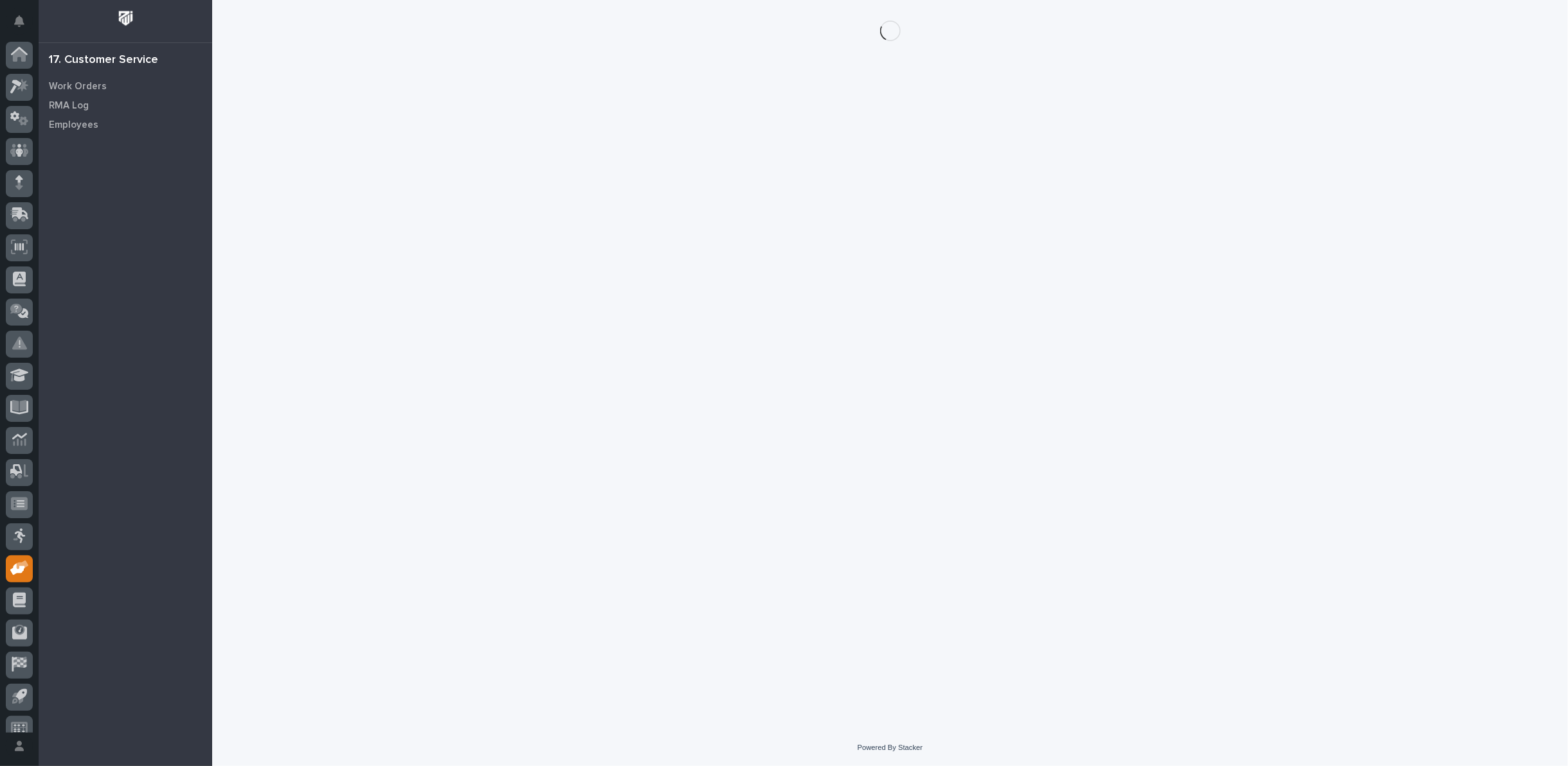
scroll to position [14, 0]
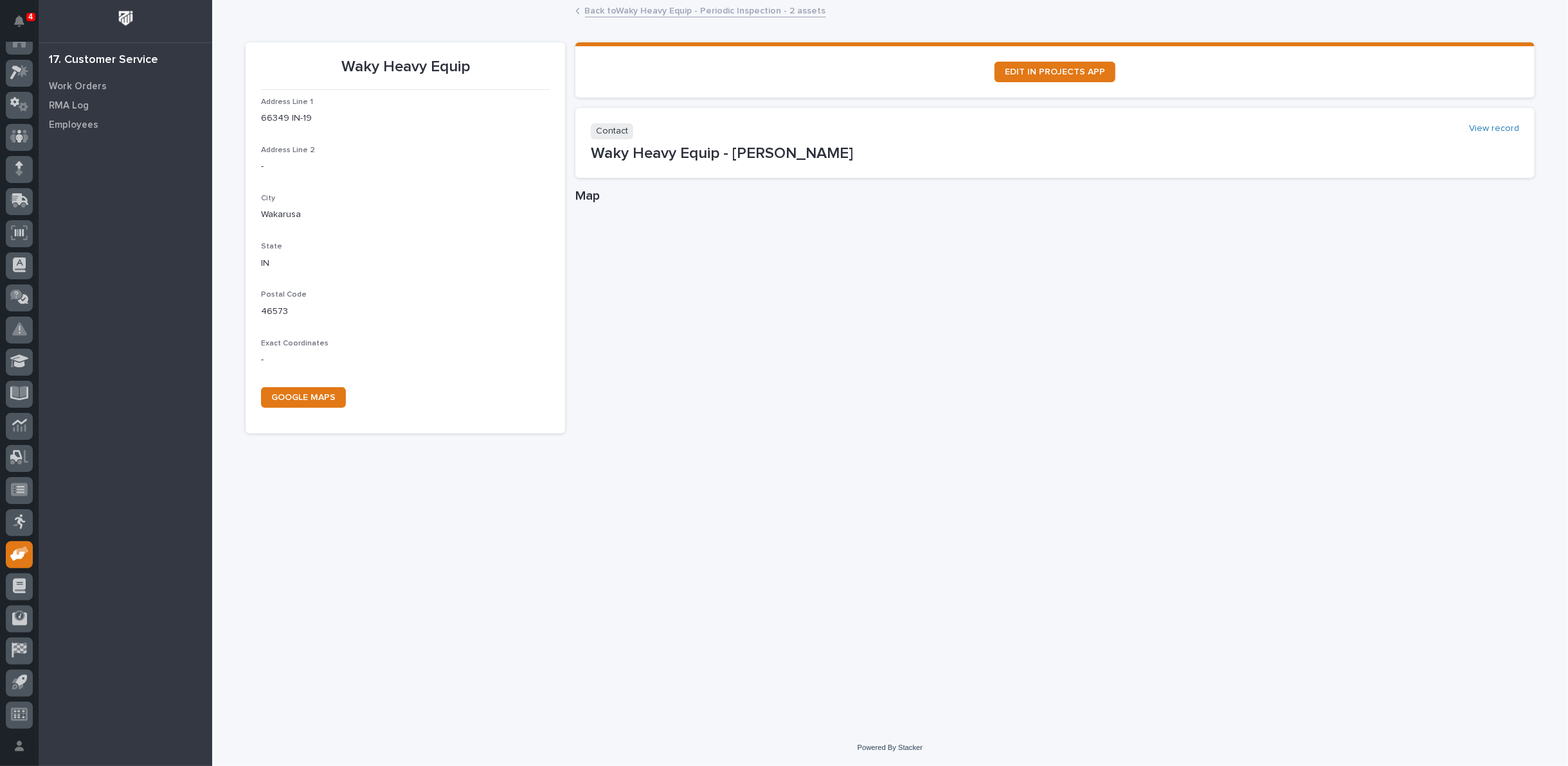
click at [666, 6] on link "Back to Waky Heavy Equip - Periodic Inspection - 2 assets" at bounding box center [705, 10] width 241 height 15
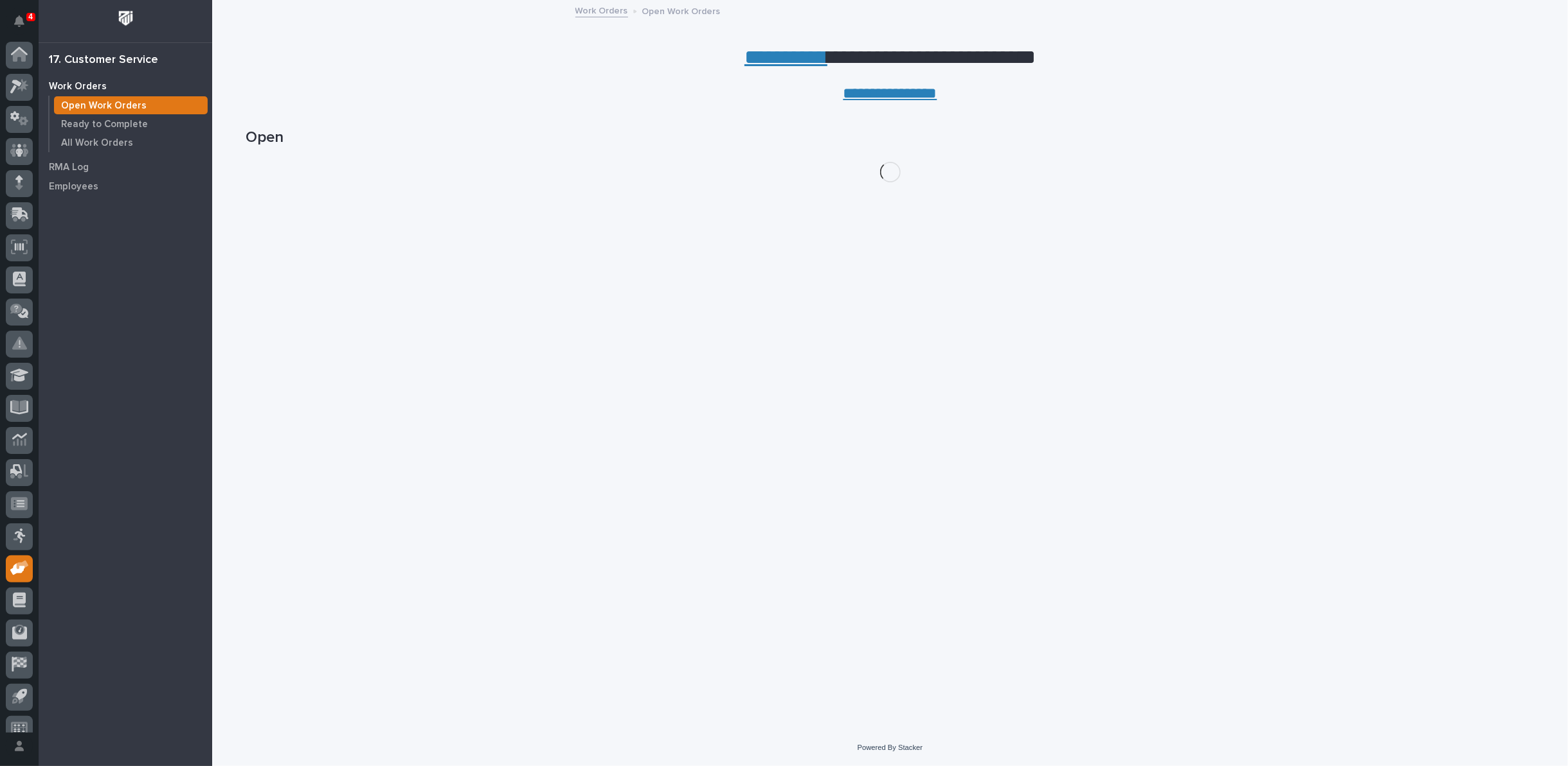
scroll to position [14, 0]
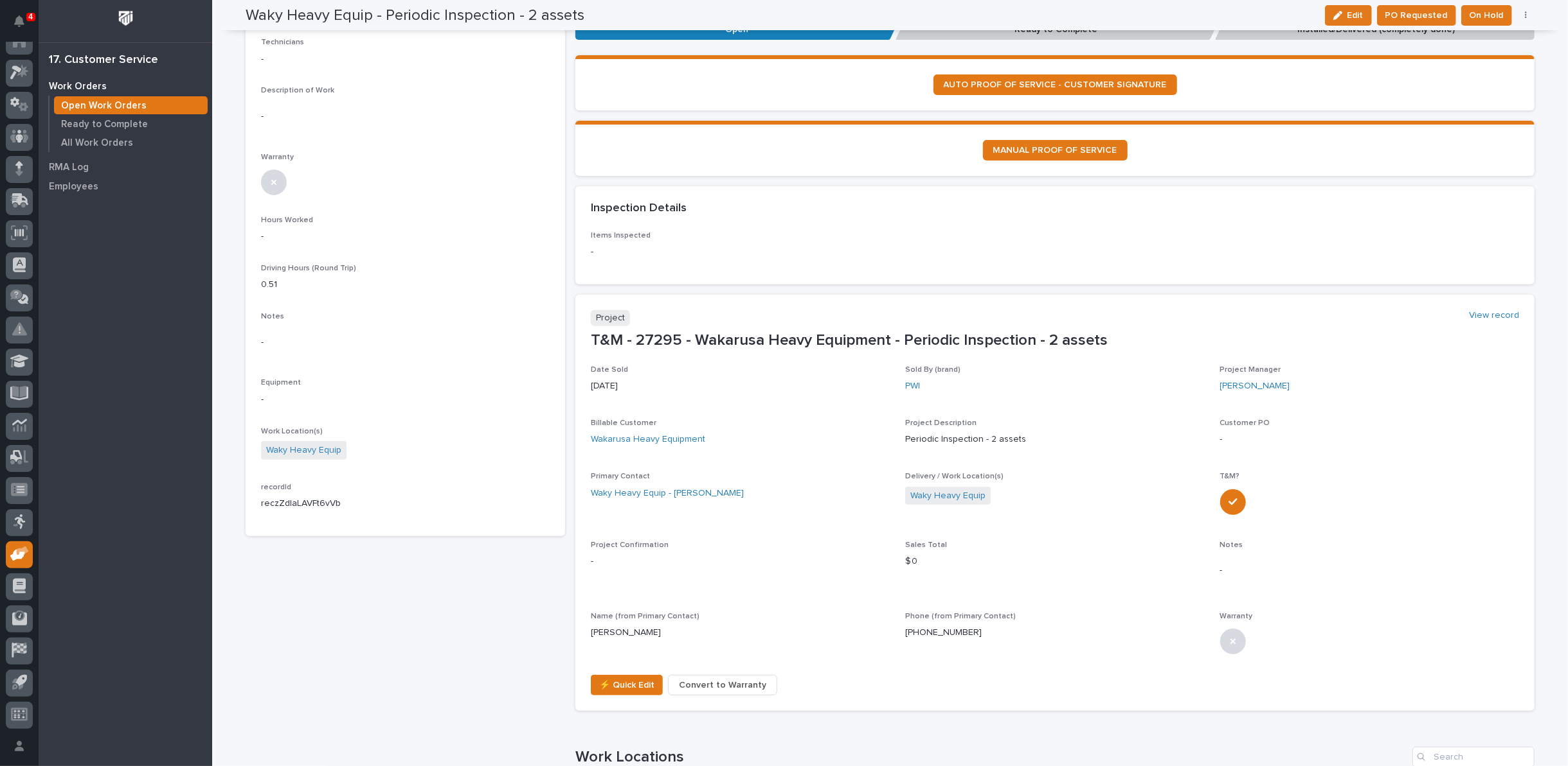
scroll to position [357, 0]
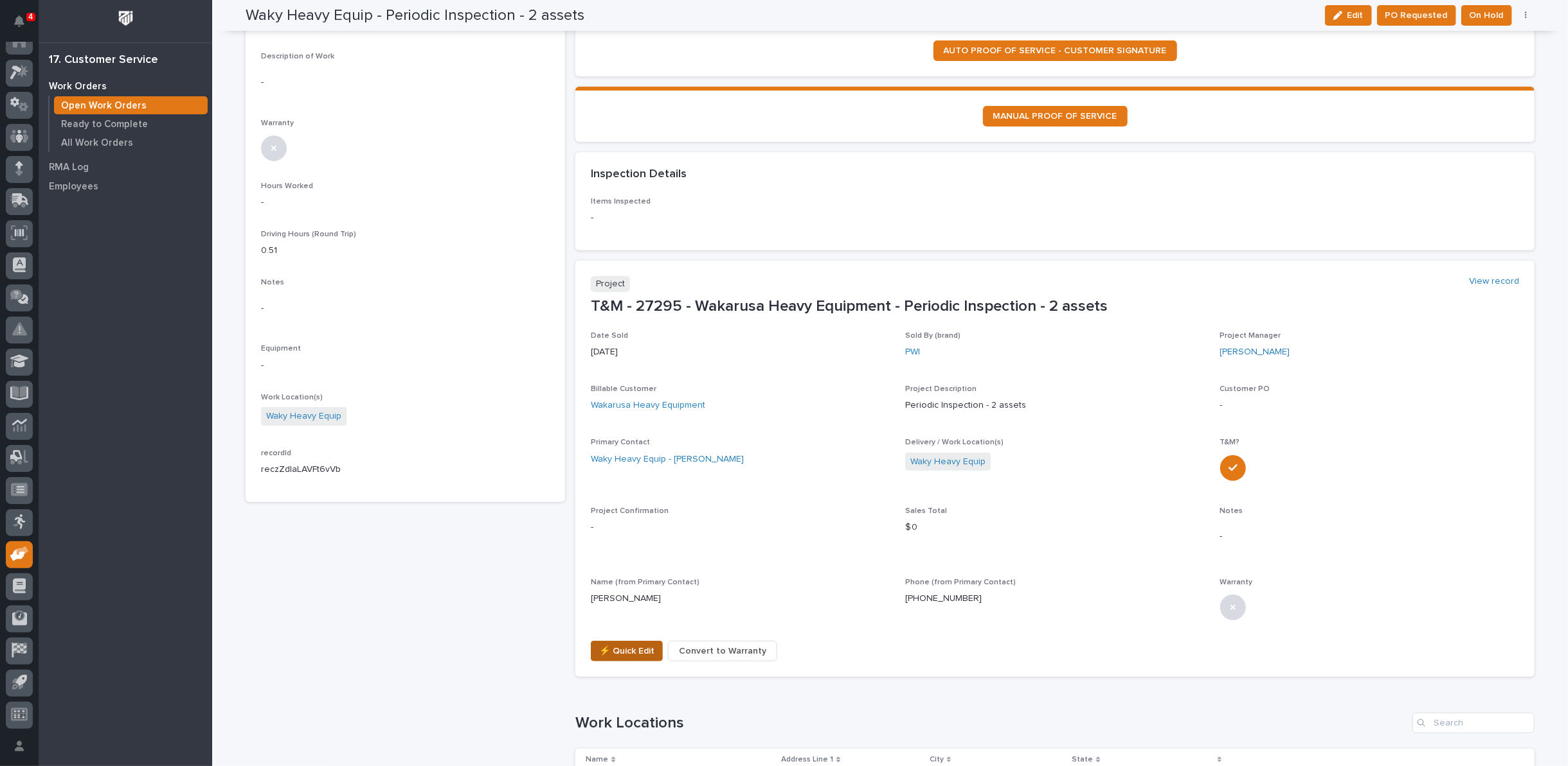
click at [613, 646] on span "⚡ Quick Edit" at bounding box center [627, 651] width 55 height 16
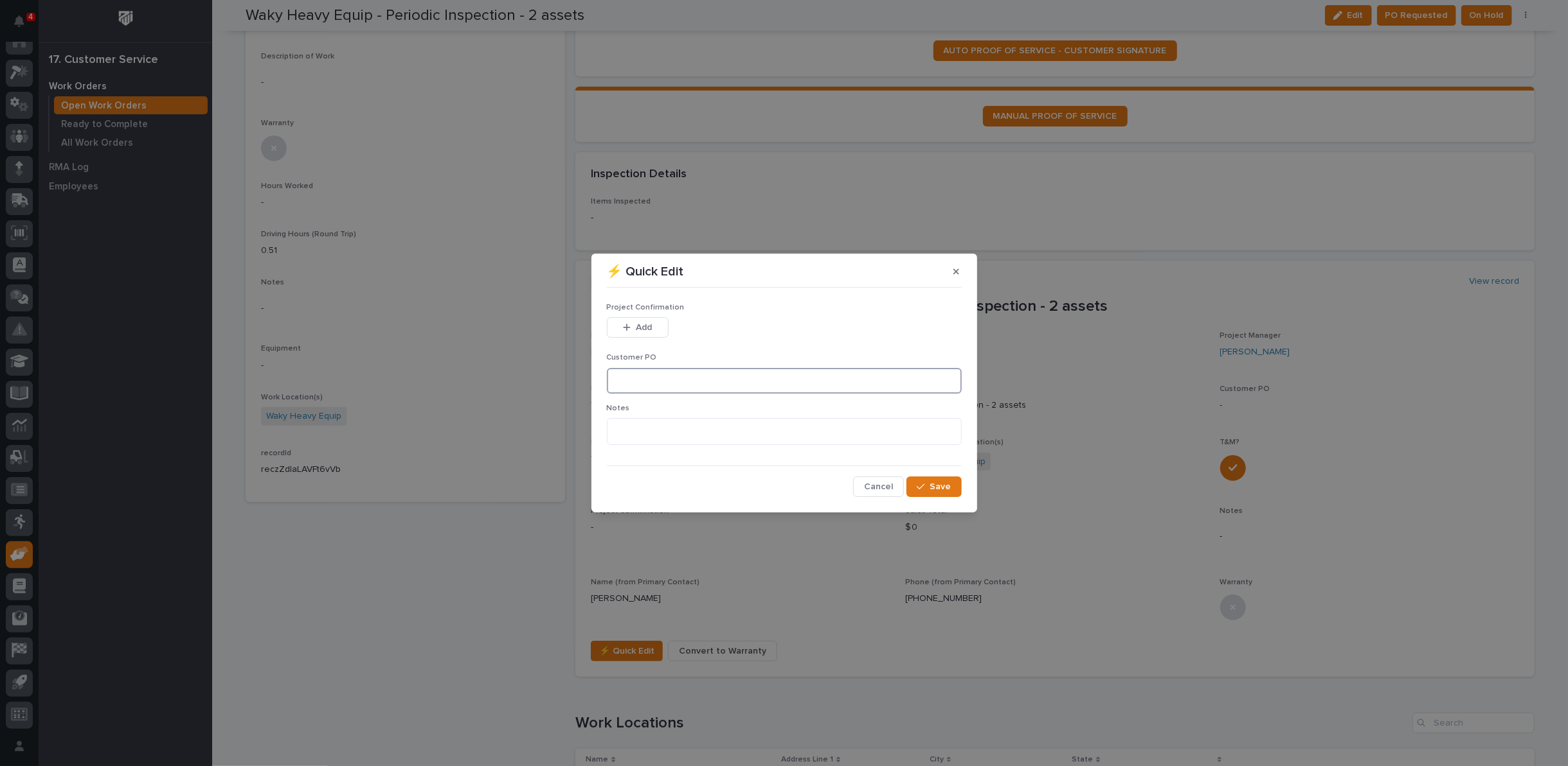
click at [666, 375] on input at bounding box center [784, 381] width 355 height 26
type input "J31"
click at [673, 428] on textarea at bounding box center [784, 431] width 355 height 27
type textarea "*********"
click at [945, 484] on span "Save" at bounding box center [940, 487] width 21 height 12
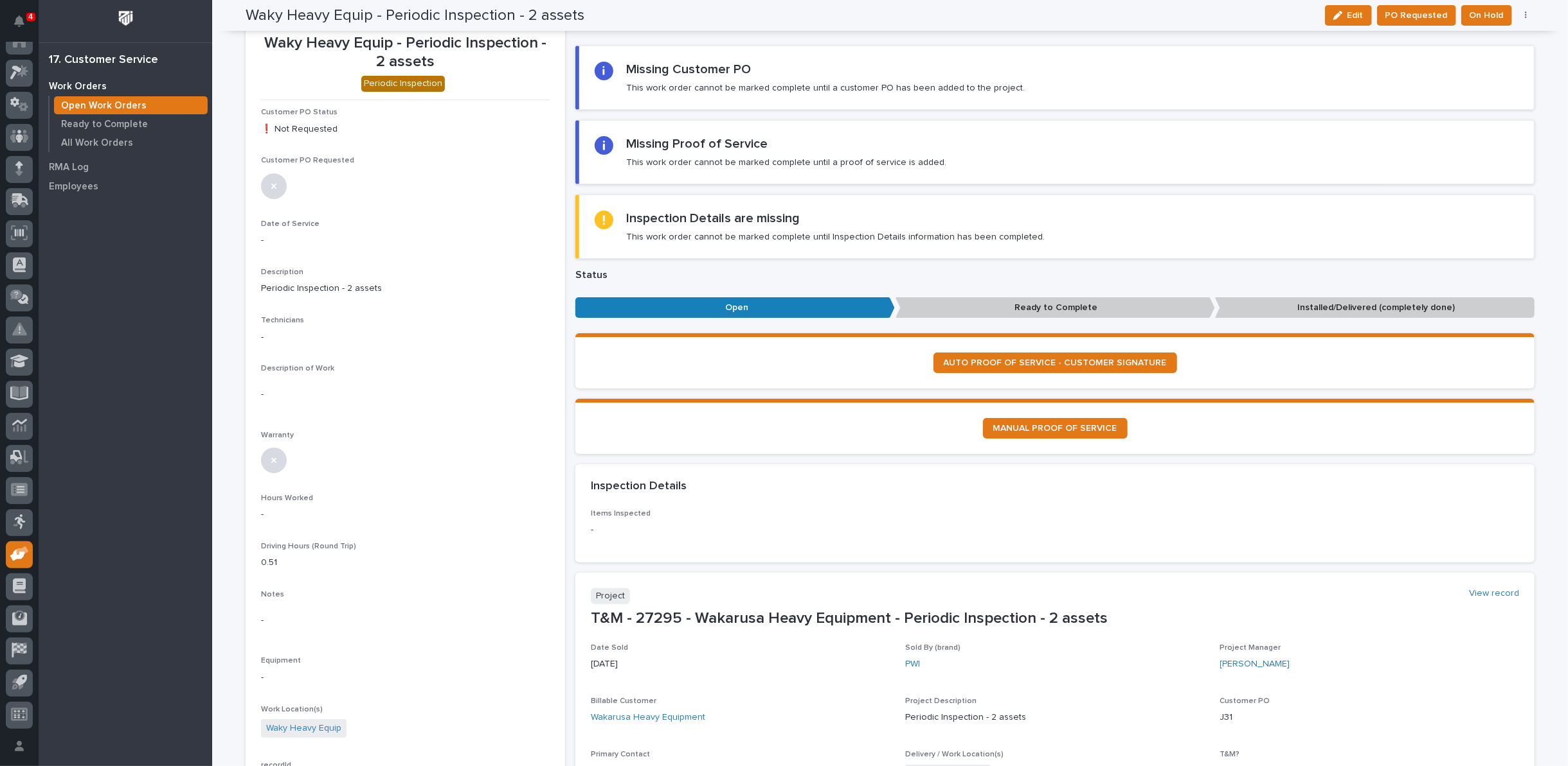
scroll to position [0, 0]
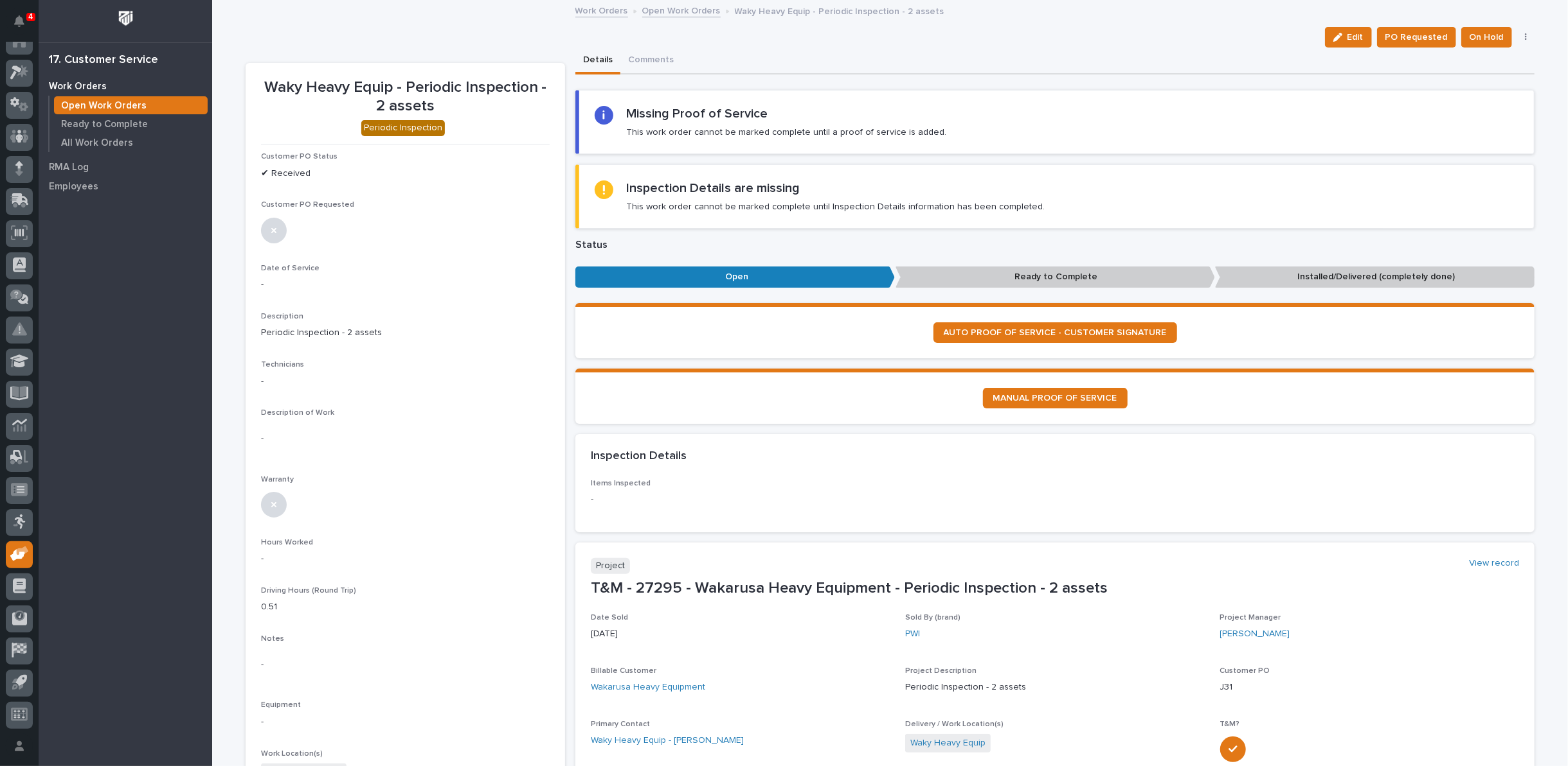
click at [657, 14] on link "Open Work Orders" at bounding box center [681, 10] width 78 height 15
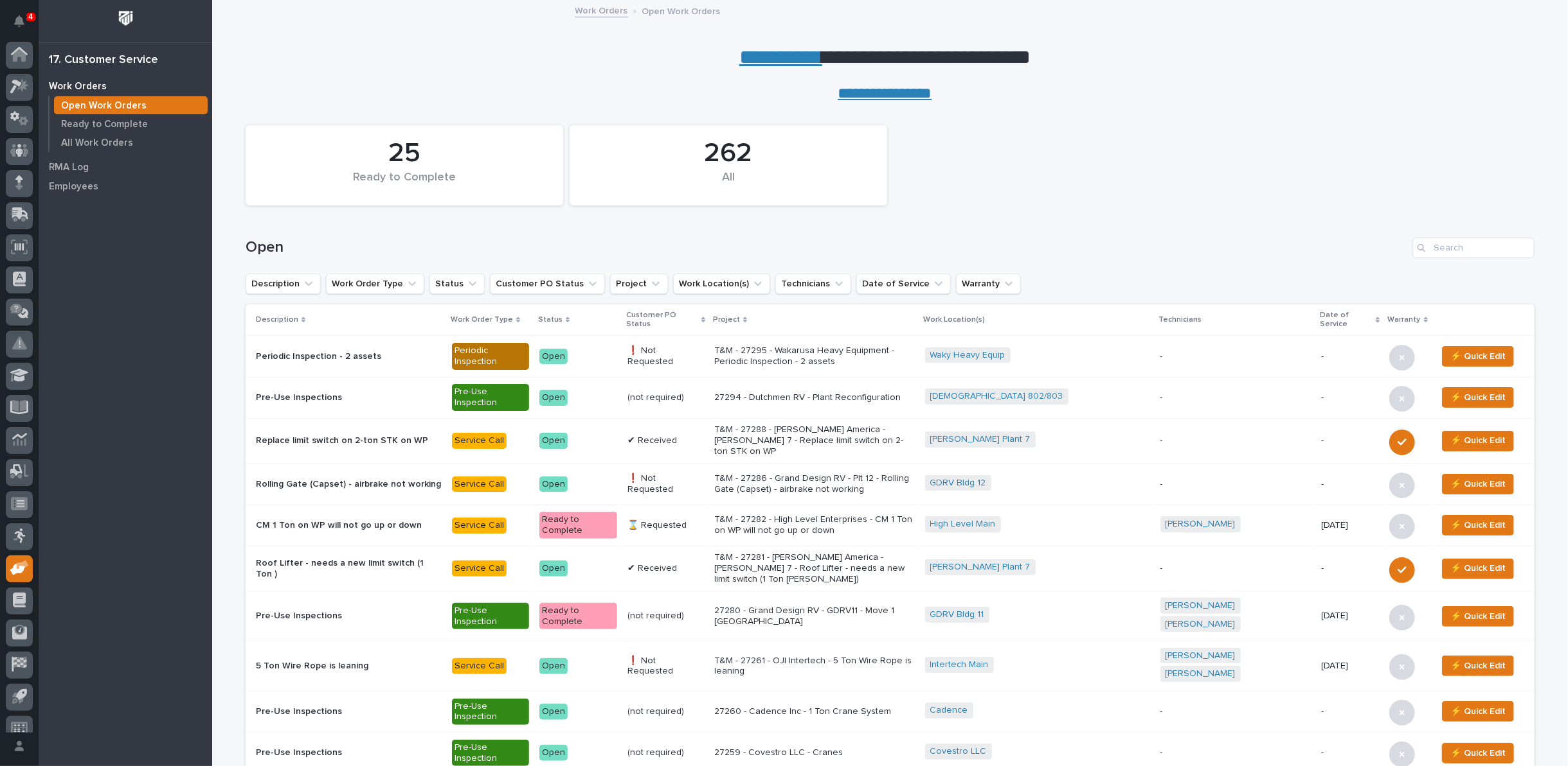
scroll to position [14, 0]
click at [121, 124] on p "Ready to Complete" at bounding box center [104, 124] width 87 height 12
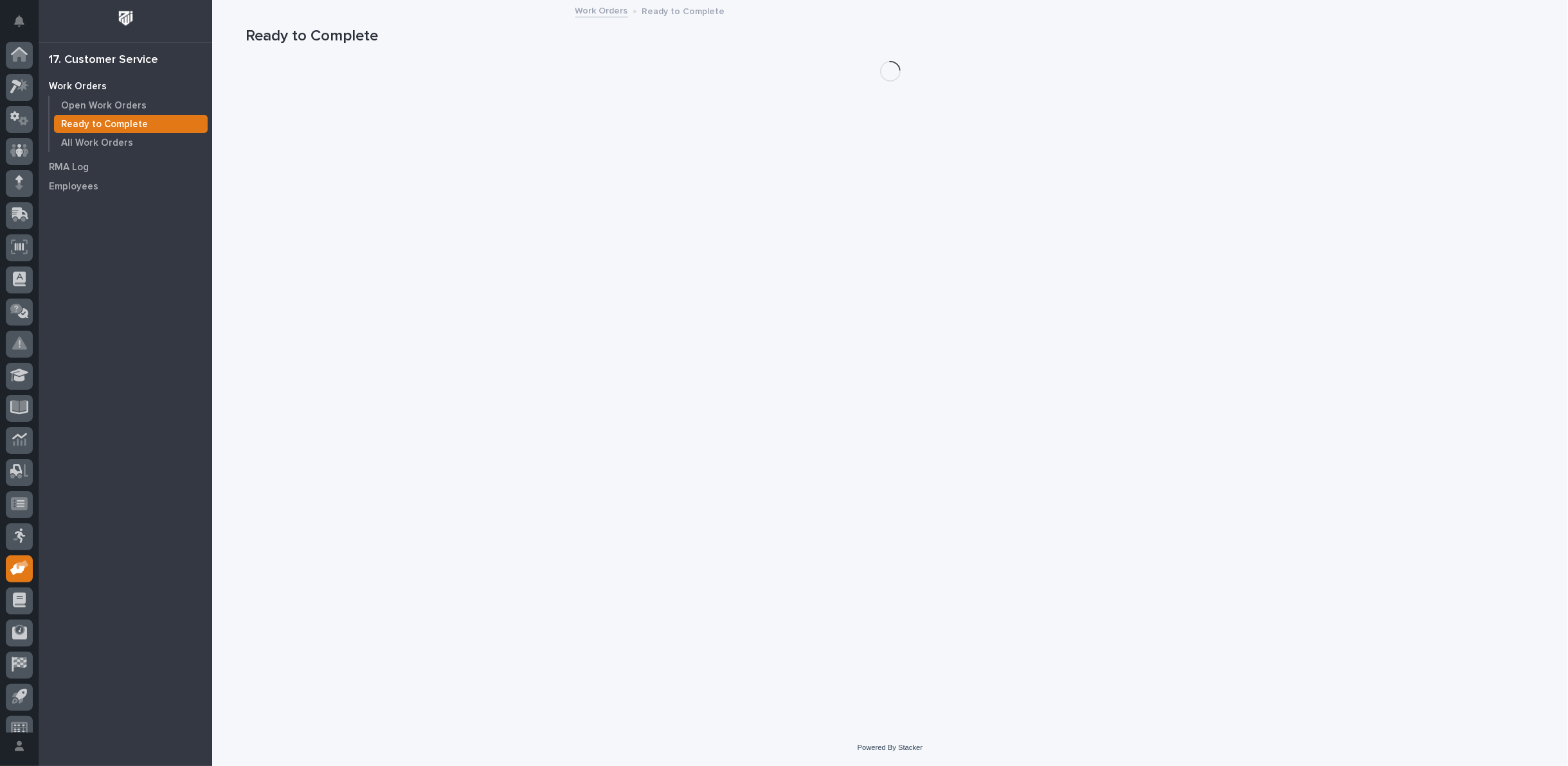
scroll to position [14, 0]
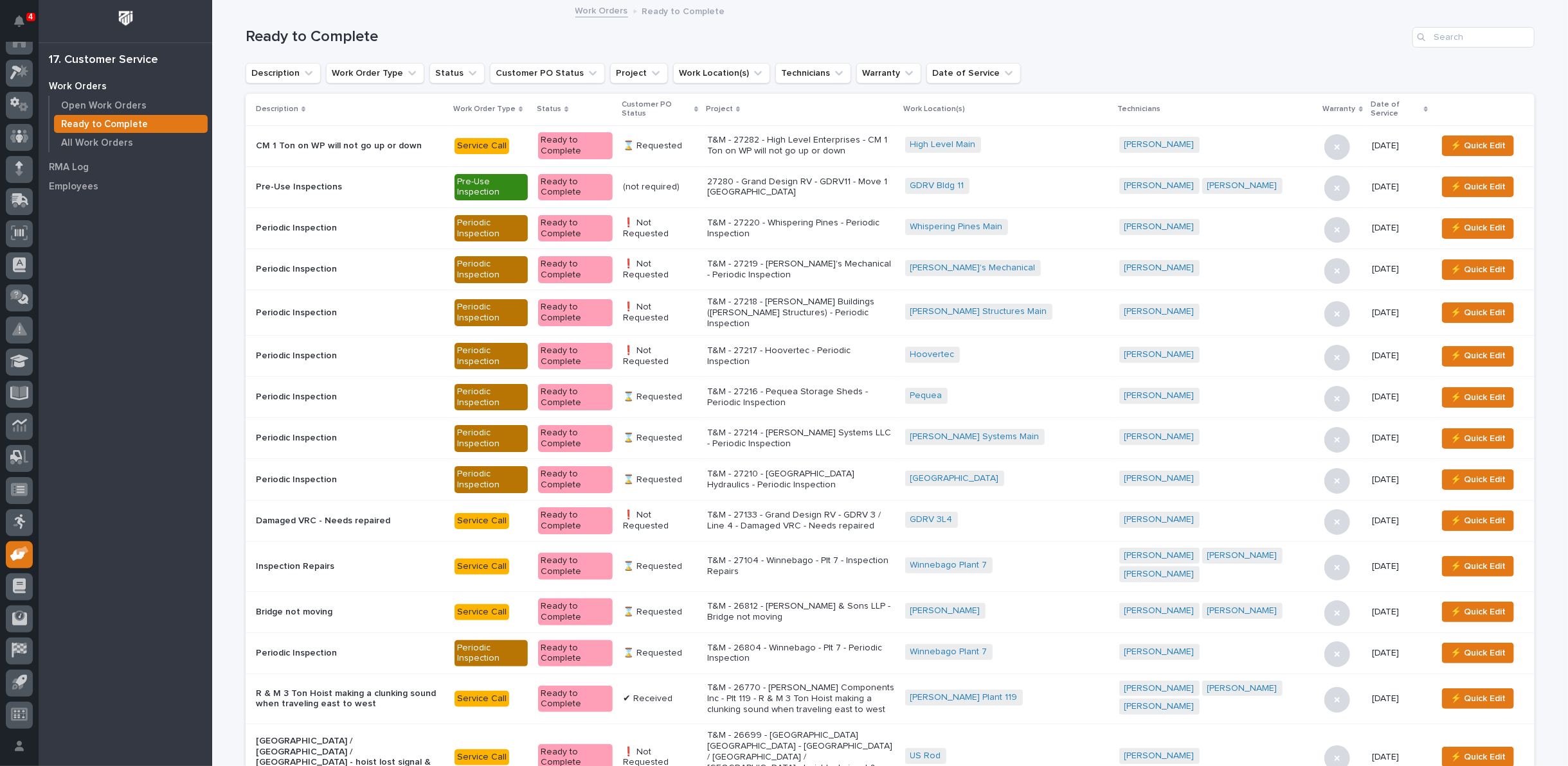
click at [698, 106] on icon at bounding box center [696, 109] width 4 height 6
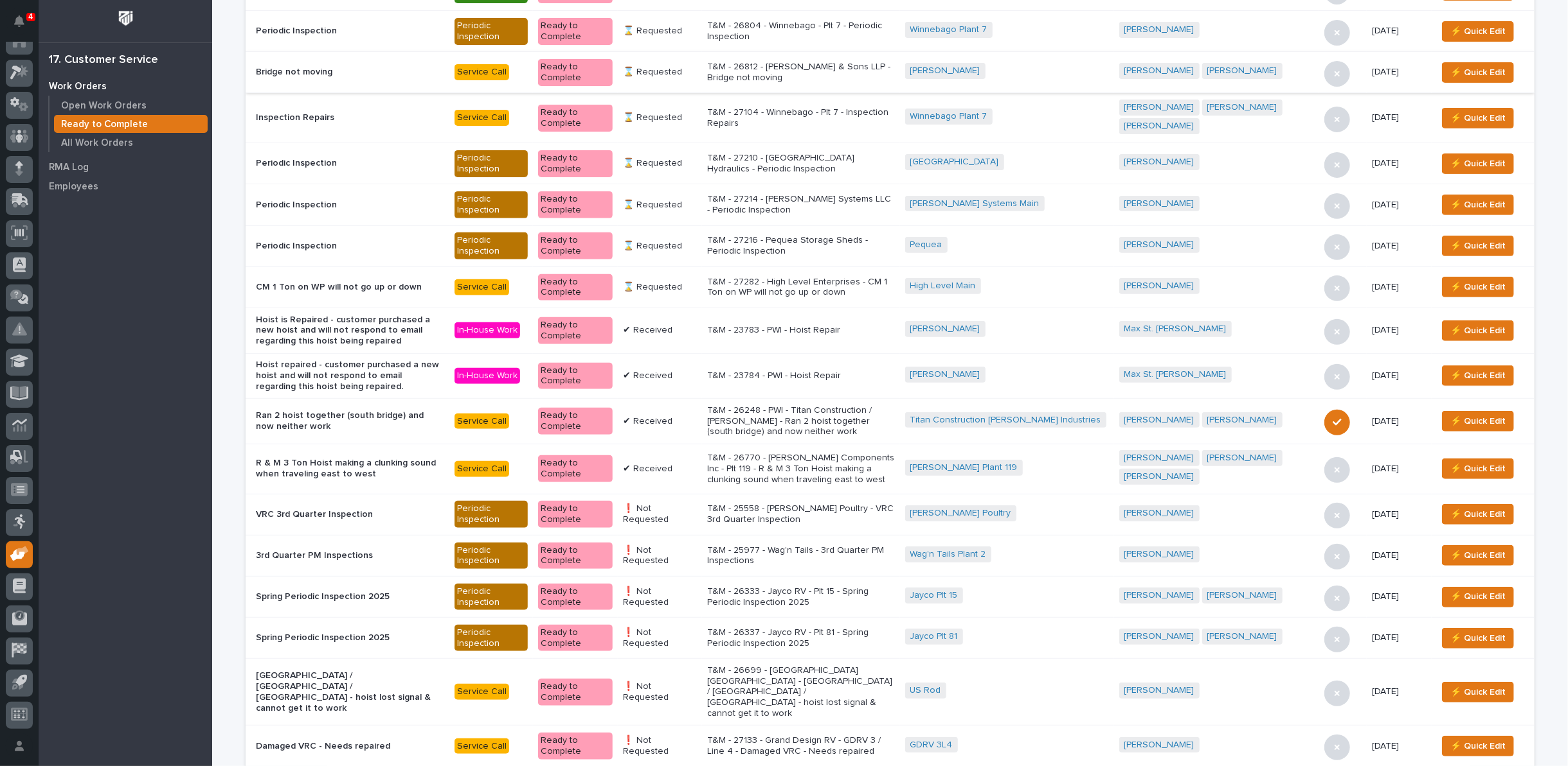
scroll to position [357, 0]
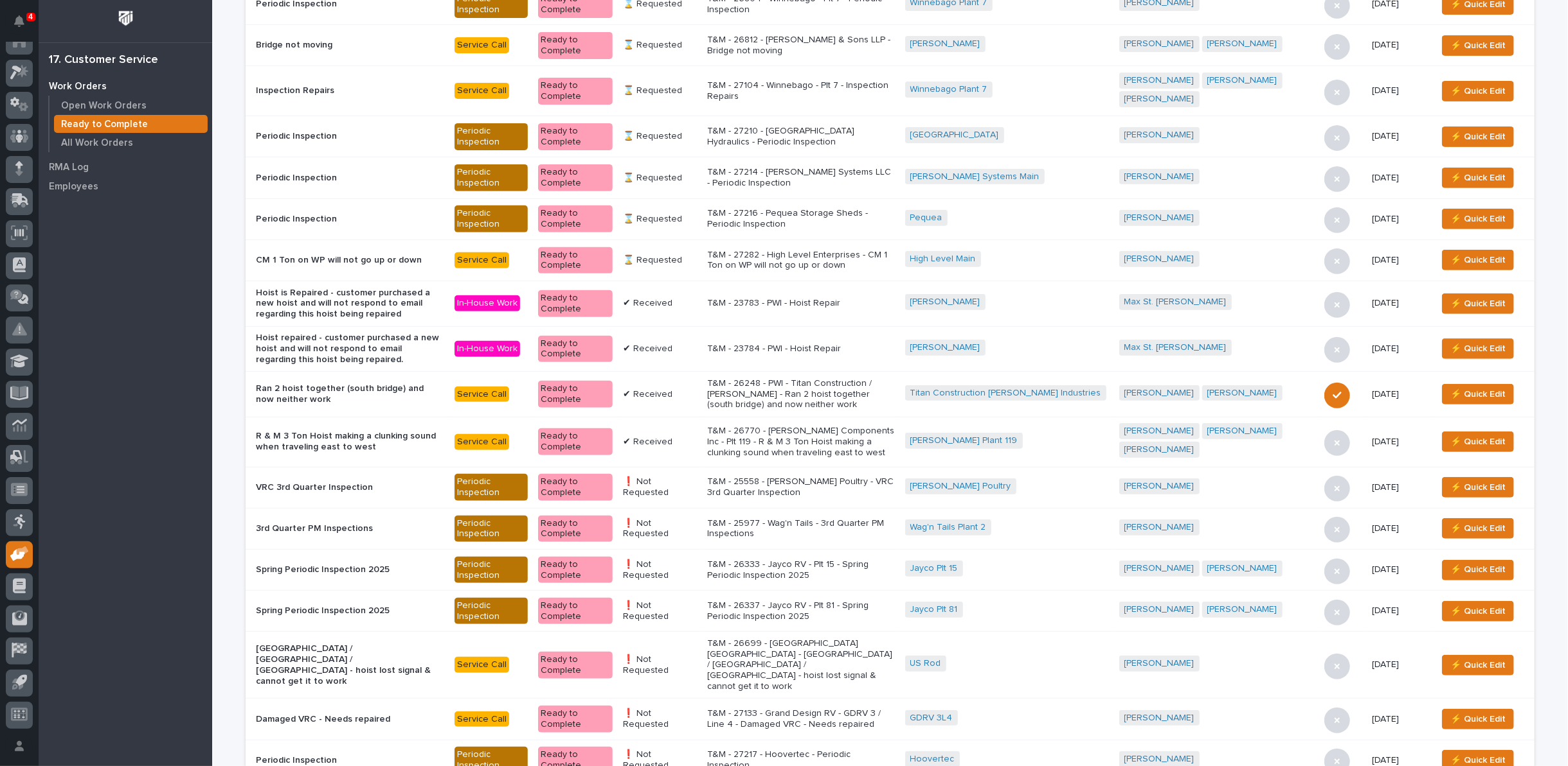
click at [794, 426] on p "T&M - 26770 - Lippert Components Inc - Plt 119 - R & M 3 Ton Hoist making a clu…" at bounding box center [802, 442] width 188 height 32
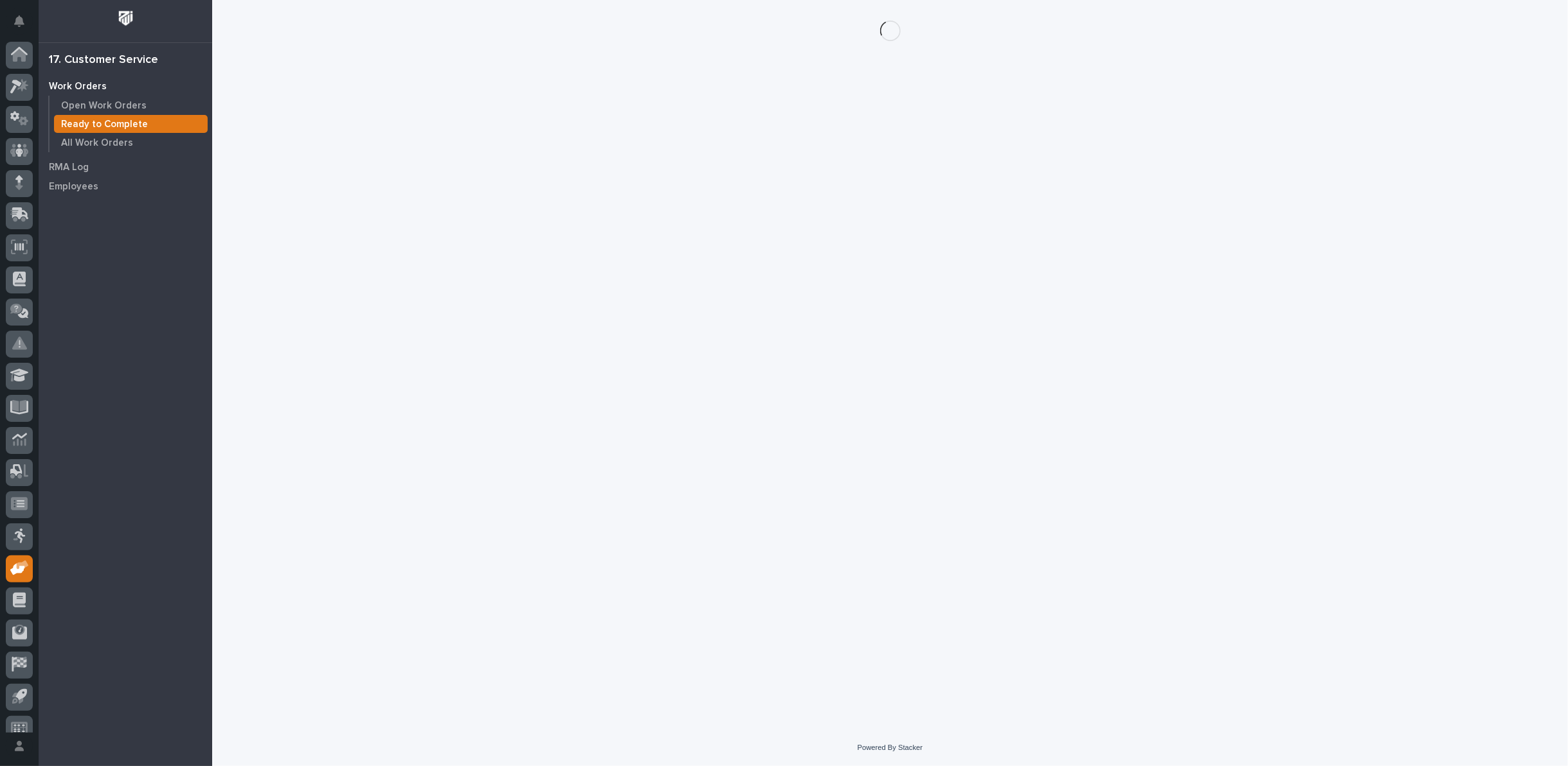
scroll to position [14, 0]
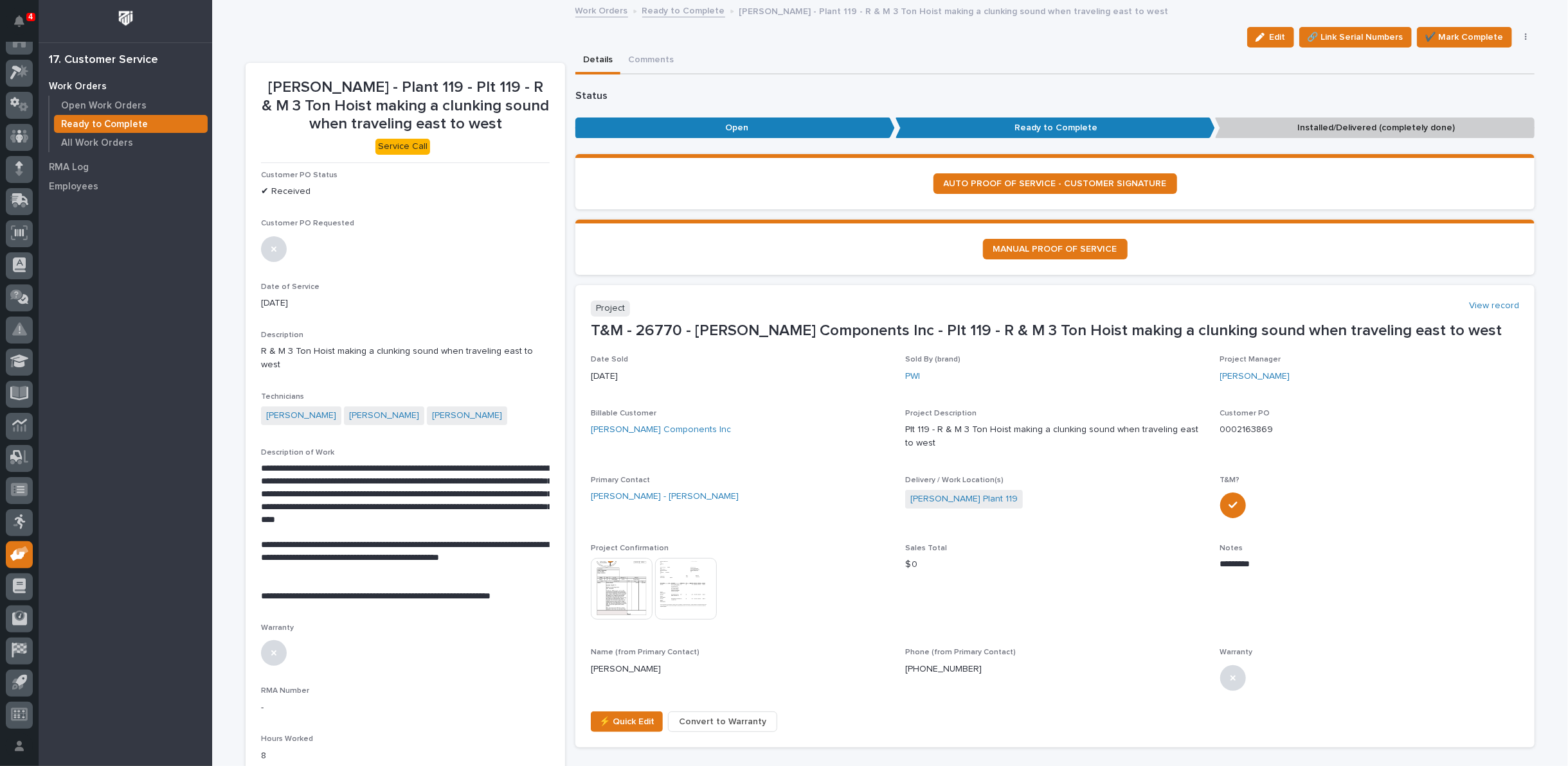
click at [1518, 36] on button "button" at bounding box center [1526, 38] width 18 height 9
click at [1473, 123] on span "Regenerate PDF" at bounding box center [1486, 124] width 69 height 16
click at [294, 749] on img at bounding box center [291, 780] width 62 height 62
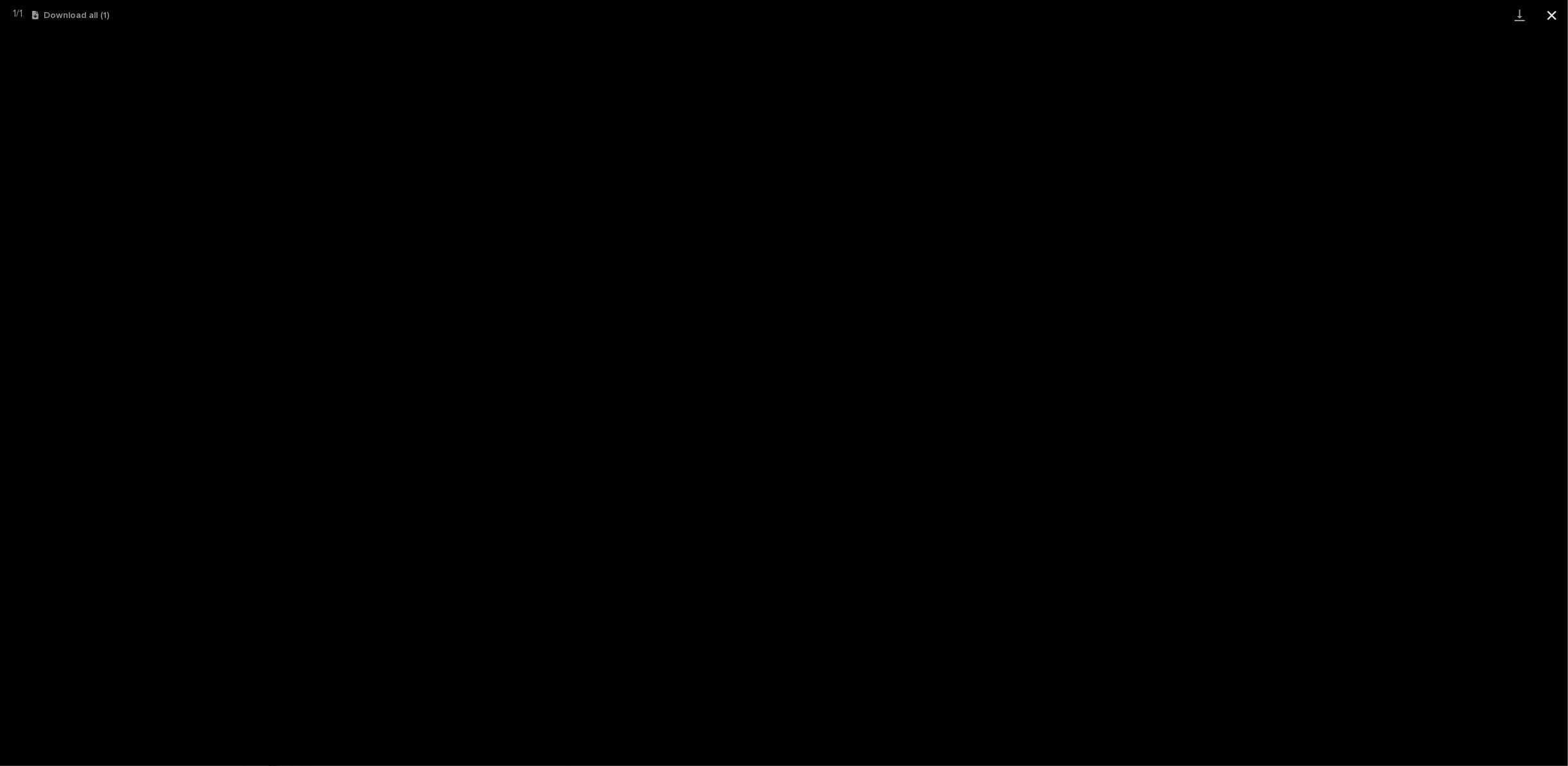
click at [1555, 11] on button "Close gallery" at bounding box center [1551, 15] width 32 height 30
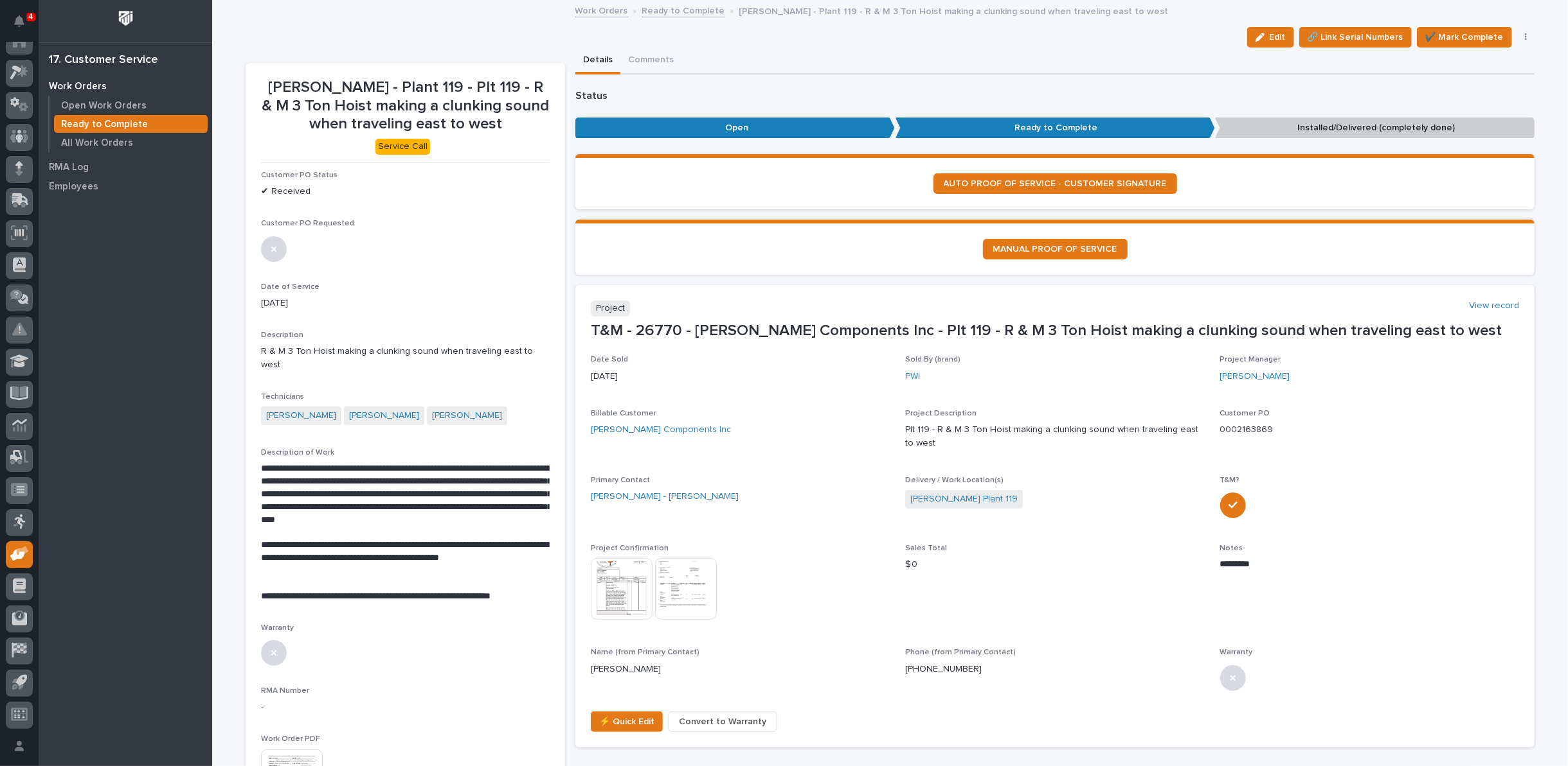
click at [627, 583] on img at bounding box center [621, 589] width 62 height 62
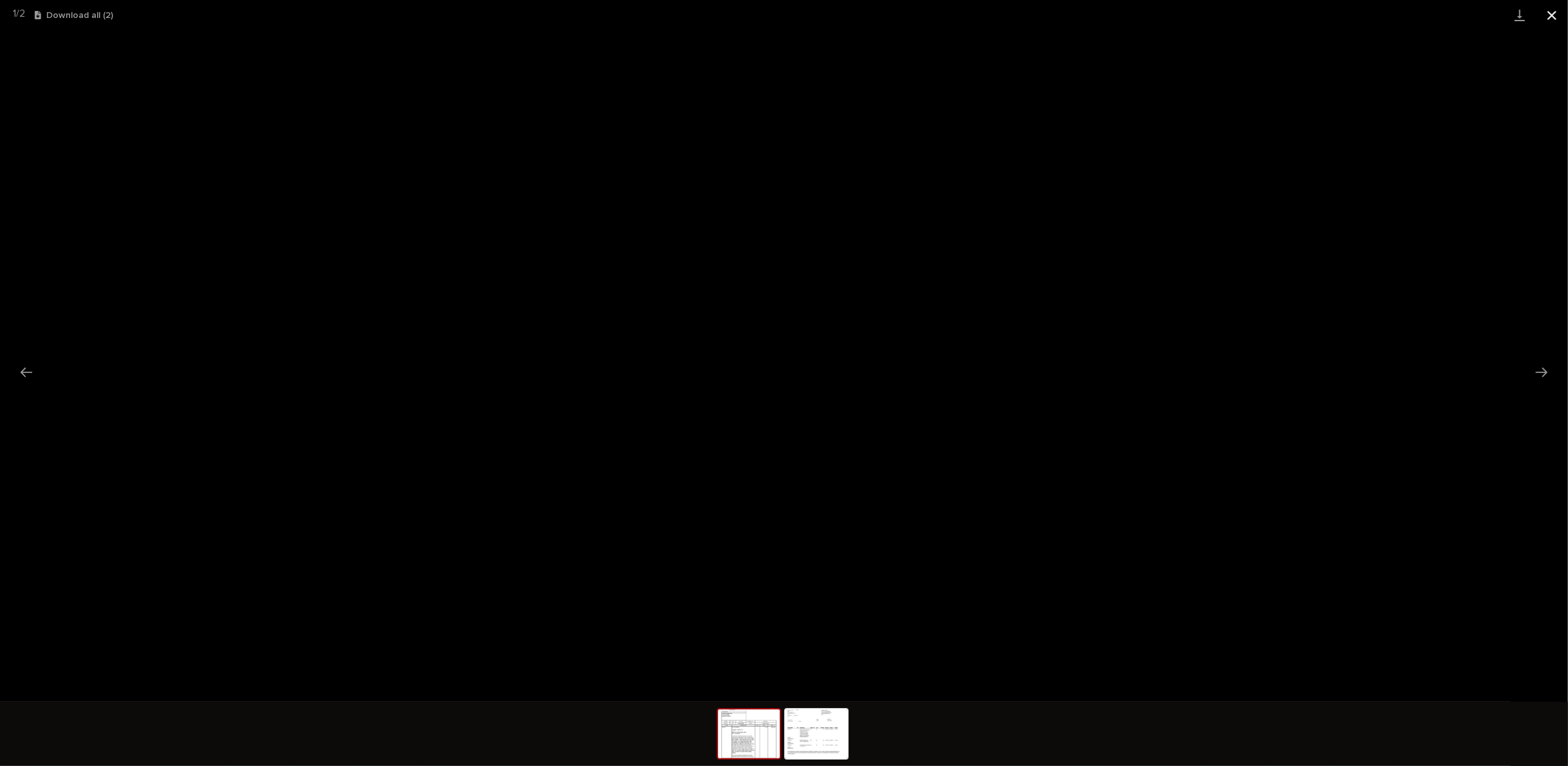
click at [1556, 12] on button "Close gallery" at bounding box center [1551, 15] width 32 height 30
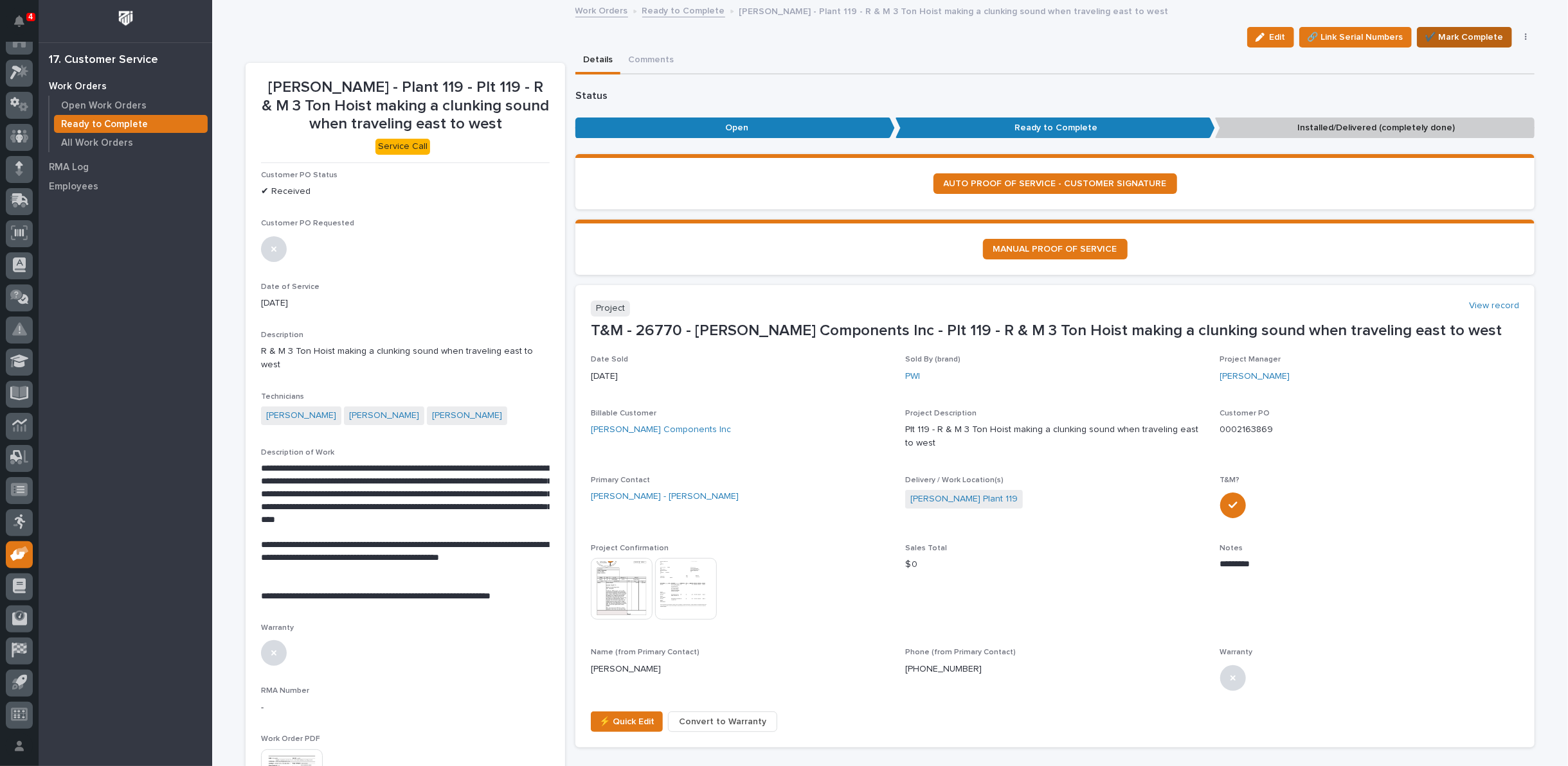
click at [1466, 37] on span "✔️ Mark Complete" at bounding box center [1464, 37] width 78 height 16
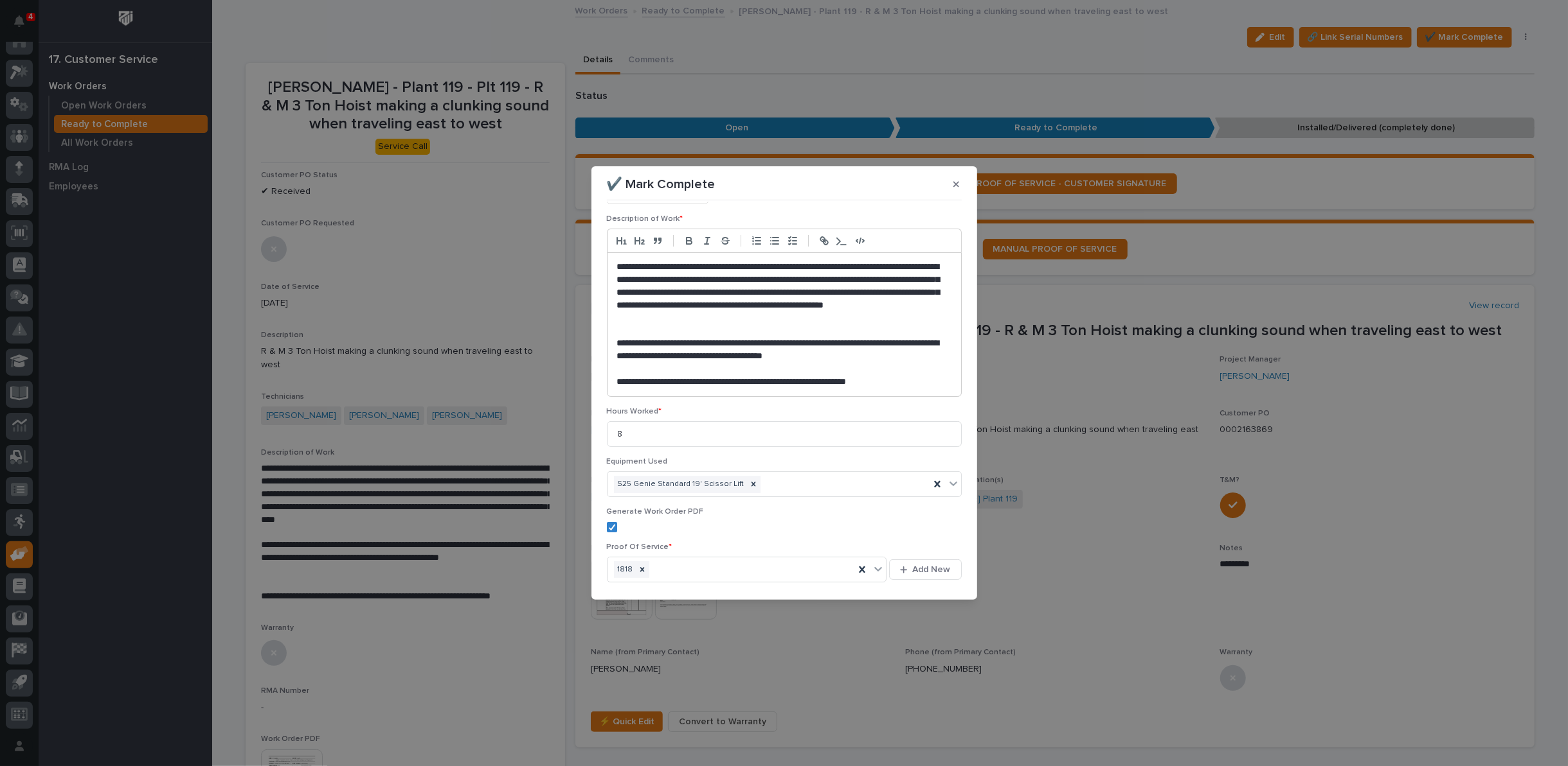
scroll to position [146, 0]
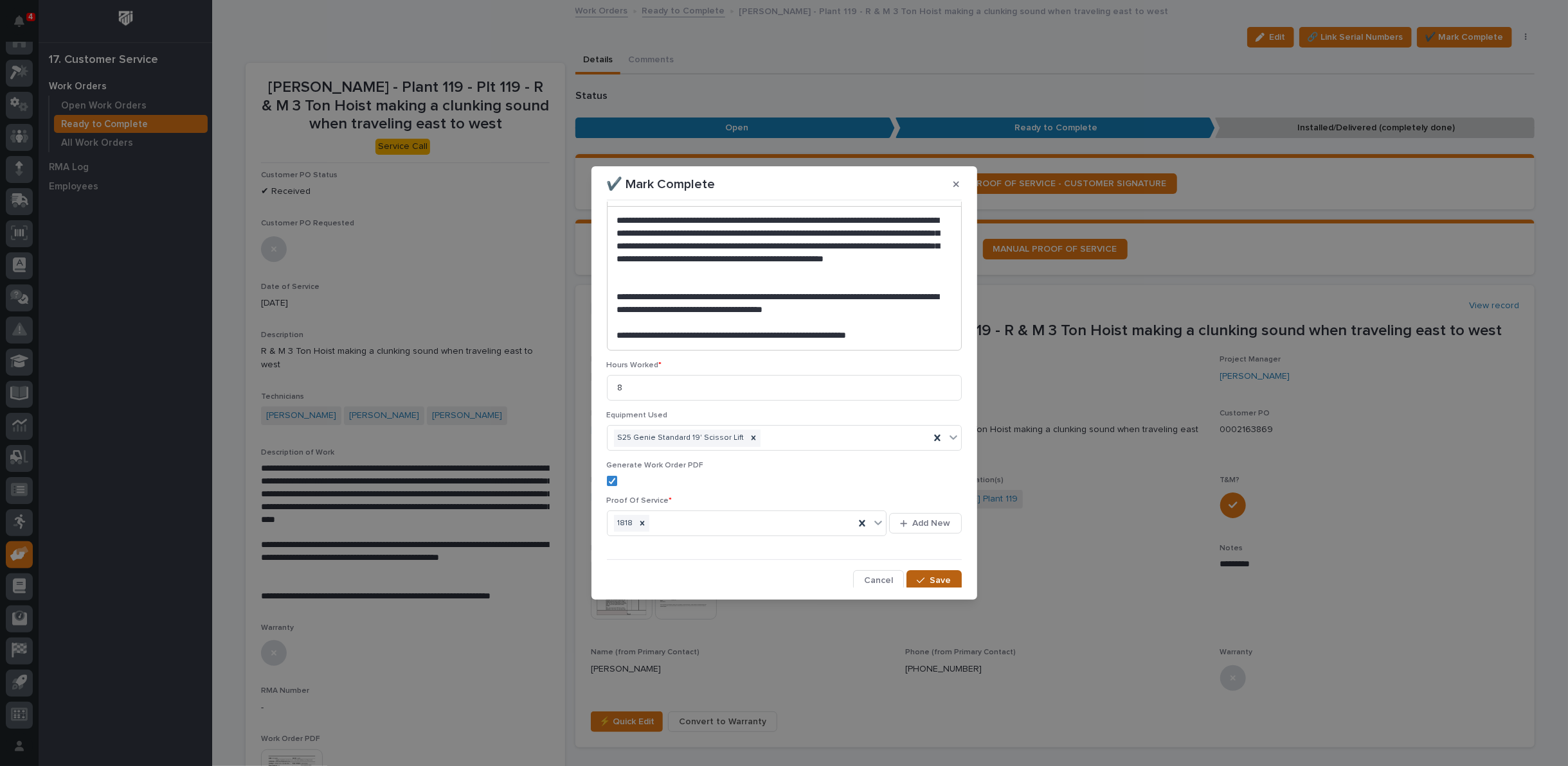
click at [930, 578] on span "Save" at bounding box center [940, 581] width 21 height 12
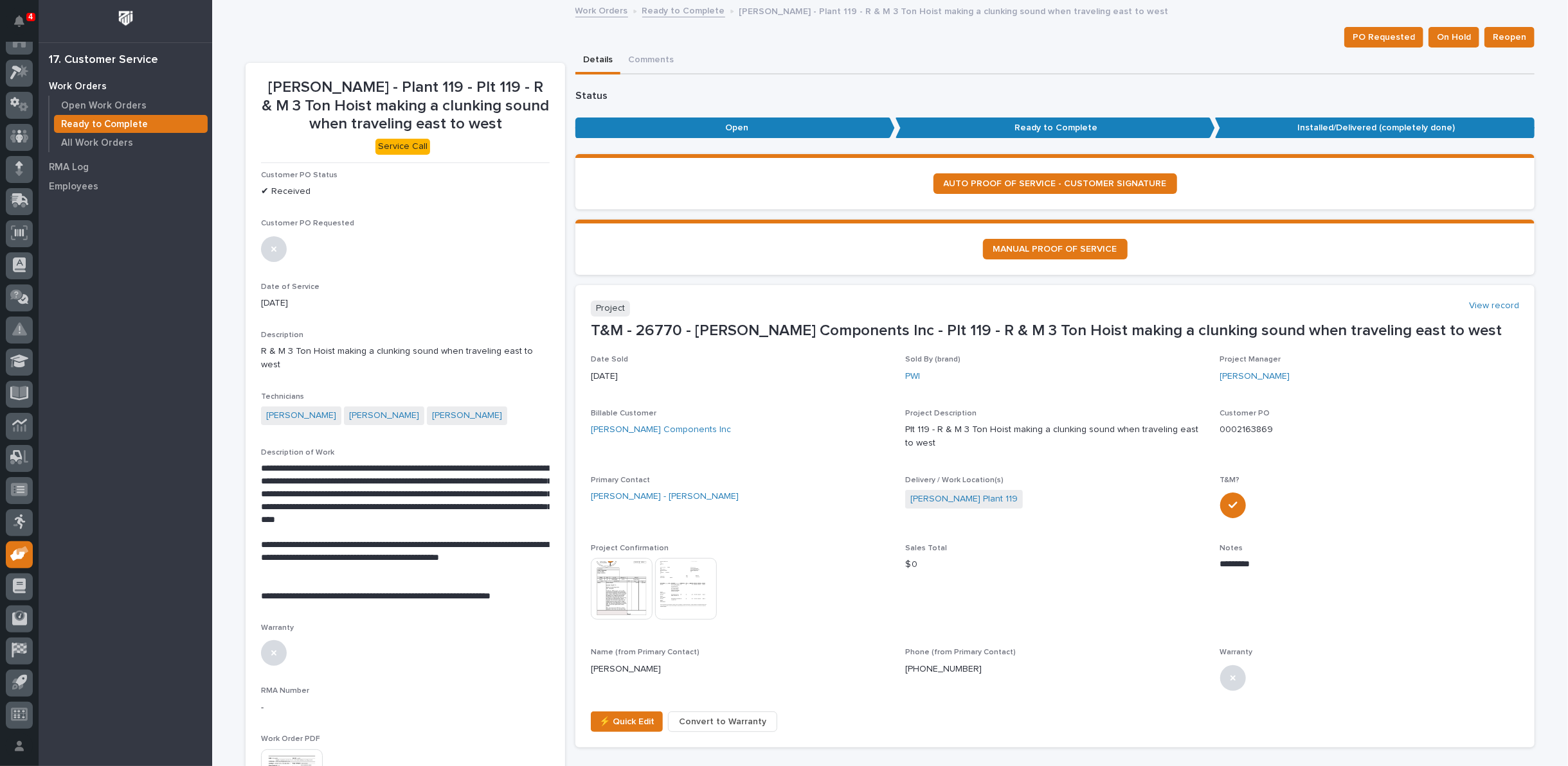
click at [671, 9] on link "Ready to Complete" at bounding box center [683, 10] width 83 height 15
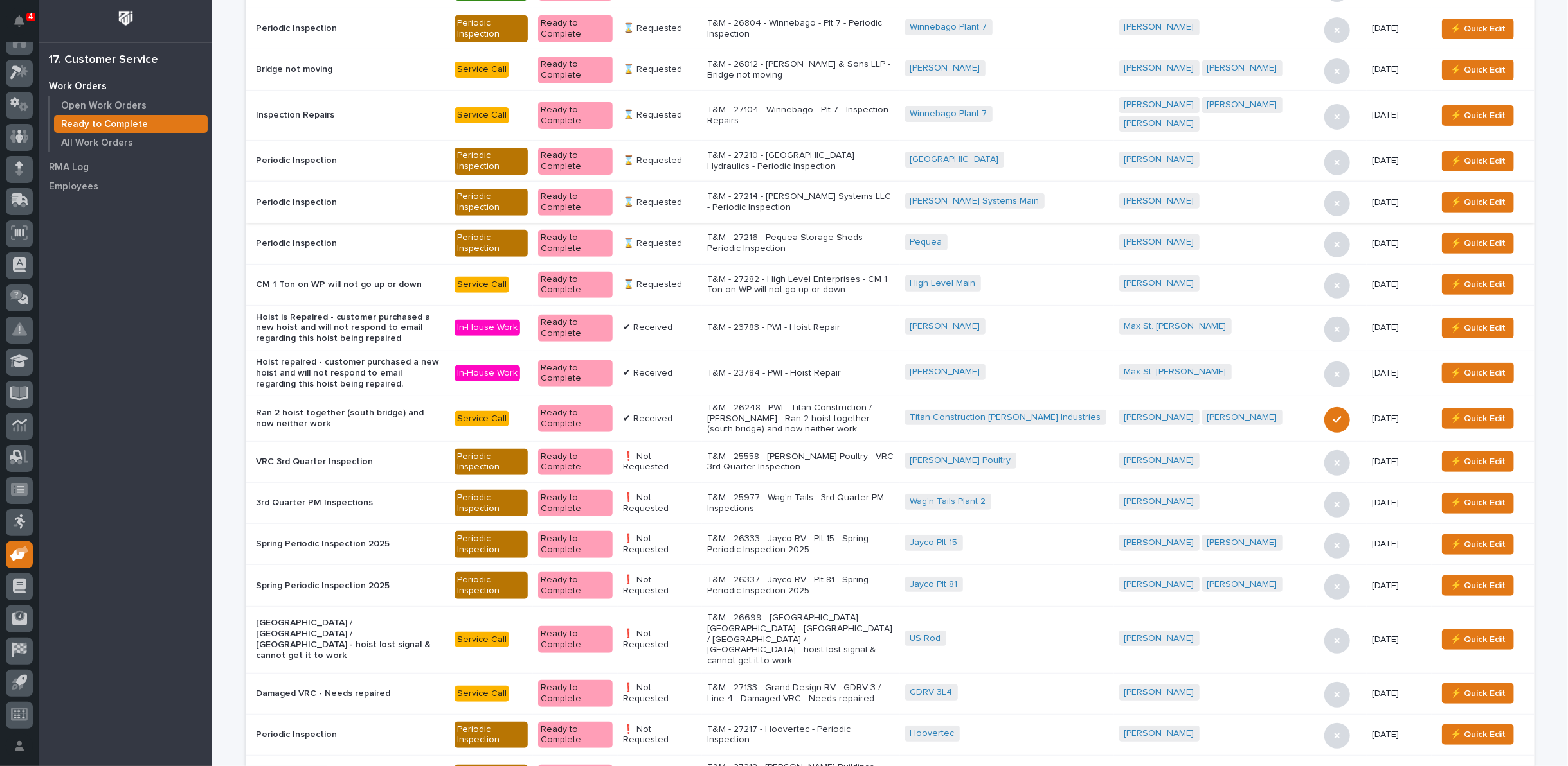
scroll to position [357, 0]
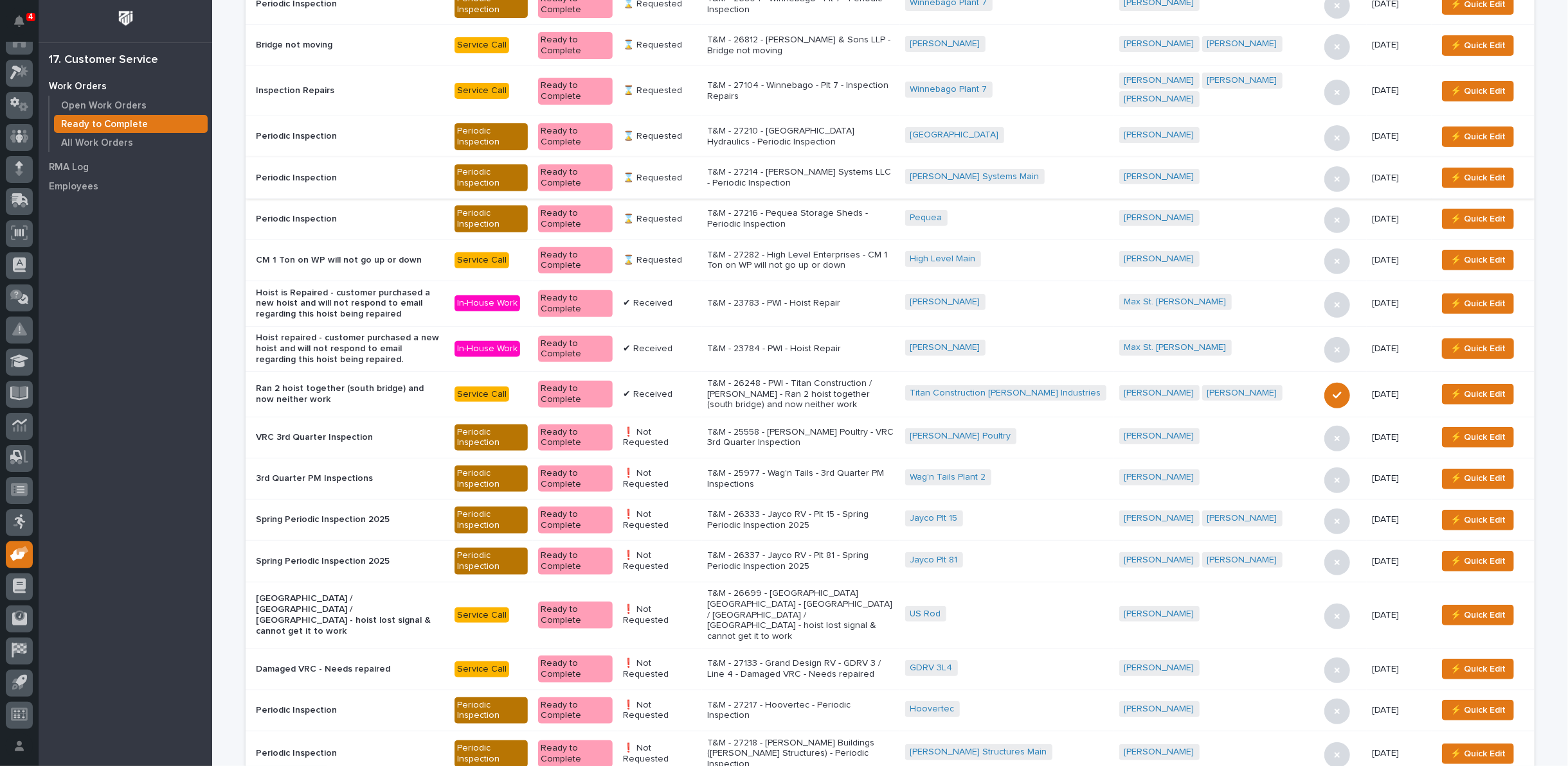
click at [825, 468] on p "T&M - 25977 - Wag'n Tails - 3rd Quarter PM Inspections" at bounding box center [802, 479] width 188 height 22
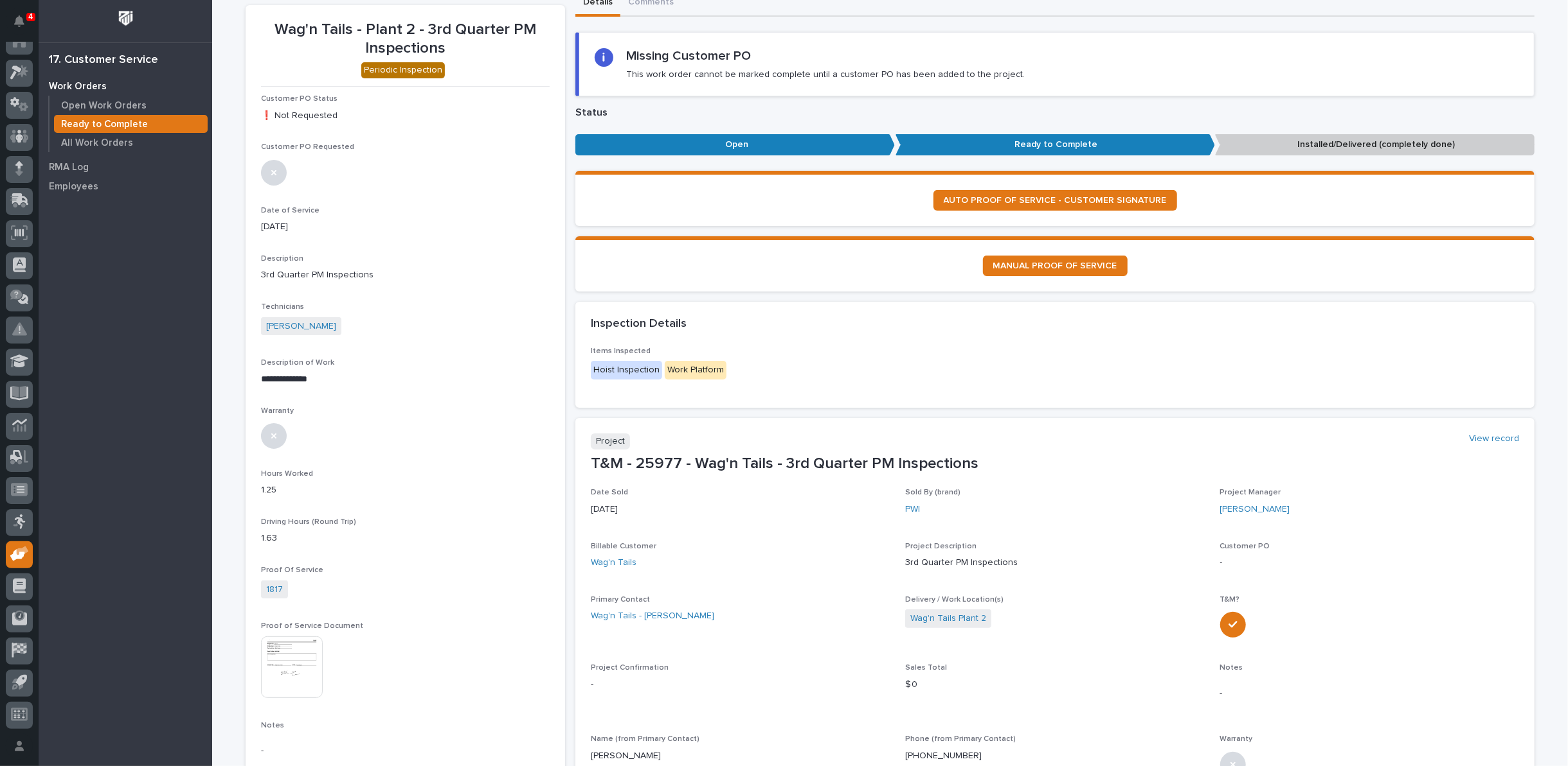
scroll to position [143, 0]
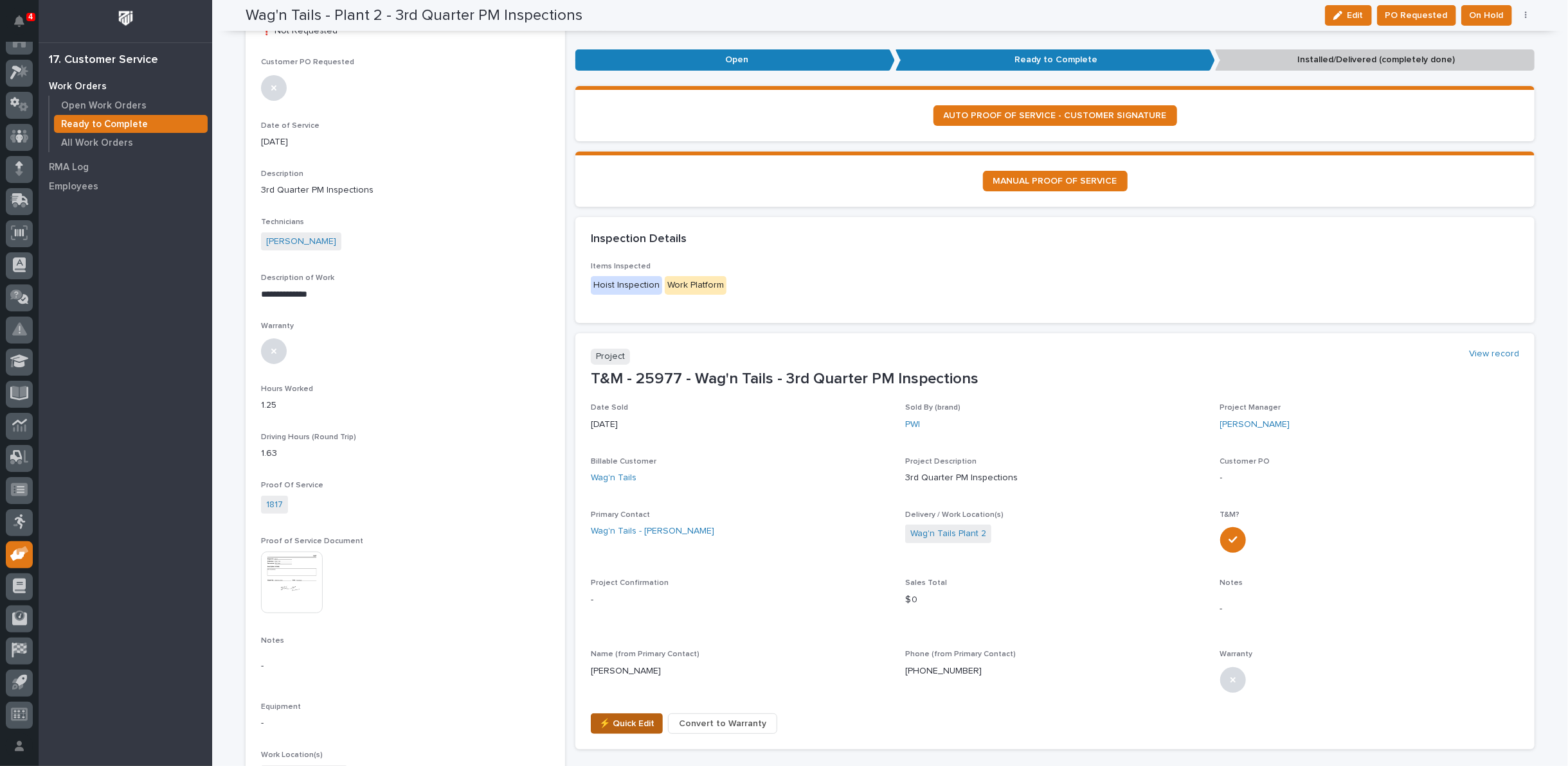
click at [621, 729] on span "⚡ Quick Edit" at bounding box center [627, 724] width 55 height 16
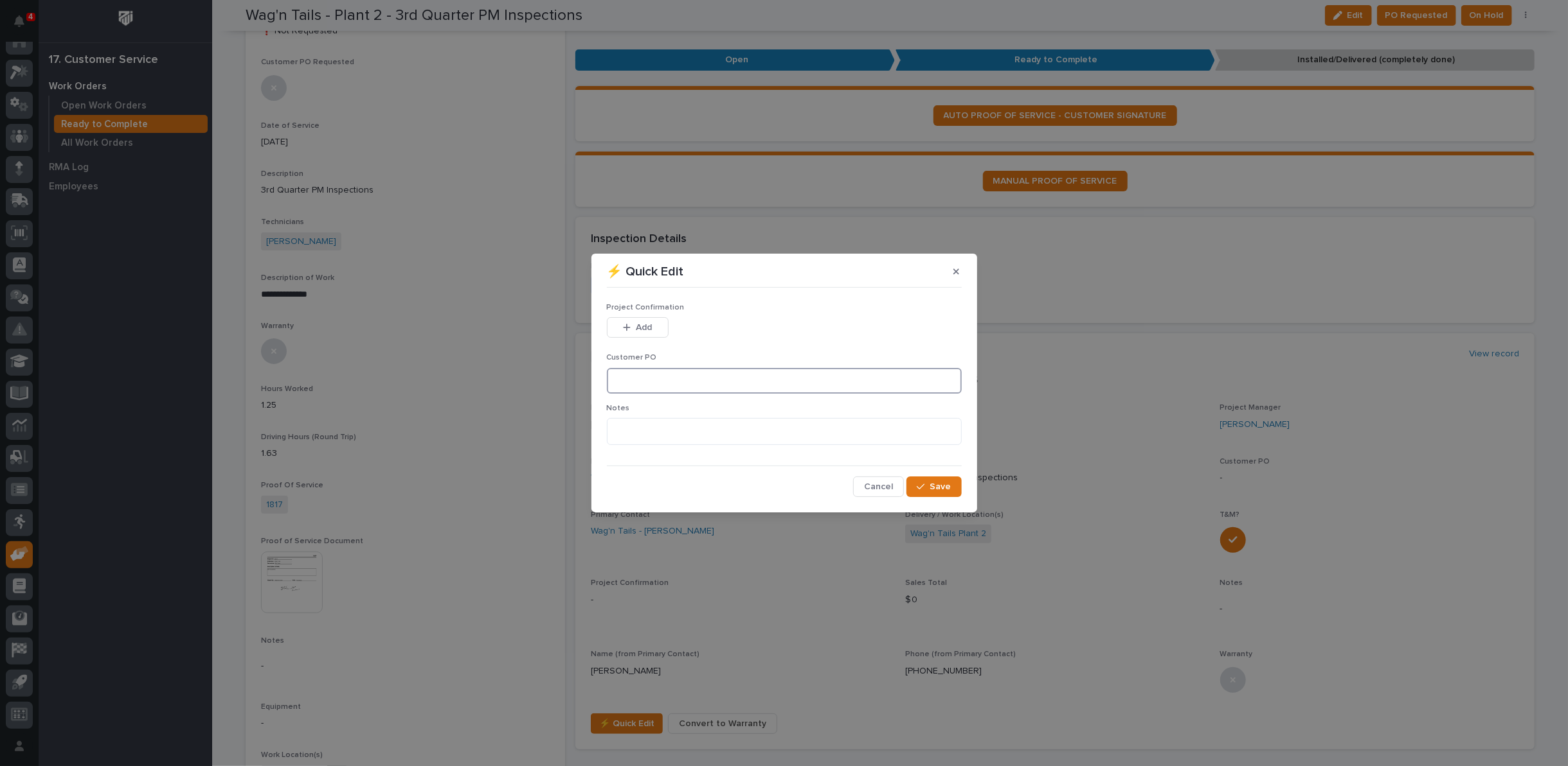
click at [644, 378] on input at bounding box center [784, 381] width 355 height 26
type input "No PO Required"
click at [945, 489] on span "Save" at bounding box center [940, 487] width 21 height 12
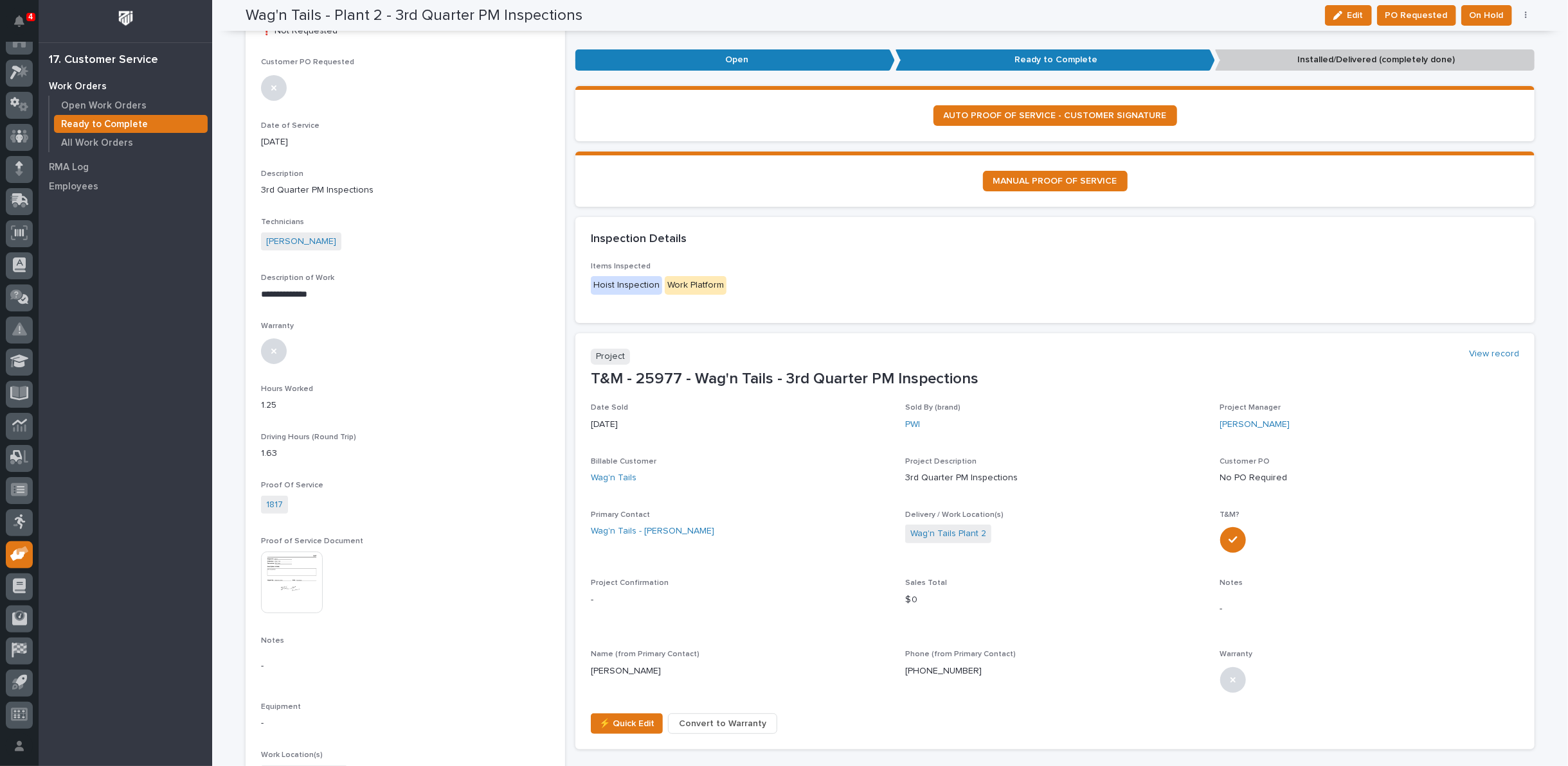
click at [1522, 14] on button "button" at bounding box center [1526, 16] width 18 height 9
click at [1499, 59] on span "Regenerate PDF" at bounding box center [1486, 62] width 69 height 16
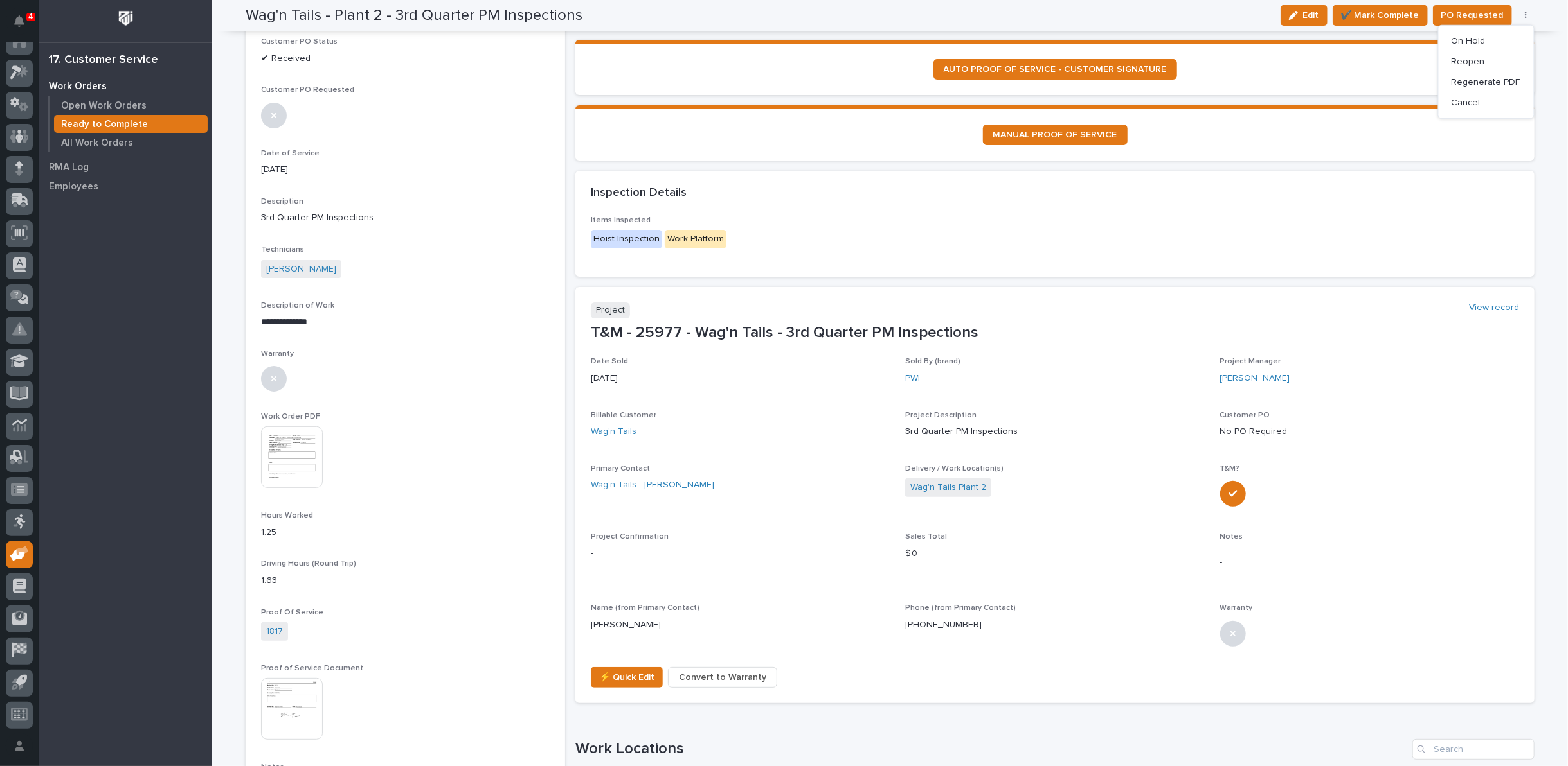
scroll to position [105, 0]
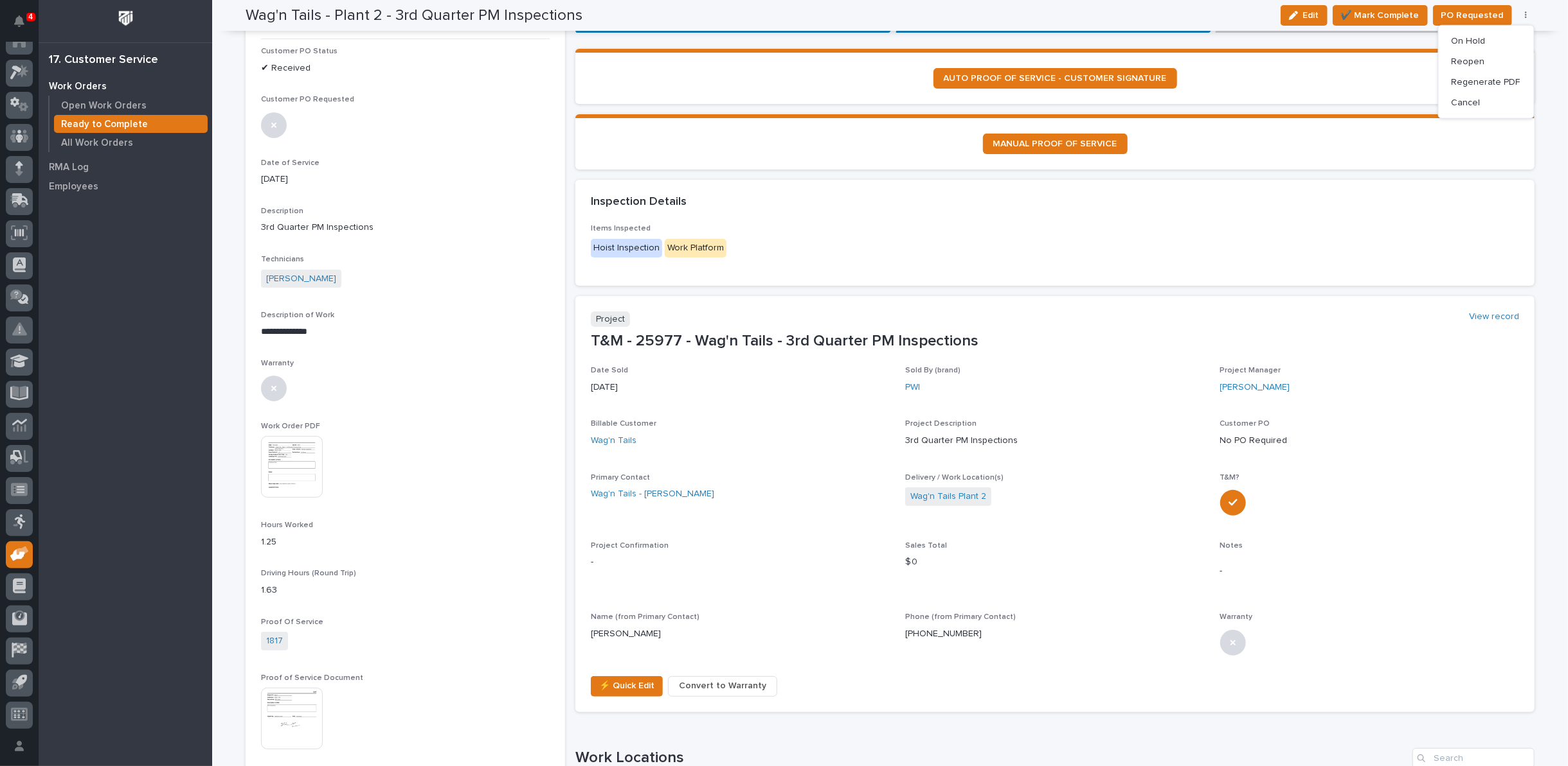
click at [279, 462] on img at bounding box center [291, 466] width 62 height 62
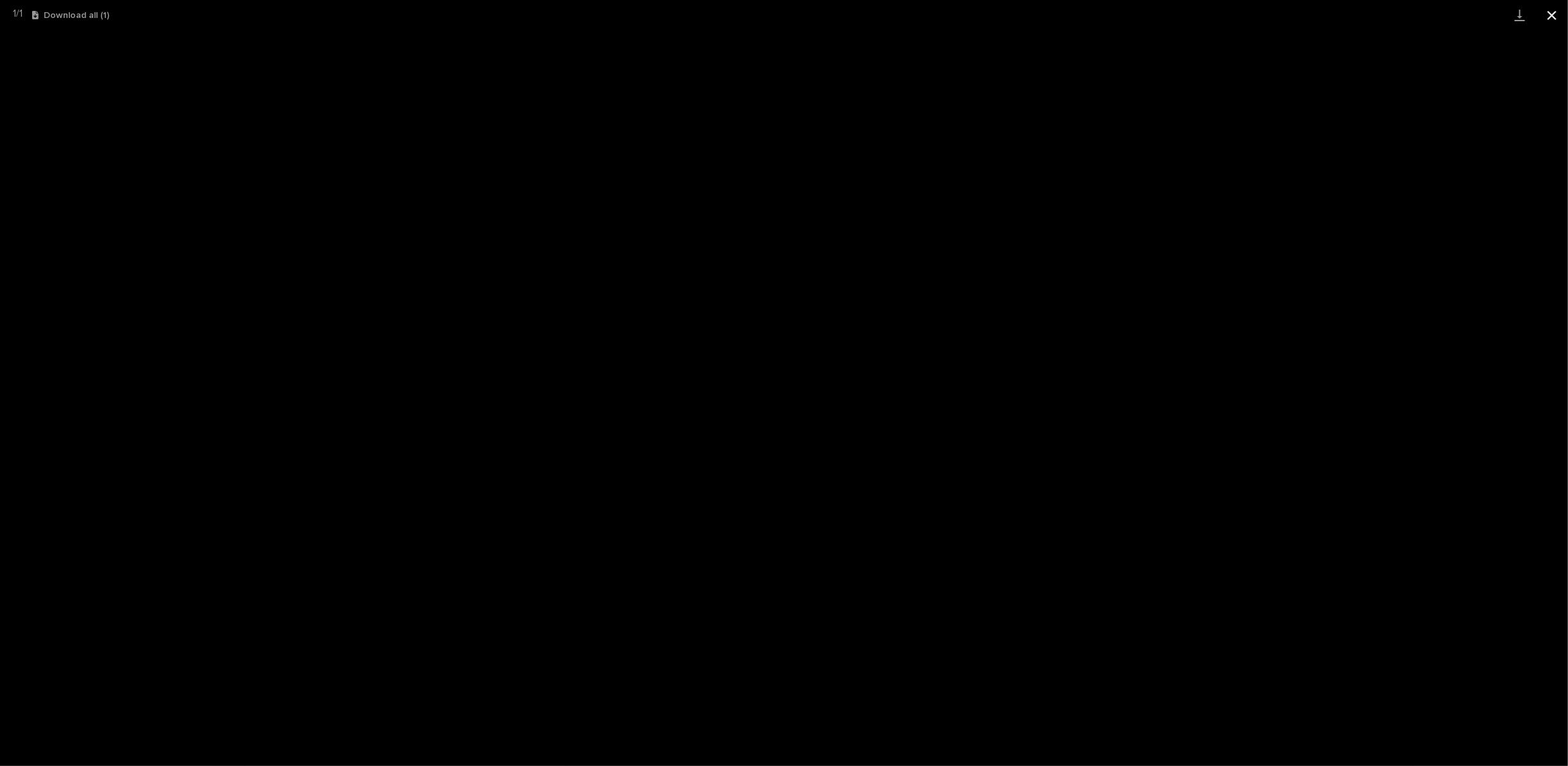
click at [1553, 12] on button "Close gallery" at bounding box center [1551, 15] width 32 height 30
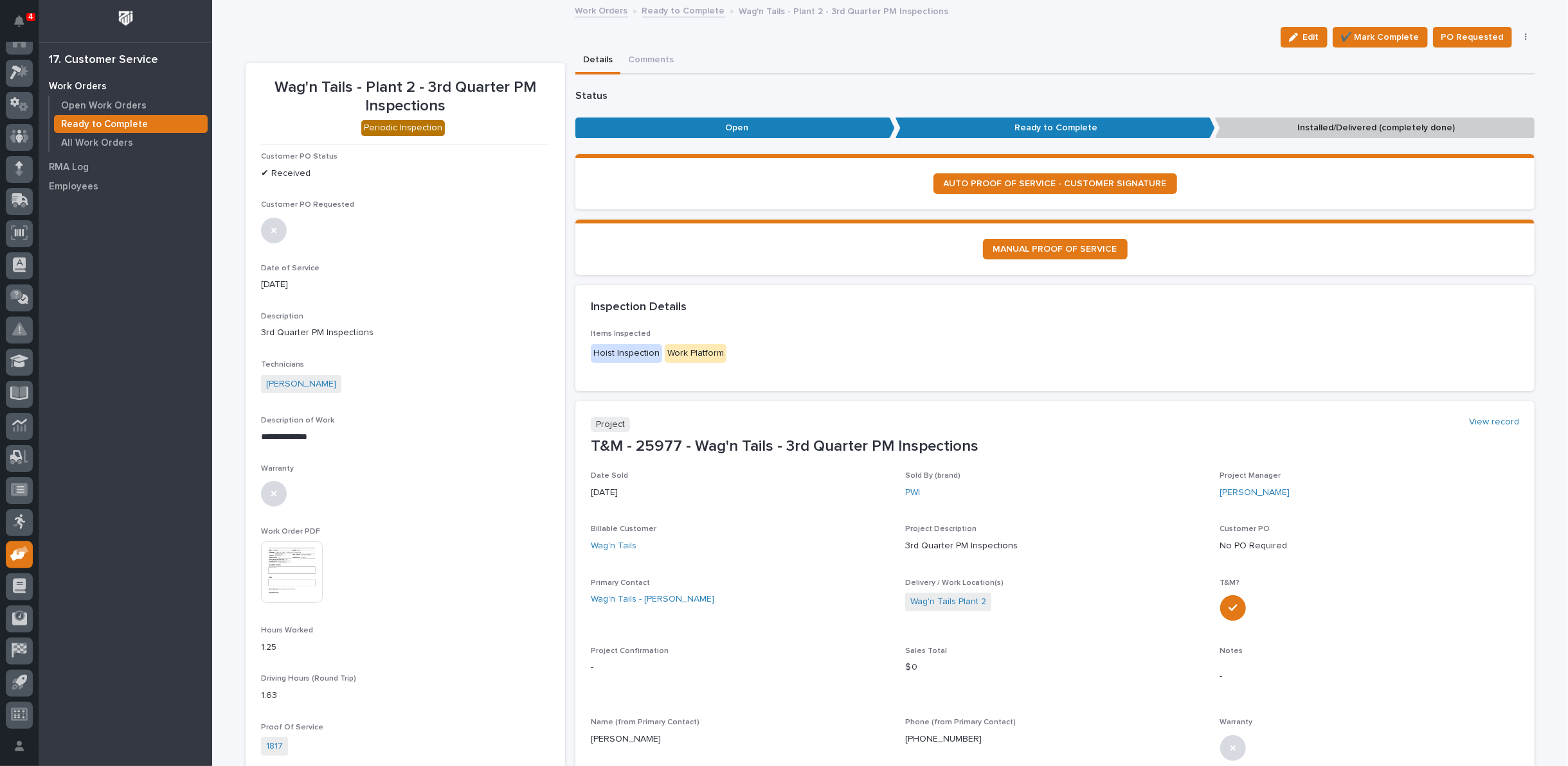
scroll to position [143, 0]
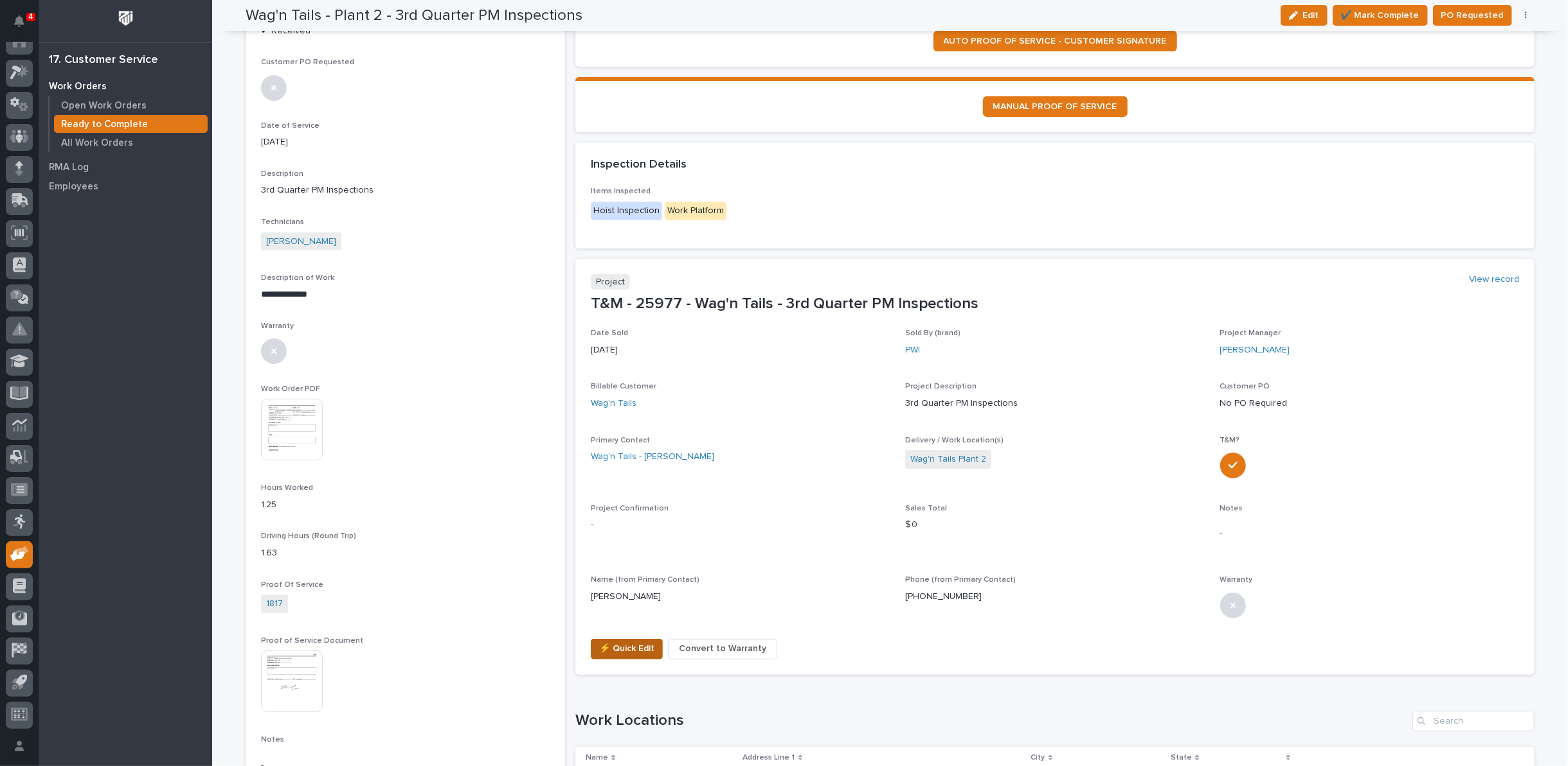
click at [629, 647] on span "⚡ Quick Edit" at bounding box center [627, 649] width 55 height 16
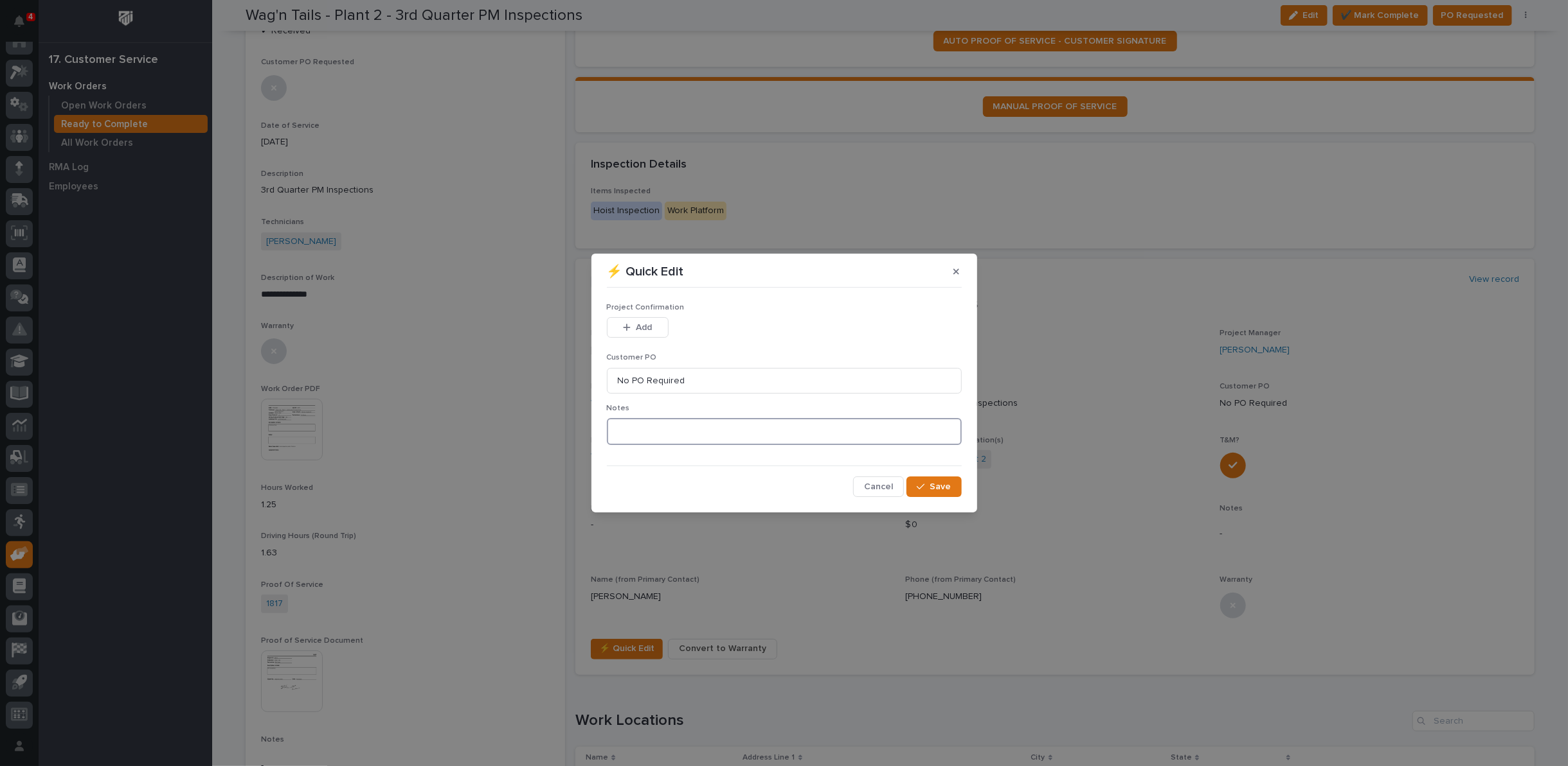
click at [665, 442] on textarea at bounding box center [784, 431] width 355 height 27
type textarea "*********"
click at [640, 329] on span "Add" at bounding box center [643, 327] width 16 height 12
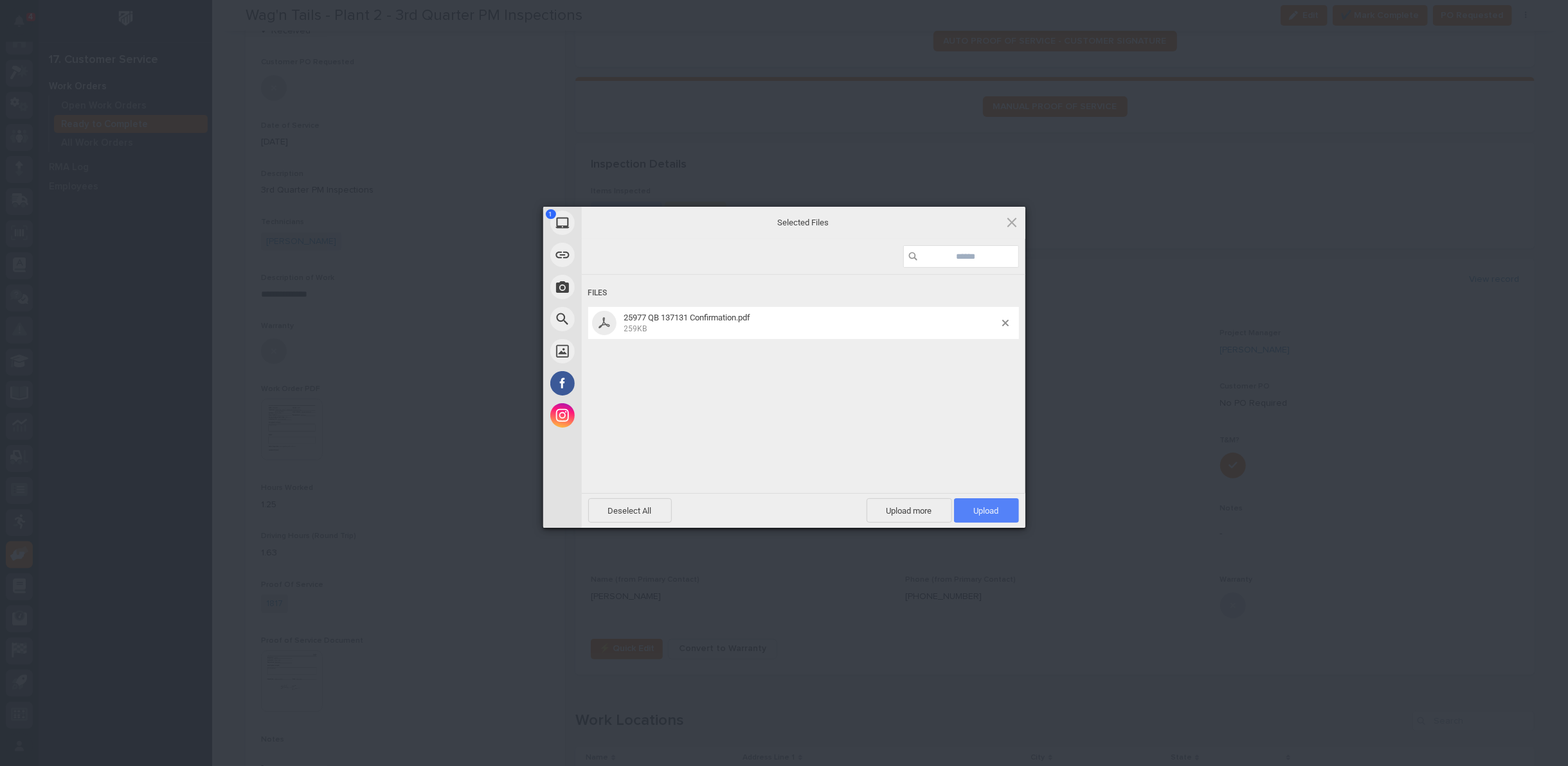
click at [985, 508] on span "Upload 1" at bounding box center [986, 511] width 25 height 9
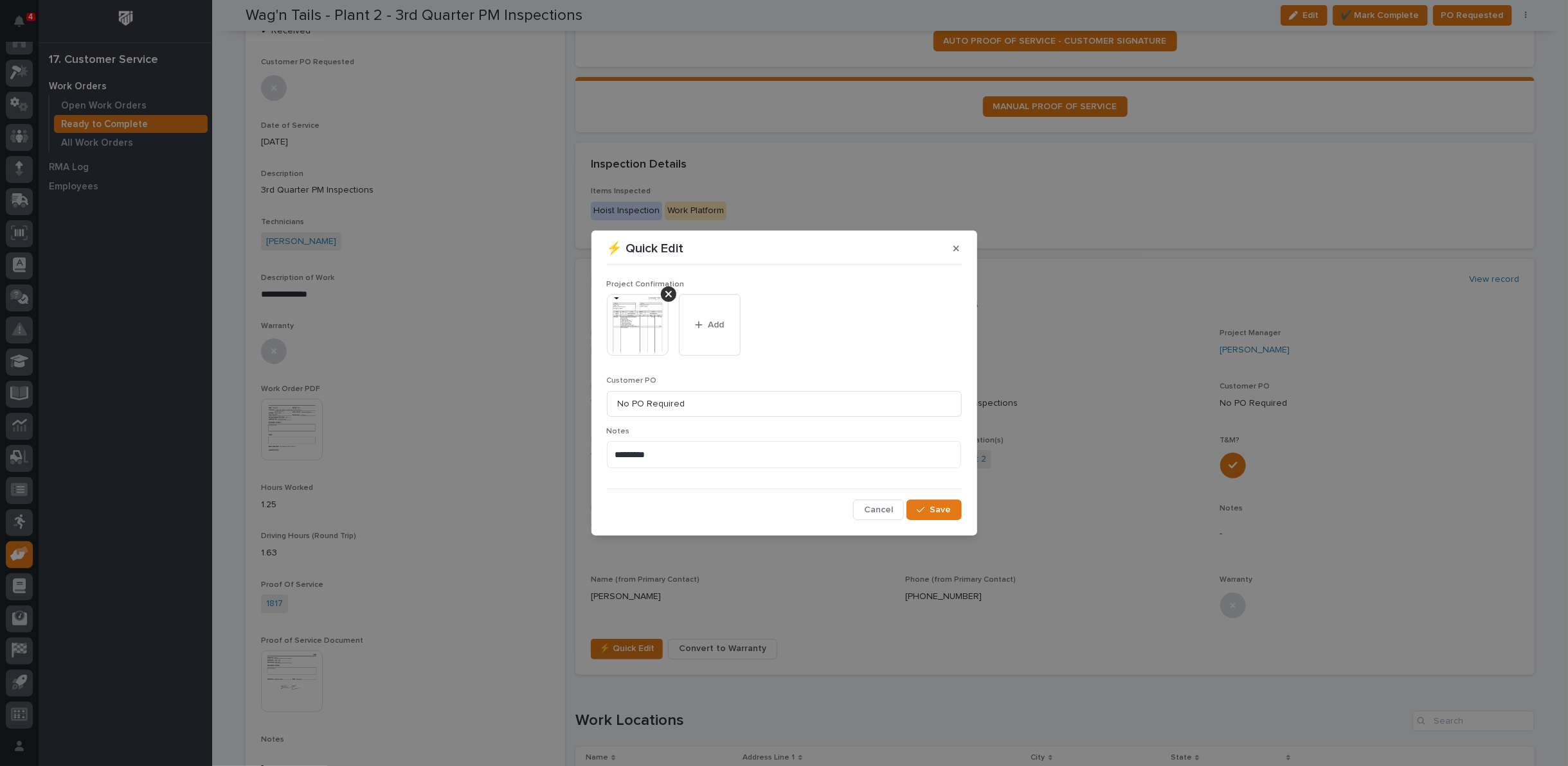
click at [629, 335] on img at bounding box center [637, 324] width 62 height 62
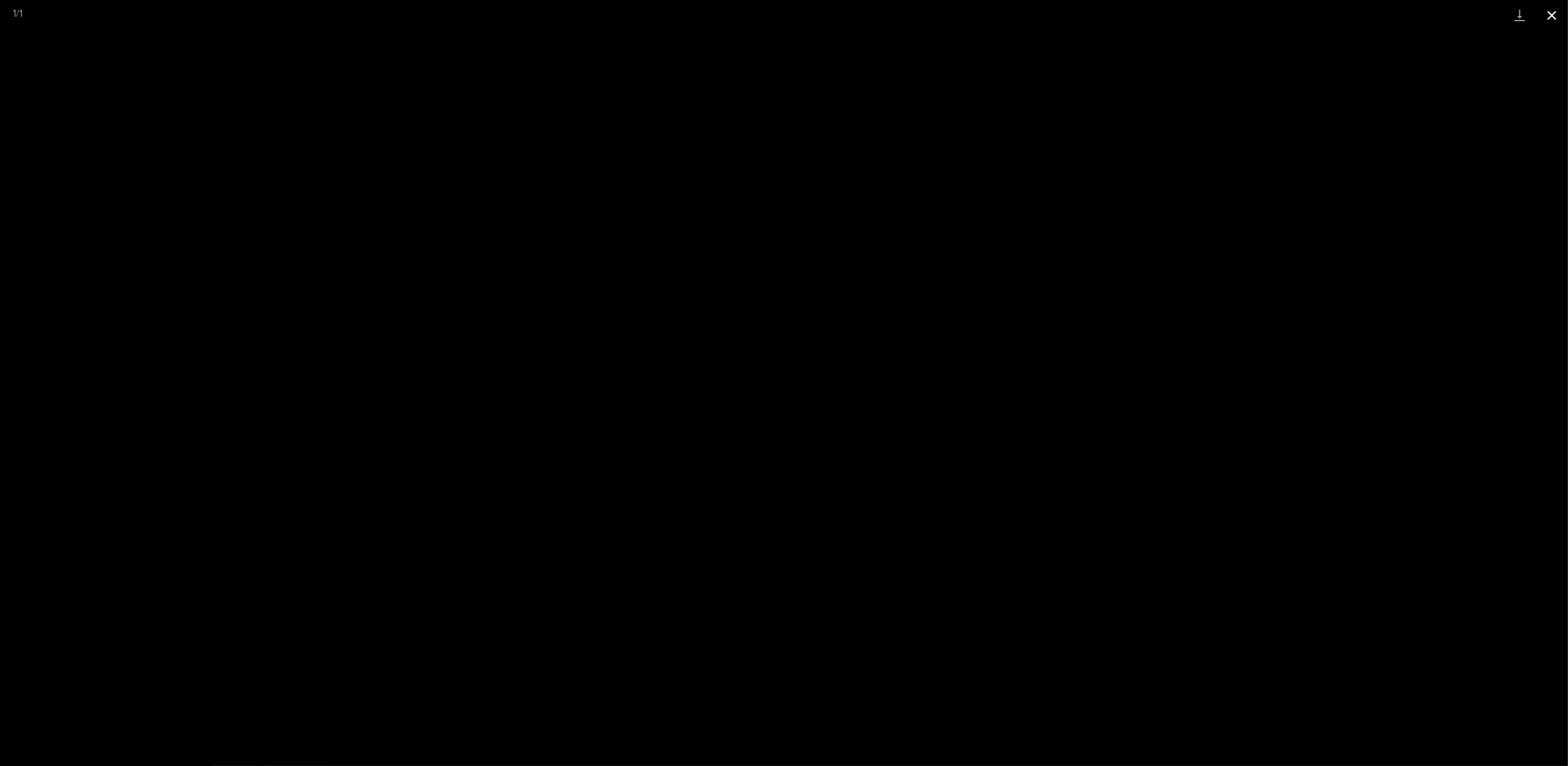
click at [1557, 12] on button "Close gallery" at bounding box center [1551, 15] width 32 height 30
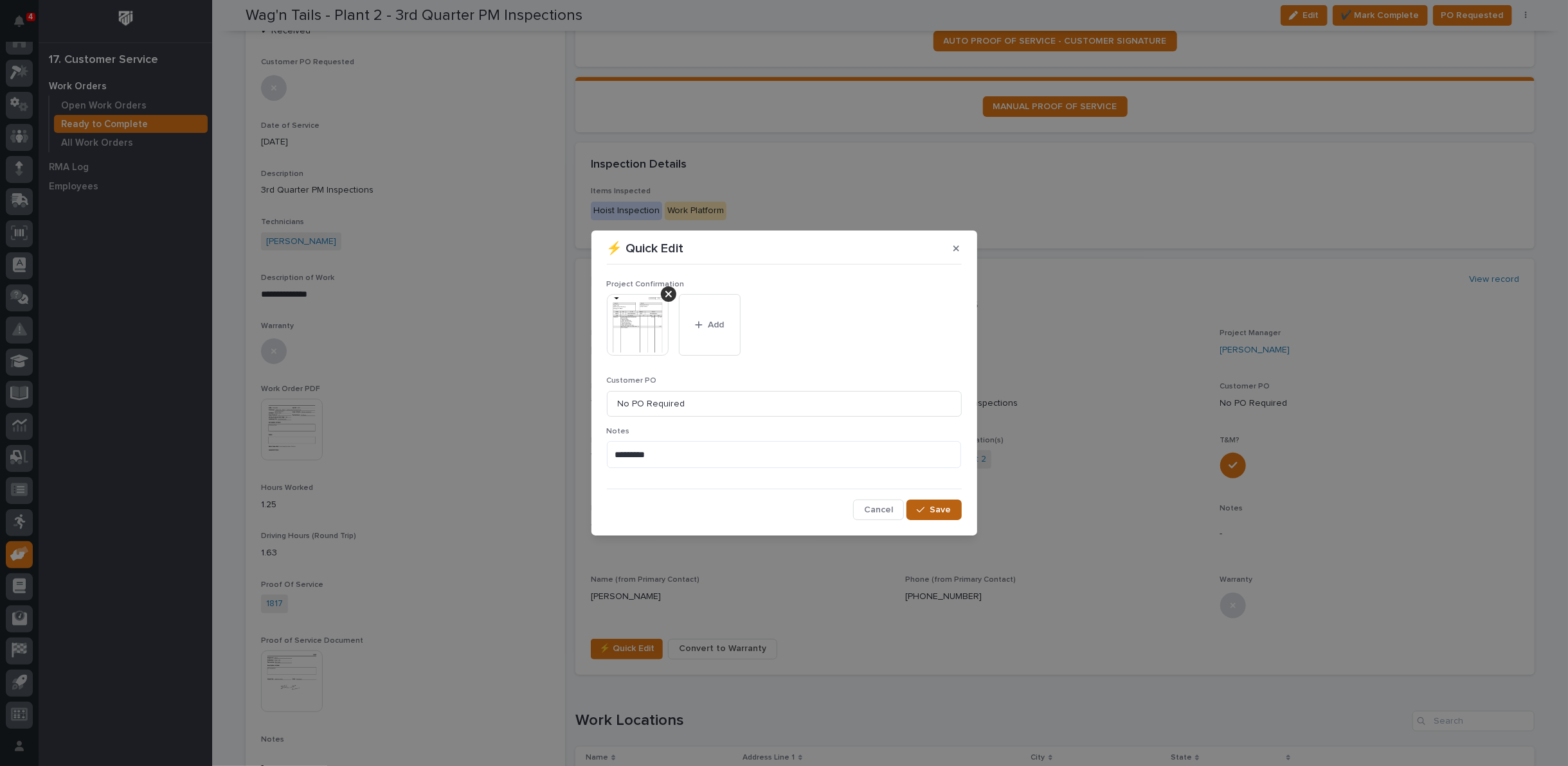
click at [941, 516] on span "Save" at bounding box center [940, 510] width 21 height 12
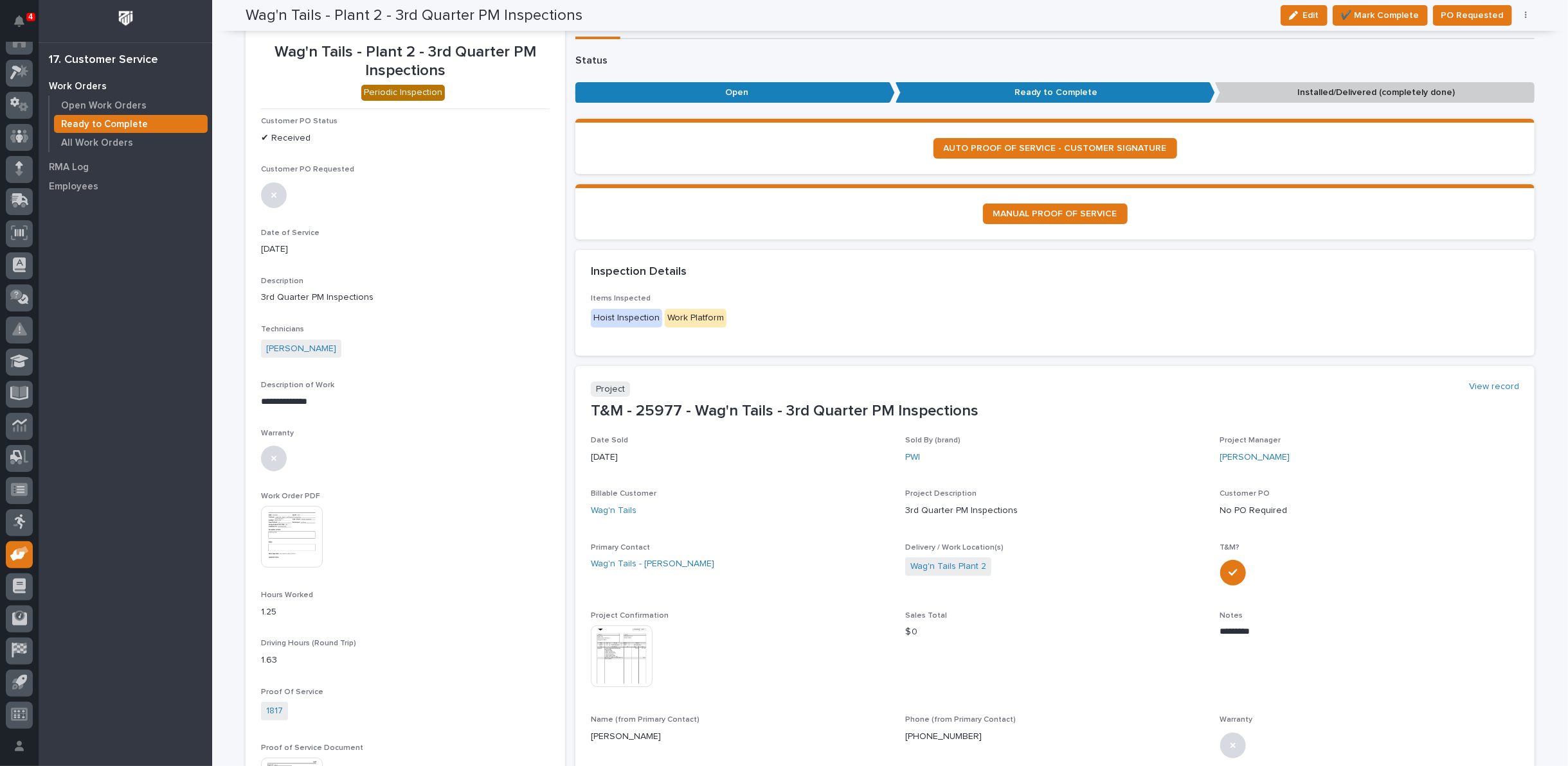
scroll to position [0, 0]
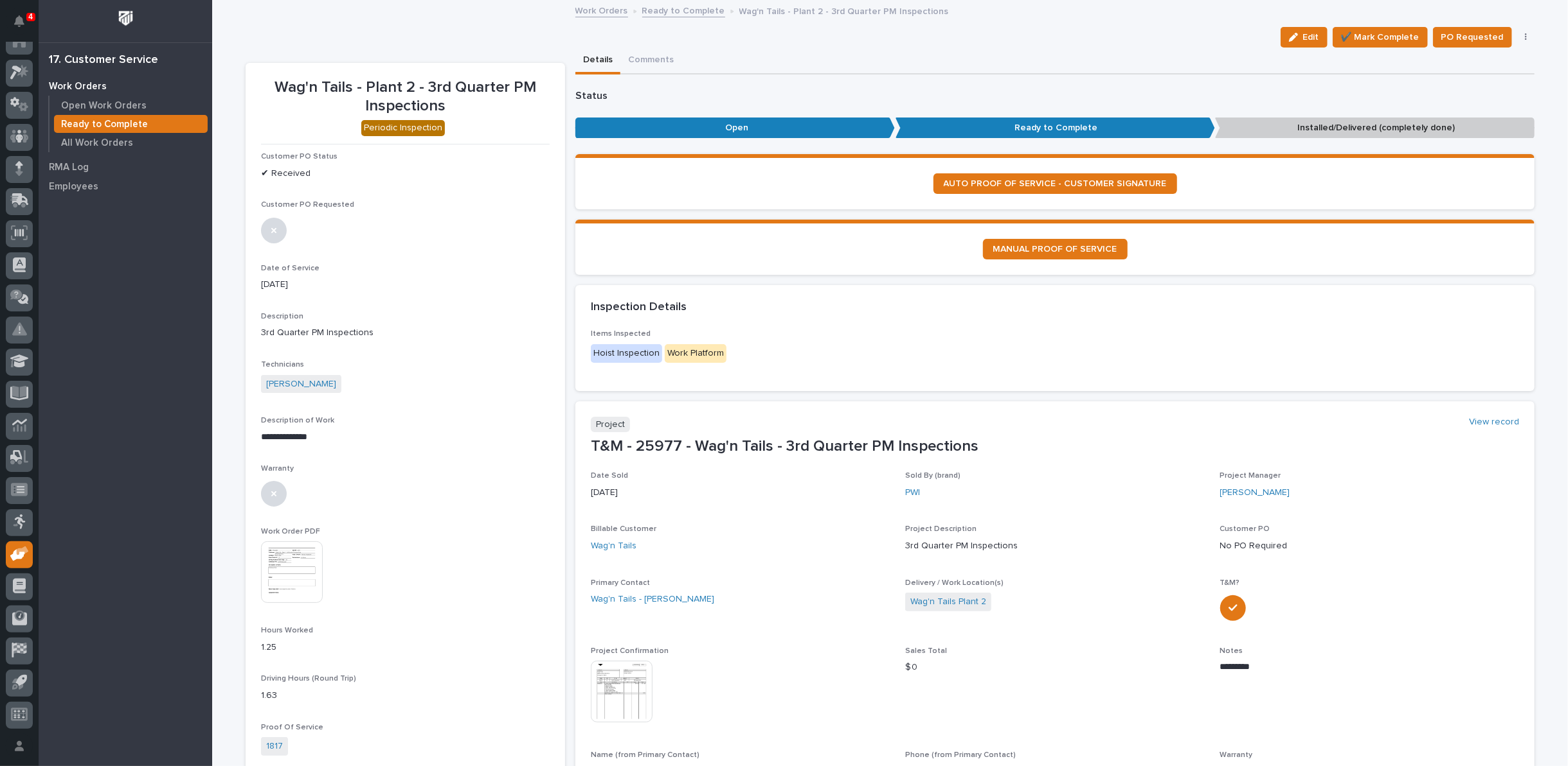
click at [667, 9] on link "Ready to Complete" at bounding box center [683, 10] width 83 height 15
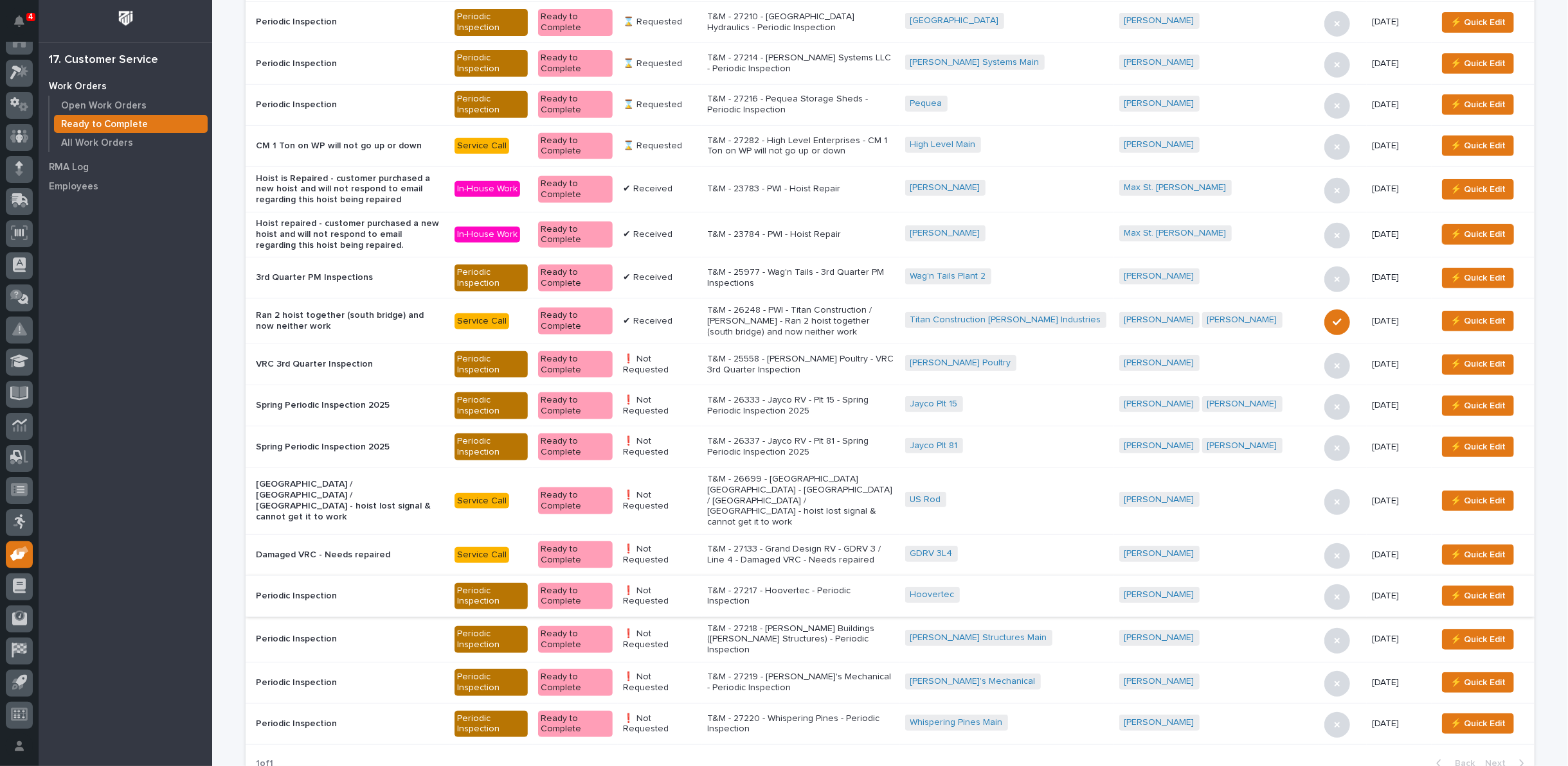
scroll to position [500, 0]
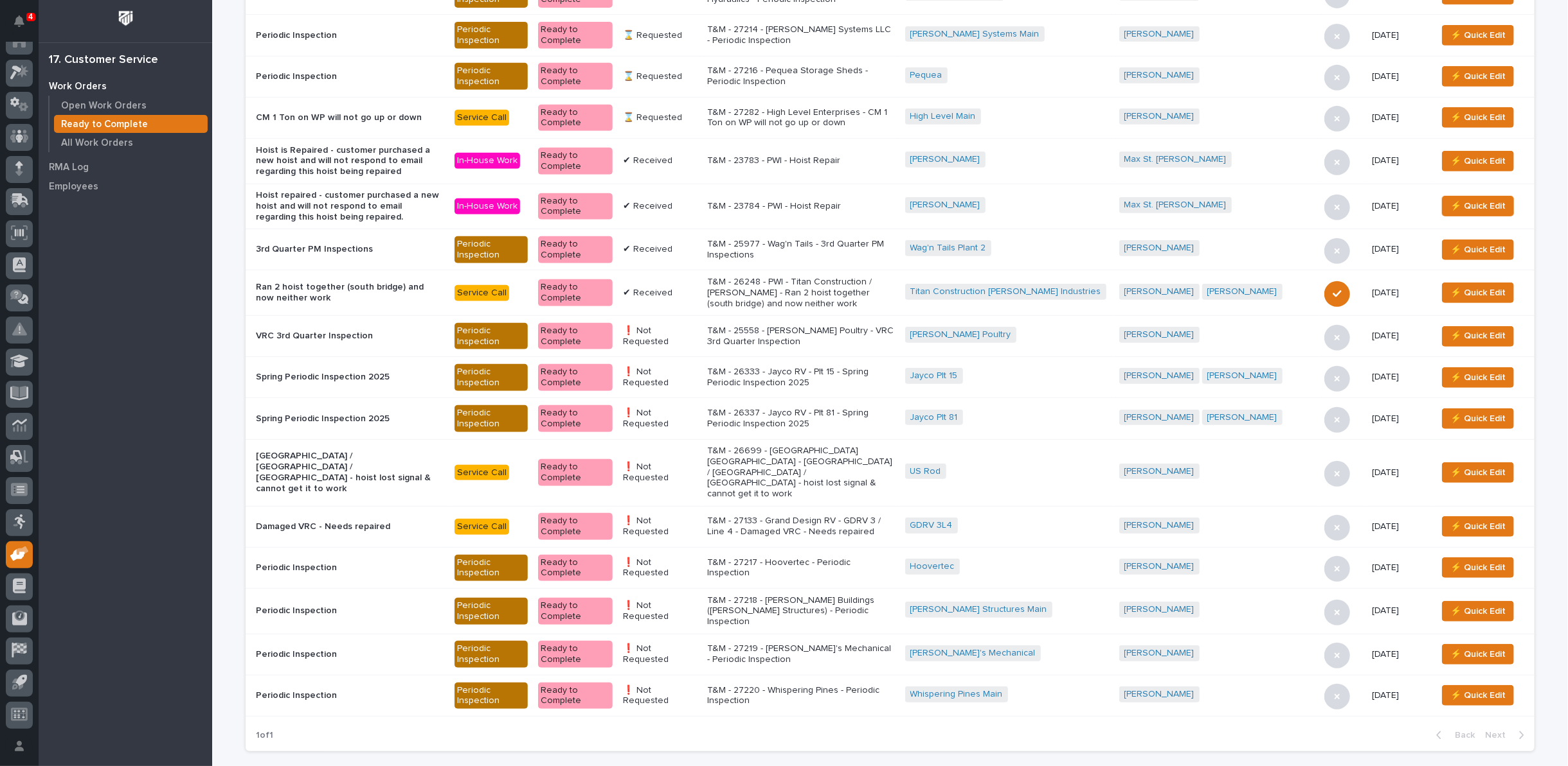
click at [866, 686] on p "T&M - 27220 - Whispering Pines - Periodic Inspection" at bounding box center [802, 697] width 188 height 22
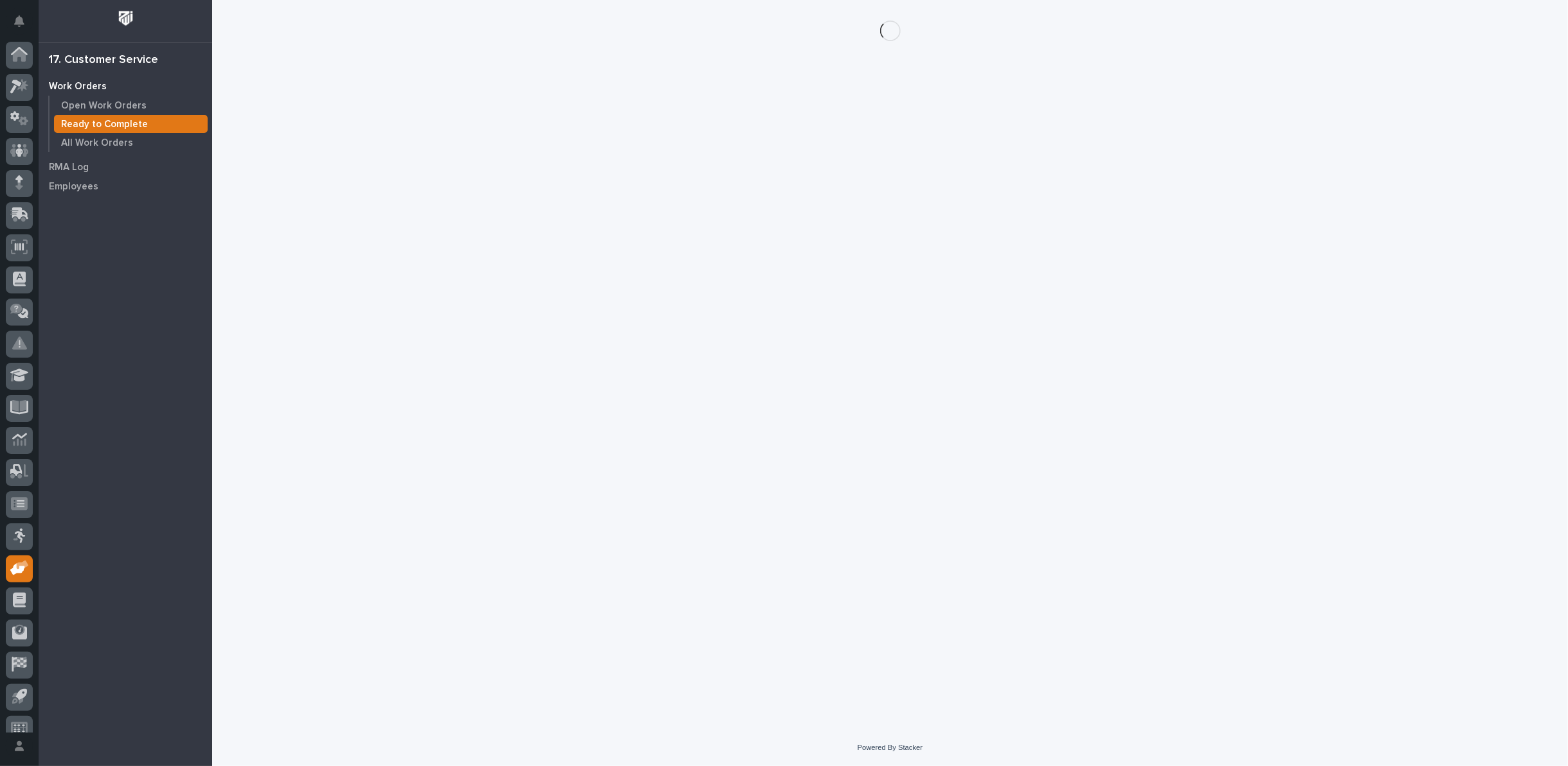
scroll to position [14, 0]
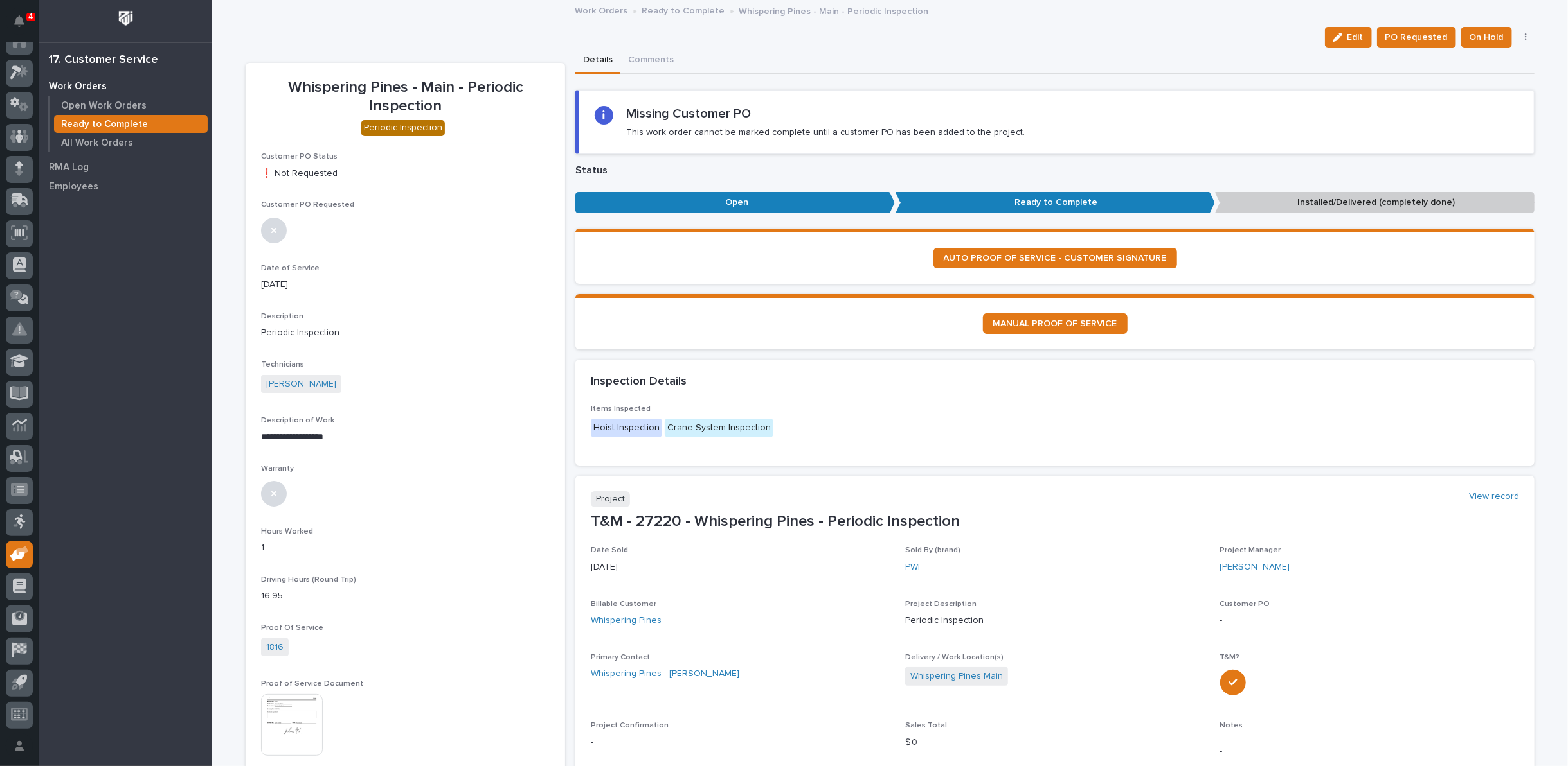
click at [1525, 37] on icon "button" at bounding box center [1526, 38] width 3 height 9
click at [1479, 85] on span "Regenerate PDF" at bounding box center [1486, 83] width 69 height 16
click at [285, 576] on img at bounding box center [291, 572] width 62 height 62
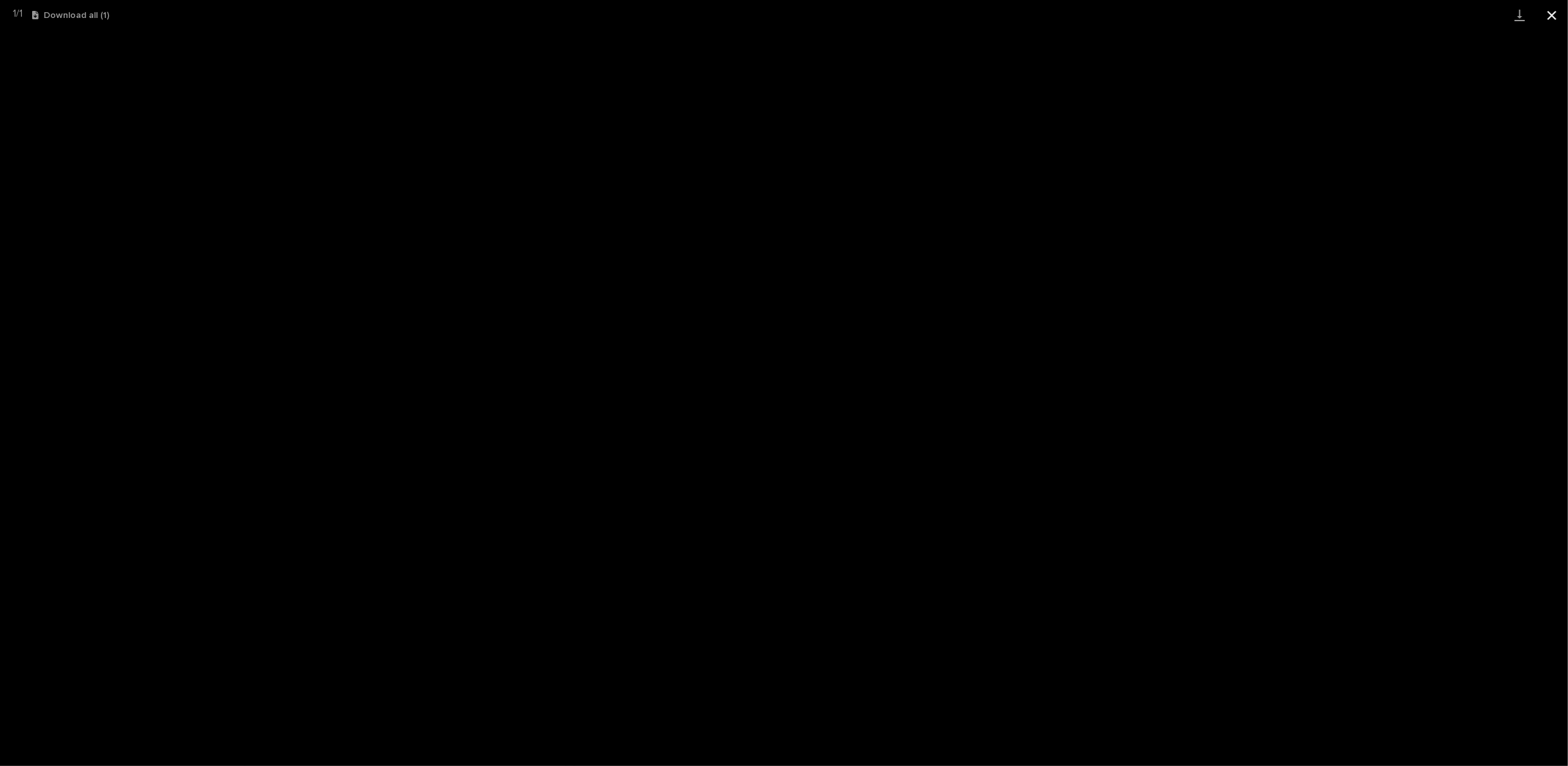
click at [1553, 12] on button "Close gallery" at bounding box center [1551, 15] width 32 height 30
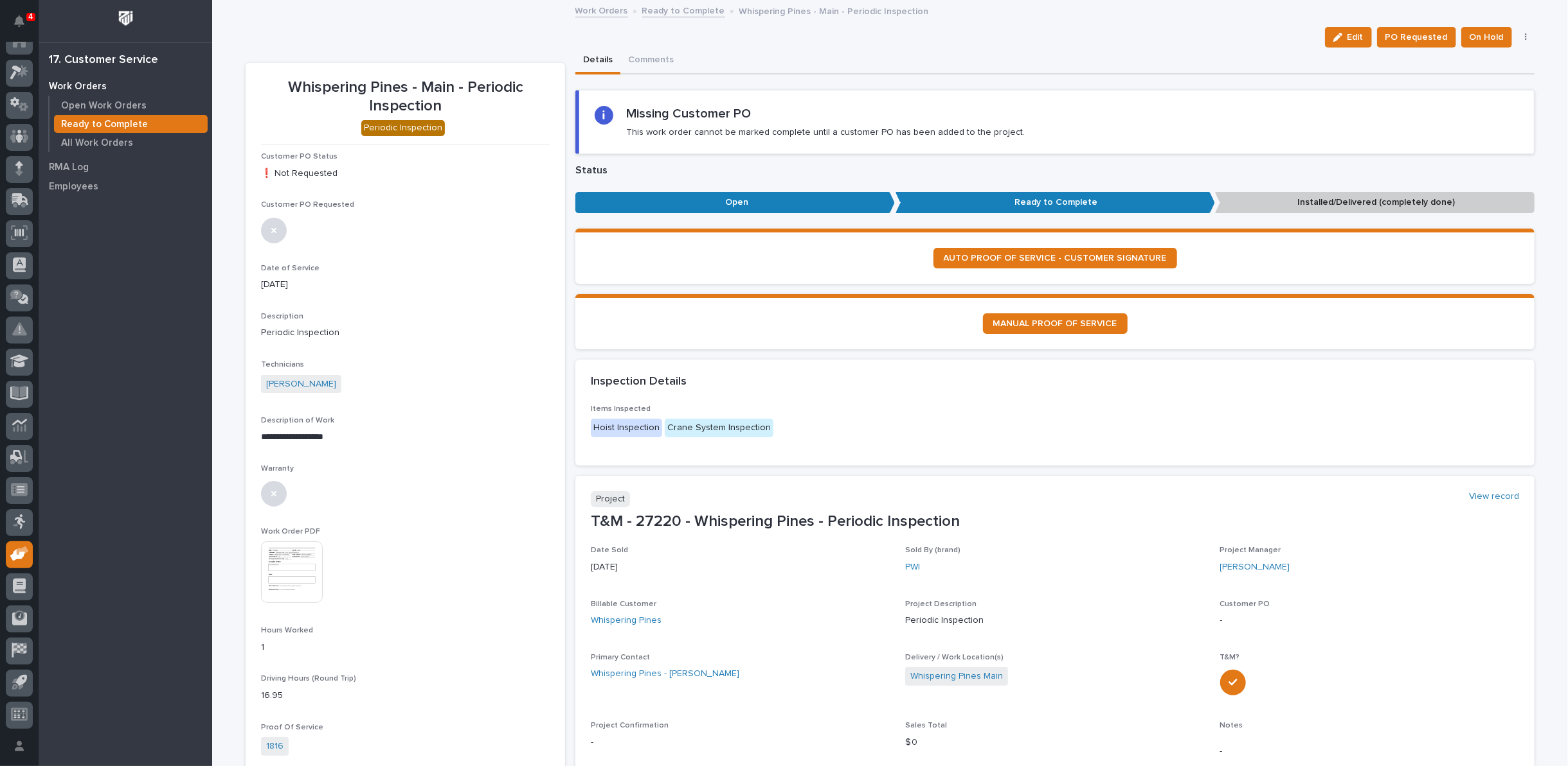
click at [652, 11] on link "Ready to Complete" at bounding box center [683, 10] width 83 height 15
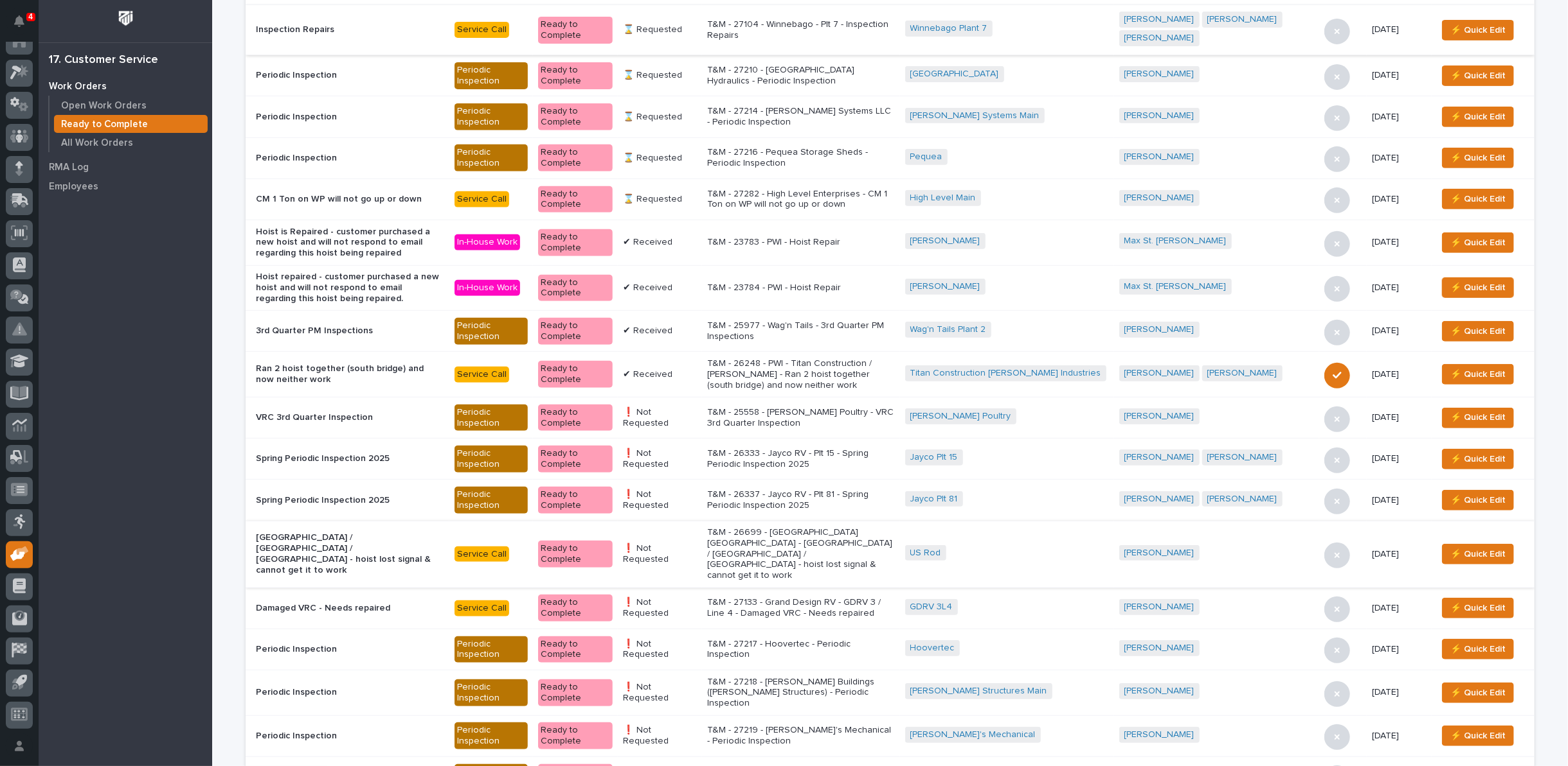
scroll to position [546, 0]
